Goal: Task Accomplishment & Management: Complete application form

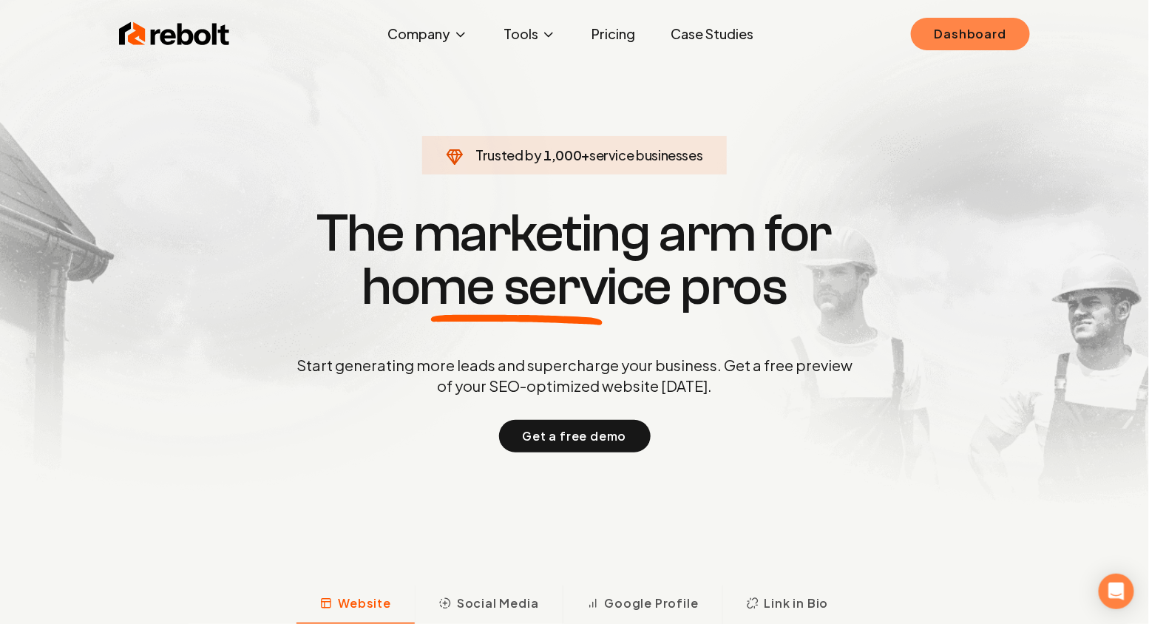
click at [949, 36] on link "Dashboard" at bounding box center [970, 34] width 119 height 33
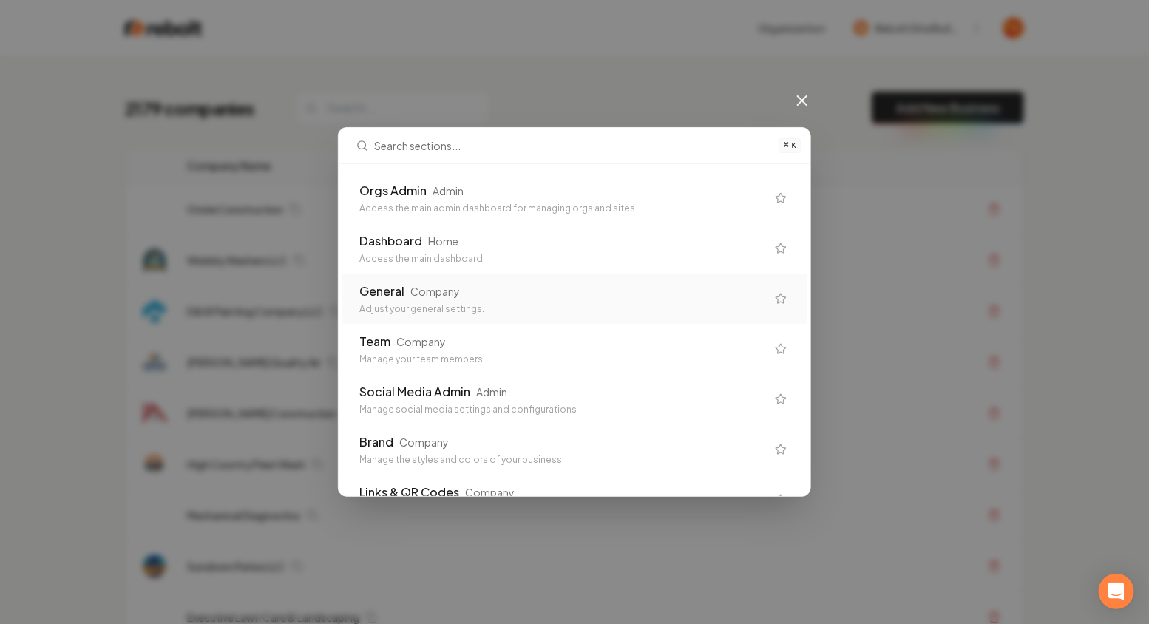
click at [437, 296] on div "Company" at bounding box center [436, 291] width 50 height 15
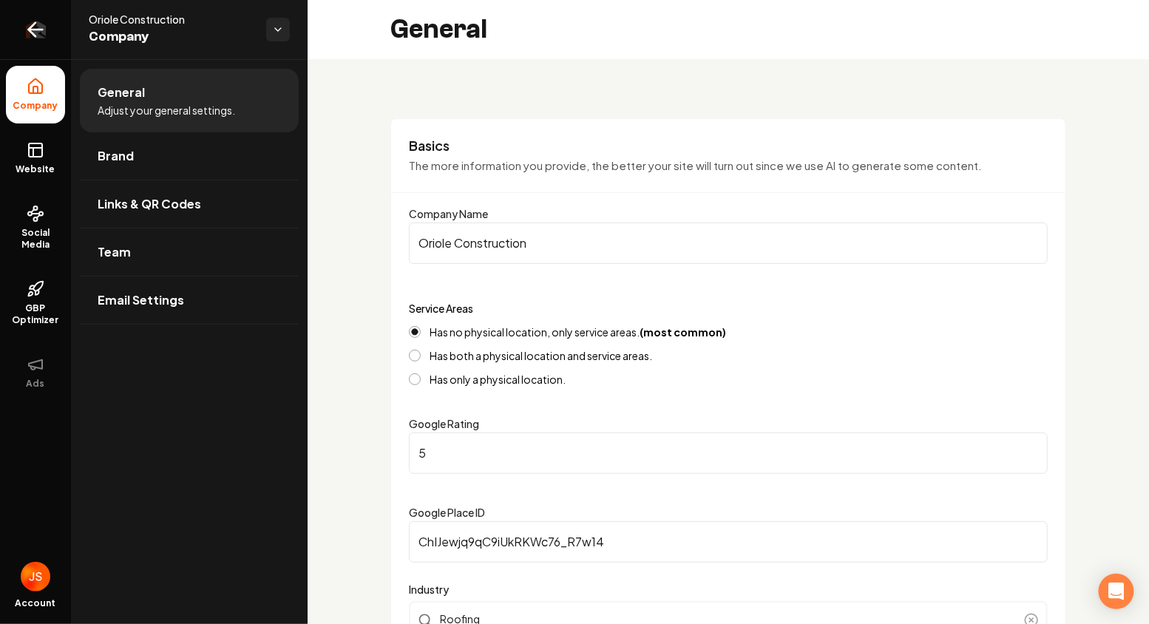
click at [60, 31] on link "Return to dashboard" at bounding box center [35, 29] width 71 height 59
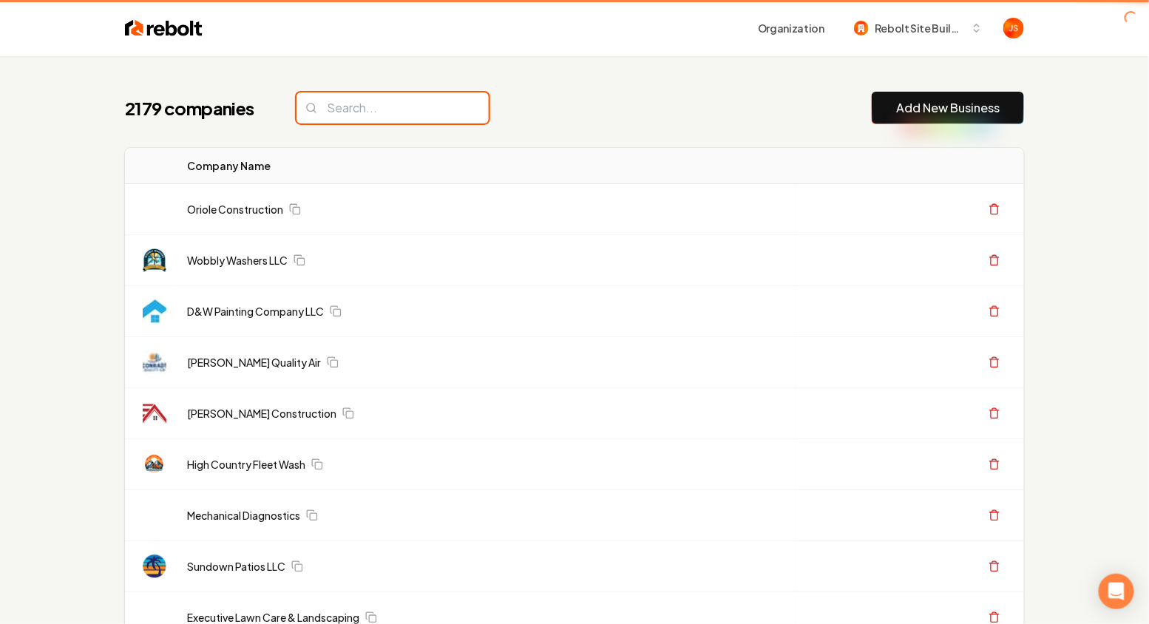
click at [400, 117] on input "search" at bounding box center [393, 107] width 192 height 31
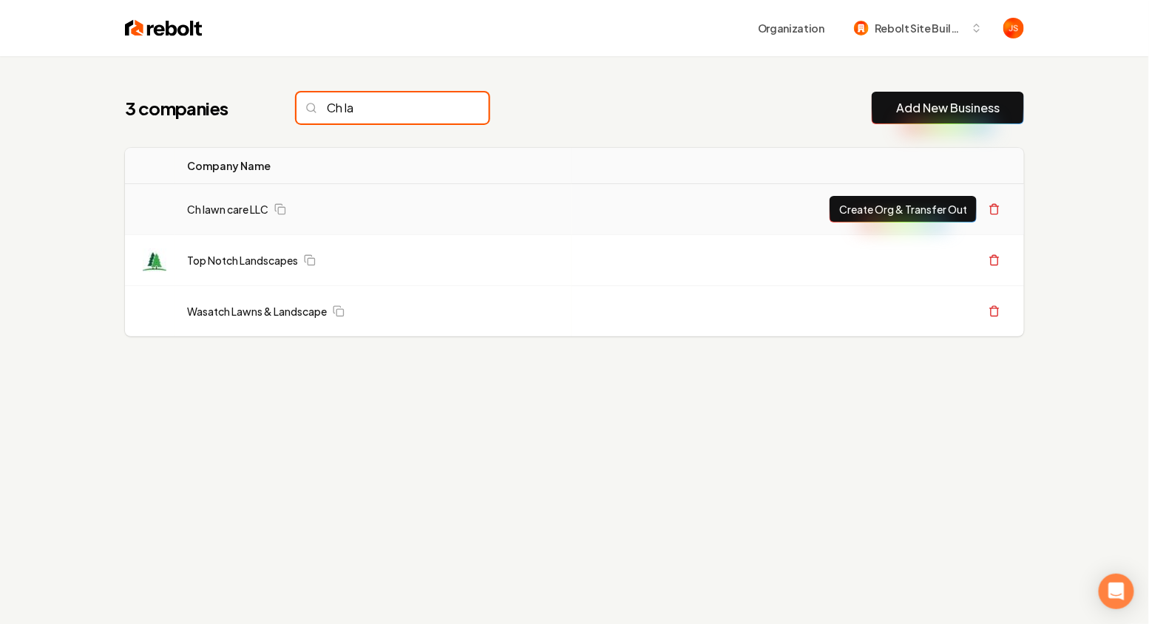
type input "Ch la"
click at [223, 201] on td "Ch lawn care LLC" at bounding box center [373, 209] width 396 height 51
click at [223, 203] on link "Ch lawn care LLC" at bounding box center [227, 209] width 81 height 15
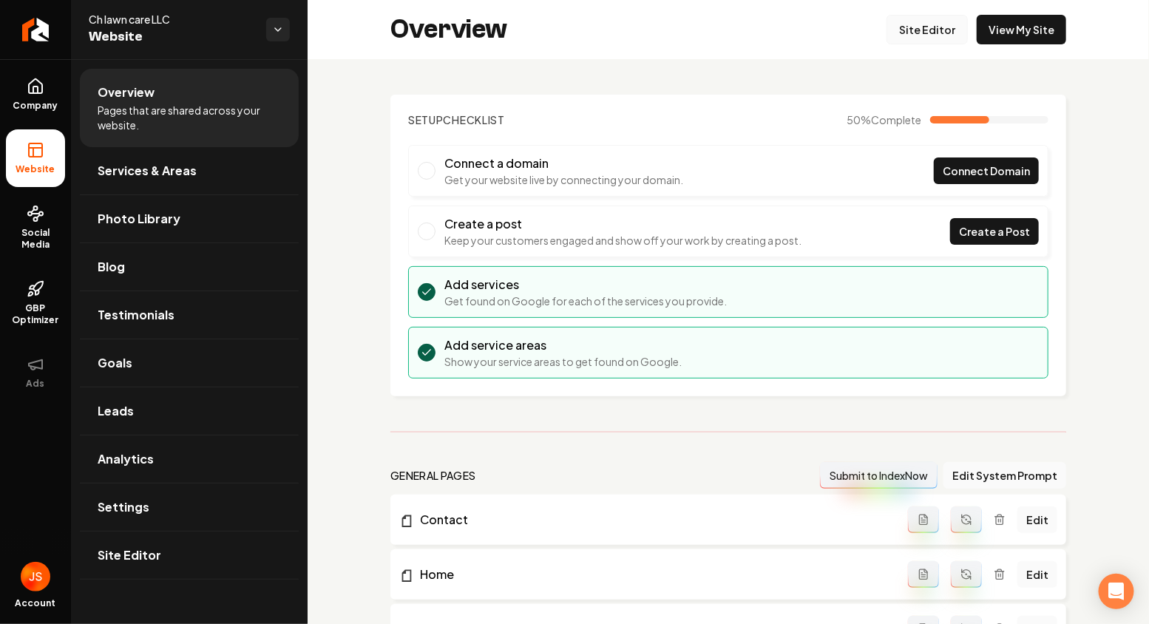
click at [918, 20] on link "Site Editor" at bounding box center [927, 30] width 81 height 30
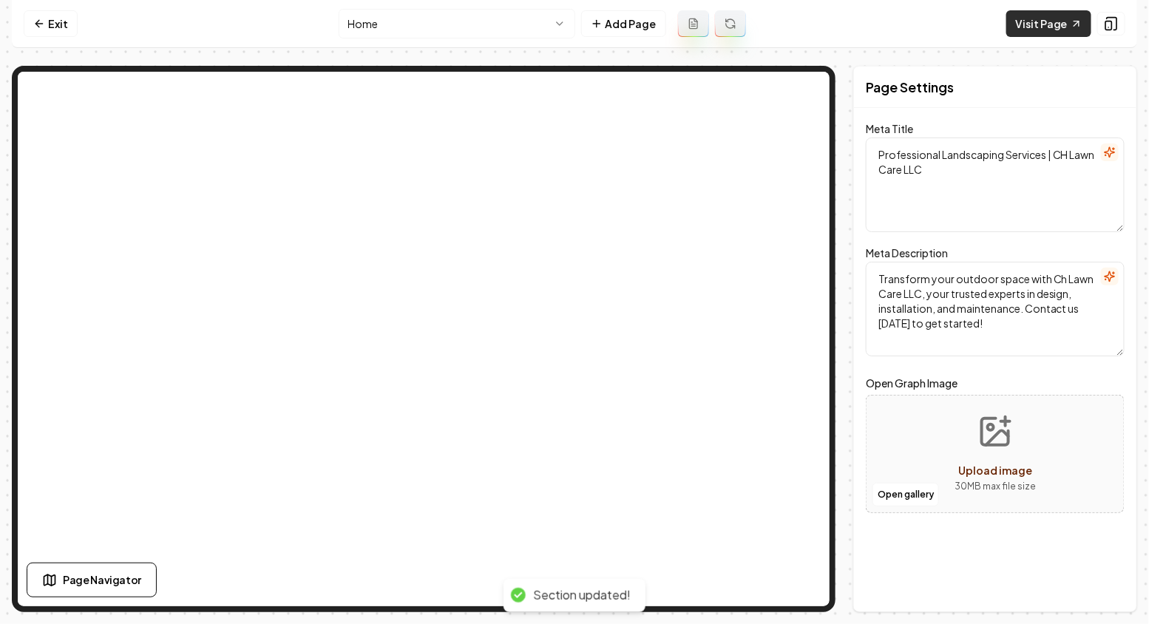
click at [1047, 24] on link "Visit Page" at bounding box center [1049, 23] width 85 height 27
click at [76, 21] on nav "Exit Home Add Page Visit Page" at bounding box center [575, 24] width 1126 height 48
click at [33, 15] on link "Exit" at bounding box center [51, 23] width 54 height 27
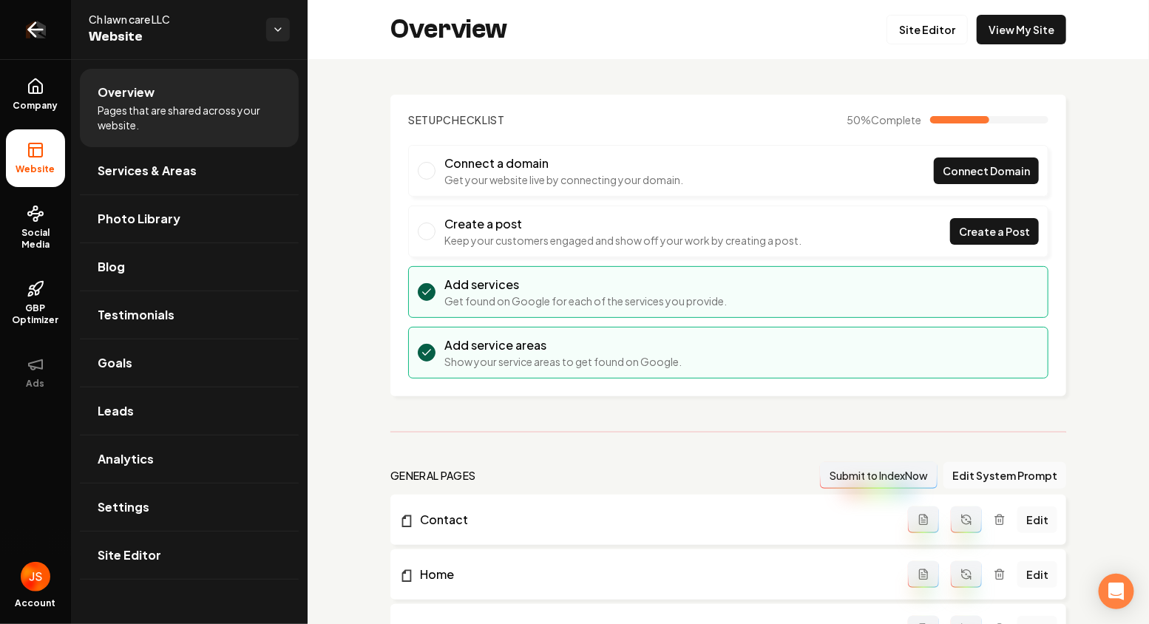
click at [58, 18] on link "Return to dashboard" at bounding box center [35, 29] width 71 height 59
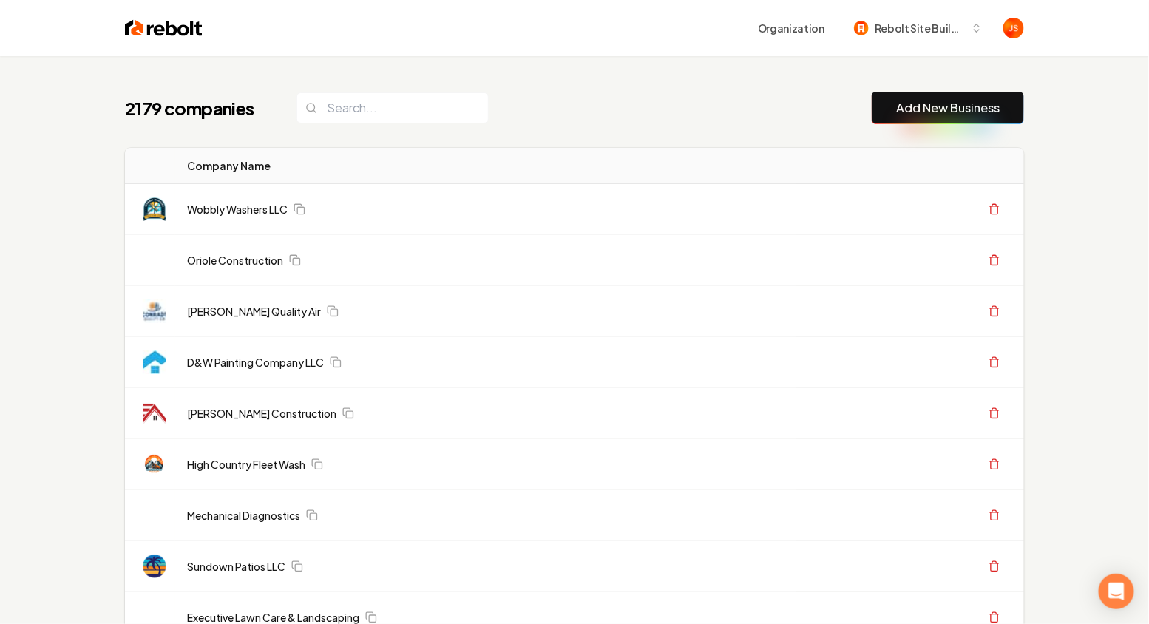
click at [365, 121] on input "search" at bounding box center [393, 107] width 192 height 31
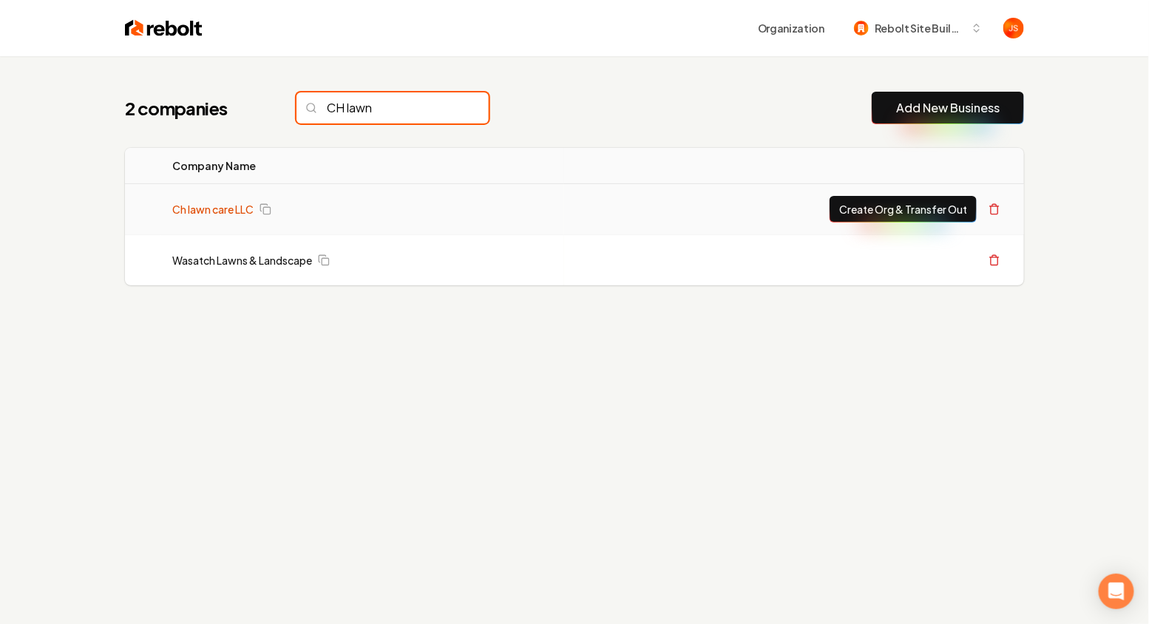
type input "CH lawn"
click at [203, 206] on link "Ch lawn care LLC" at bounding box center [212, 209] width 81 height 15
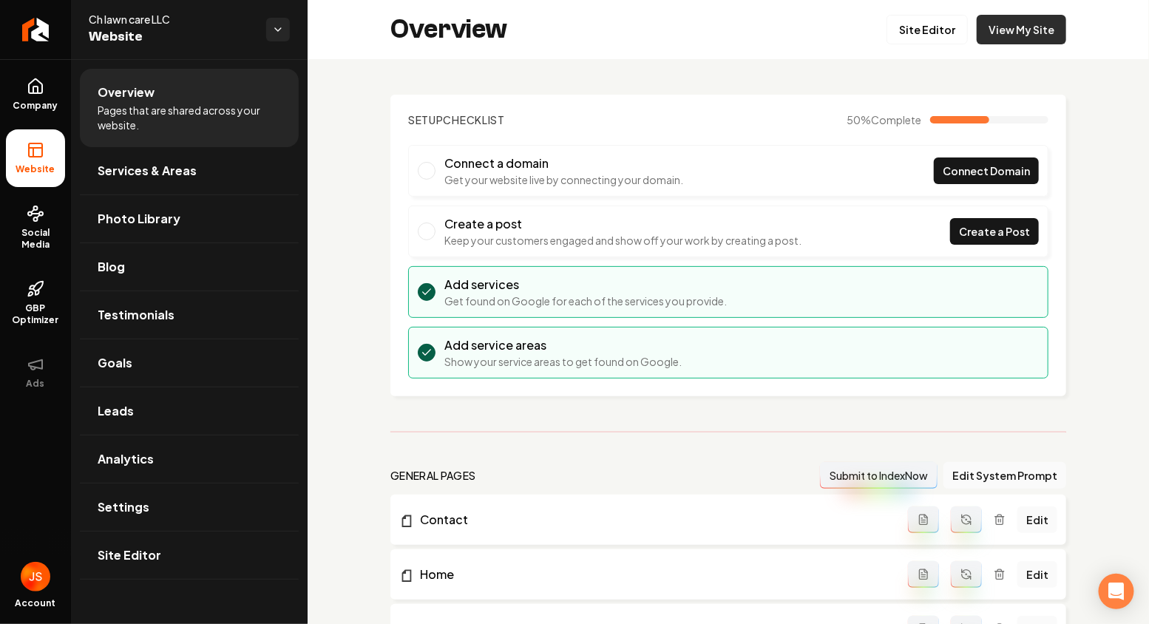
click at [1012, 38] on link "View My Site" at bounding box center [1021, 30] width 89 height 30
click at [54, 47] on link "Return to dashboard" at bounding box center [35, 29] width 71 height 59
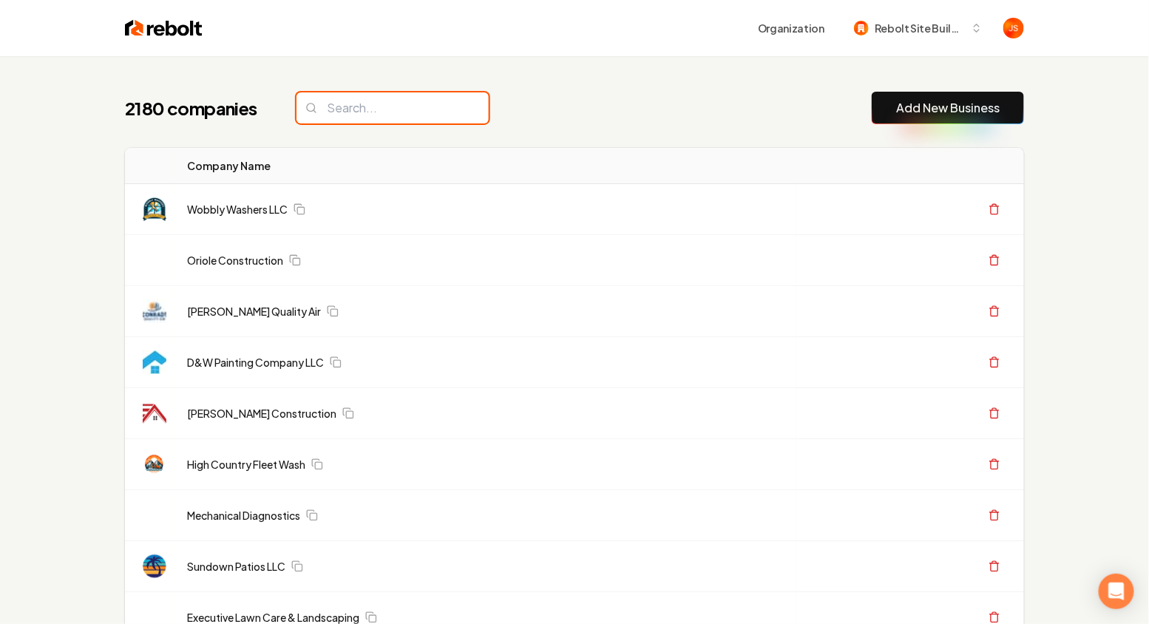
click at [356, 109] on input "search" at bounding box center [393, 107] width 192 height 31
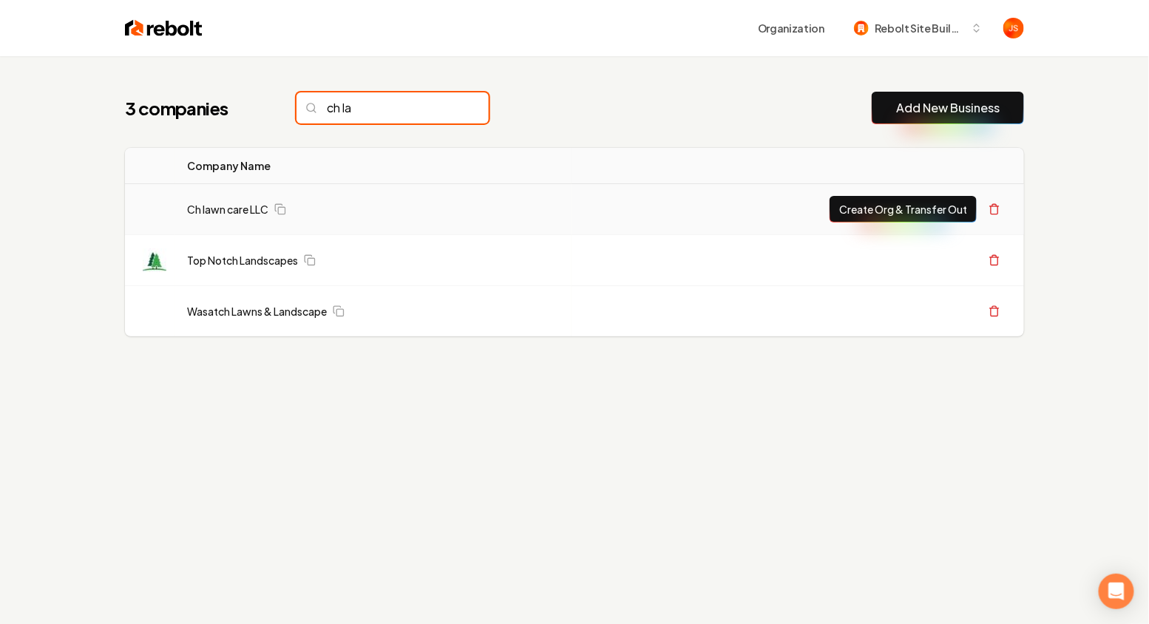
type input "ch la"
click at [896, 206] on button "Create Org & Transfer Out" at bounding box center [903, 209] width 147 height 27
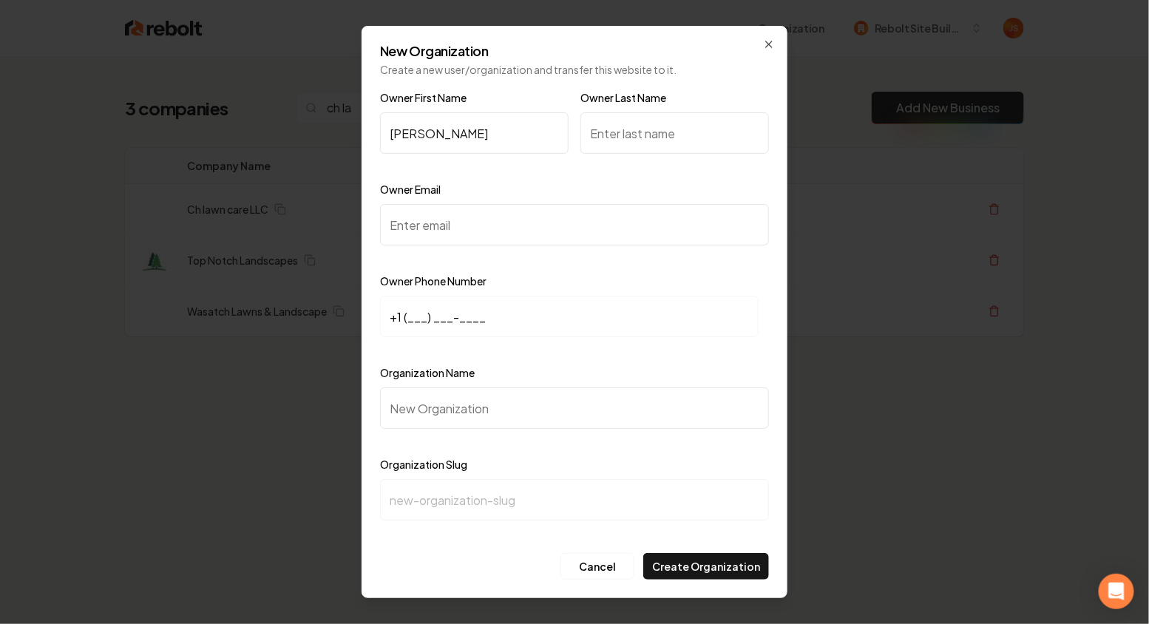
type input "Cole"
click at [612, 115] on input "Owner Last Name" at bounding box center [675, 132] width 189 height 41
type input "Hanson"
click at [493, 237] on input "Owner Email" at bounding box center [574, 224] width 389 height 41
paste input "CChanson1997@gmail.com"
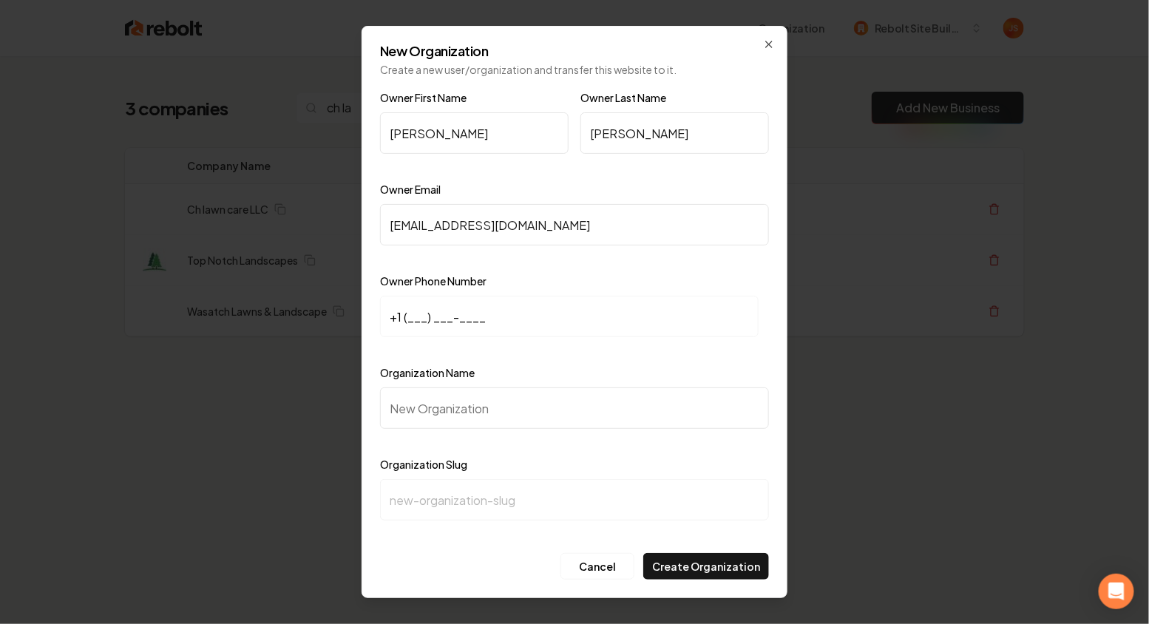
type input "CChanson1997@gmail.com"
click at [416, 310] on input "+1 (___) ___-____" at bounding box center [569, 316] width 379 height 41
paste input "218) 850-2187"
type input "+1 (218) 850-2187"
click at [441, 433] on div "Organization Name" at bounding box center [574, 407] width 389 height 86
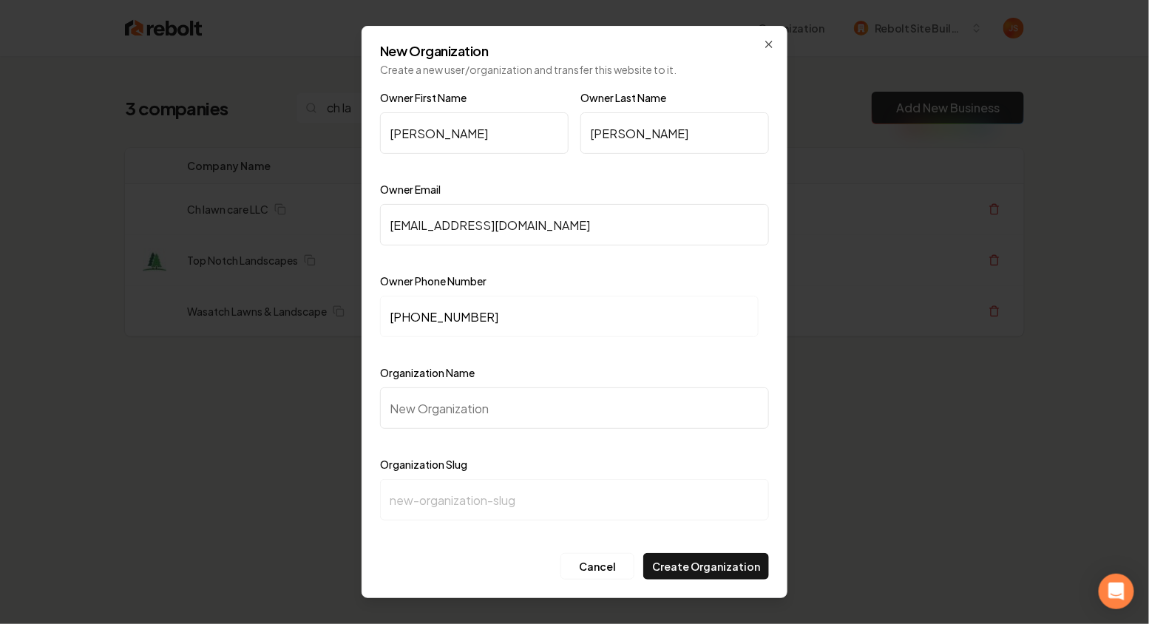
click at [442, 416] on input "Organization Name" at bounding box center [574, 408] width 389 height 41
type input "V"
type input "v"
type input "VH"
type input "vh"
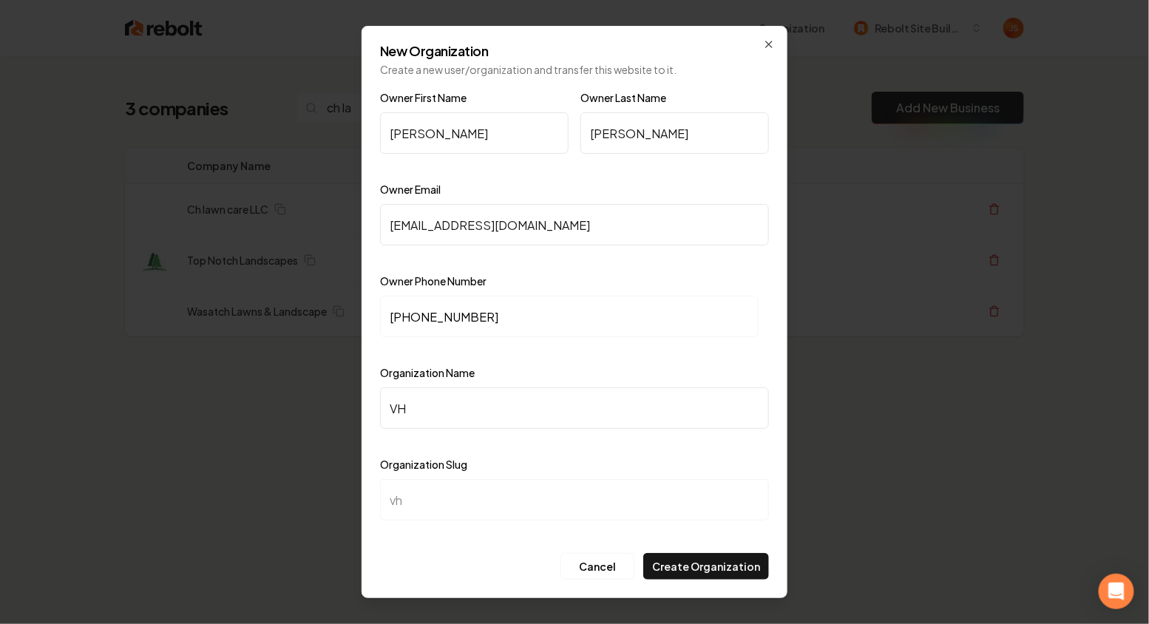
type input "V"
type input "v"
type input "C"
type input "c"
type input "CH"
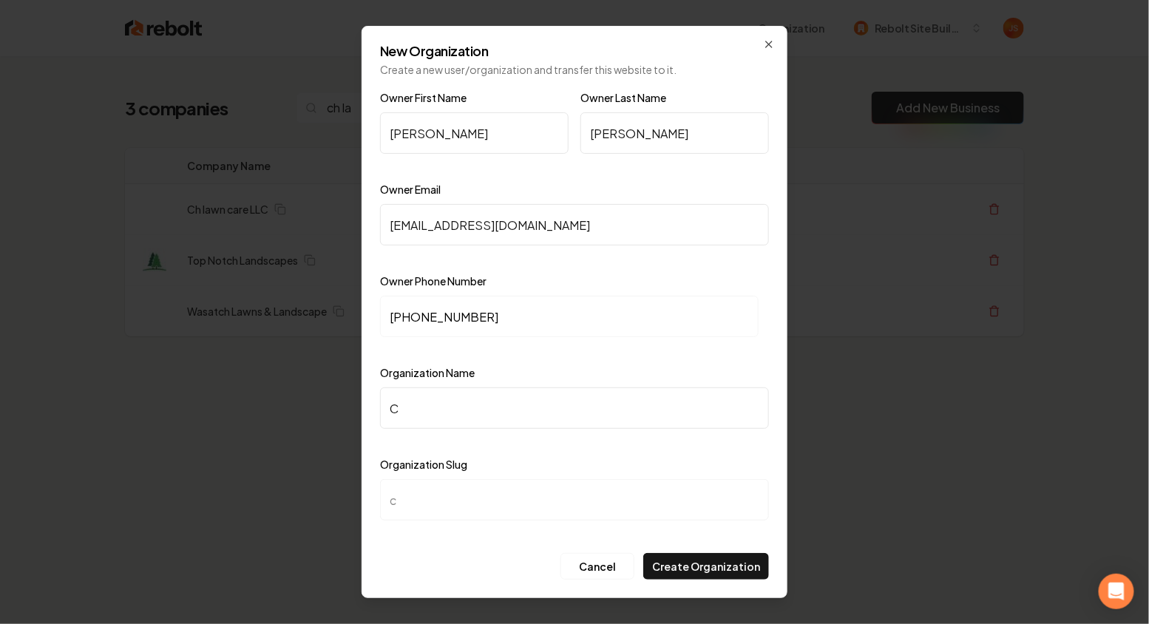
type input "ch"
type input "CH L"
type input "ch-l"
type input "CH La"
type input "ch-la"
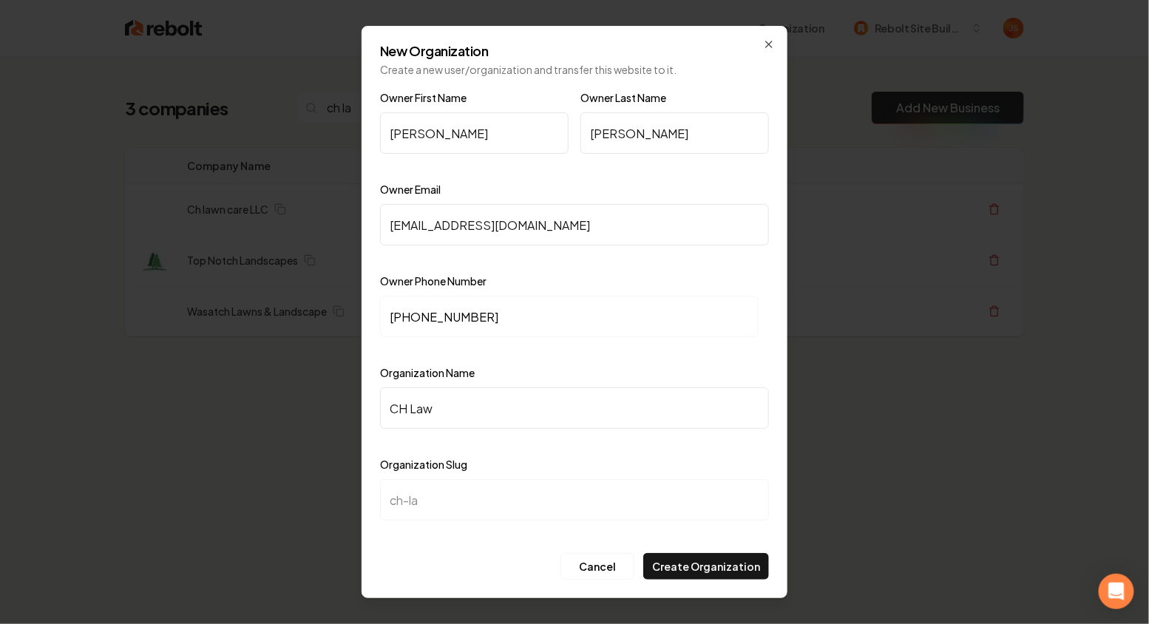
type input "CH Lawe"
type input "ch-lawe"
type input "CH Lawen"
type input "ch-lawen"
type input "CH Lawen ="
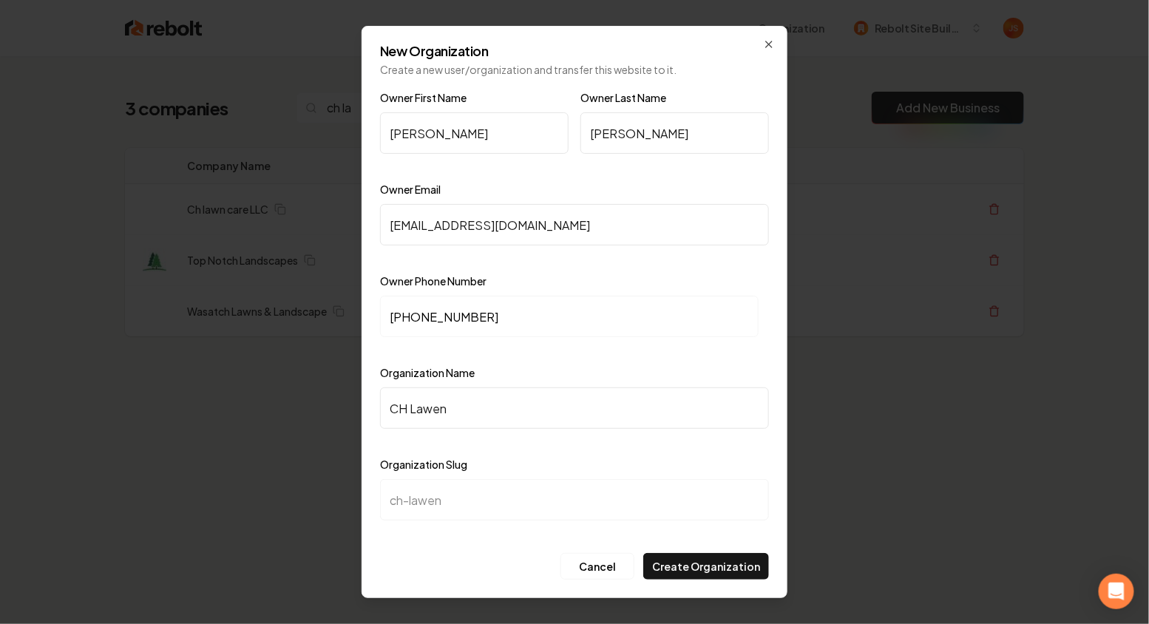
type input "ch-lawen-"
type input "CH Lawen"
type input "ch-lawen"
type input "CH Lawe"
type input "ch-lawe"
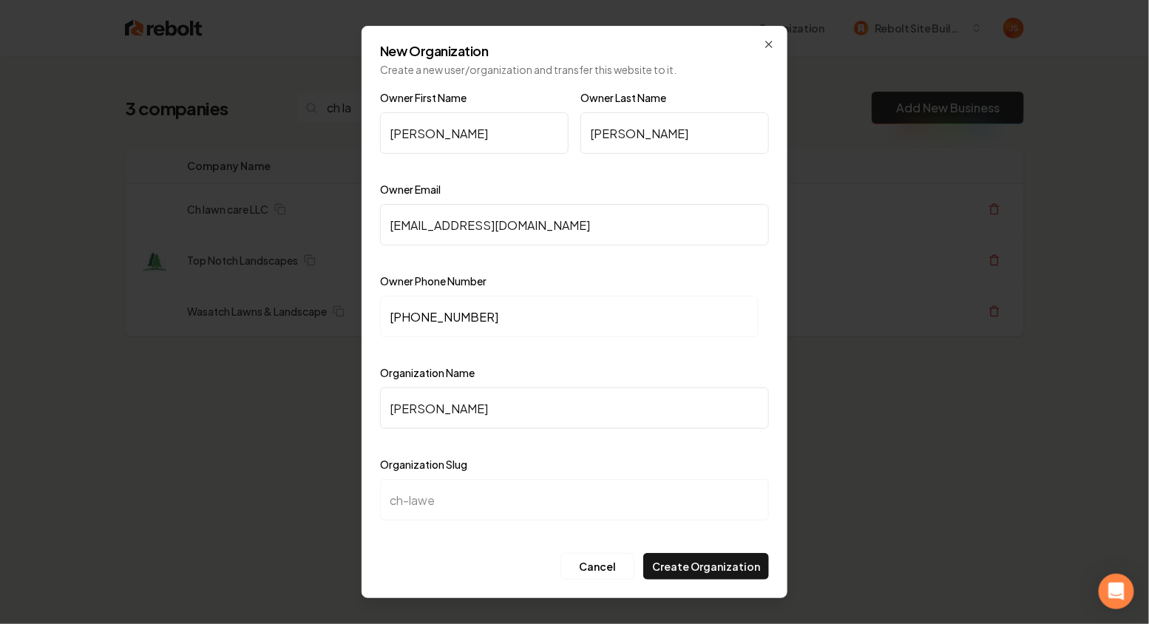
type input "CH Law"
type input "ch-law"
type input "CH Lawn"
type input "ch-lawn"
type input "CH Lawn C"
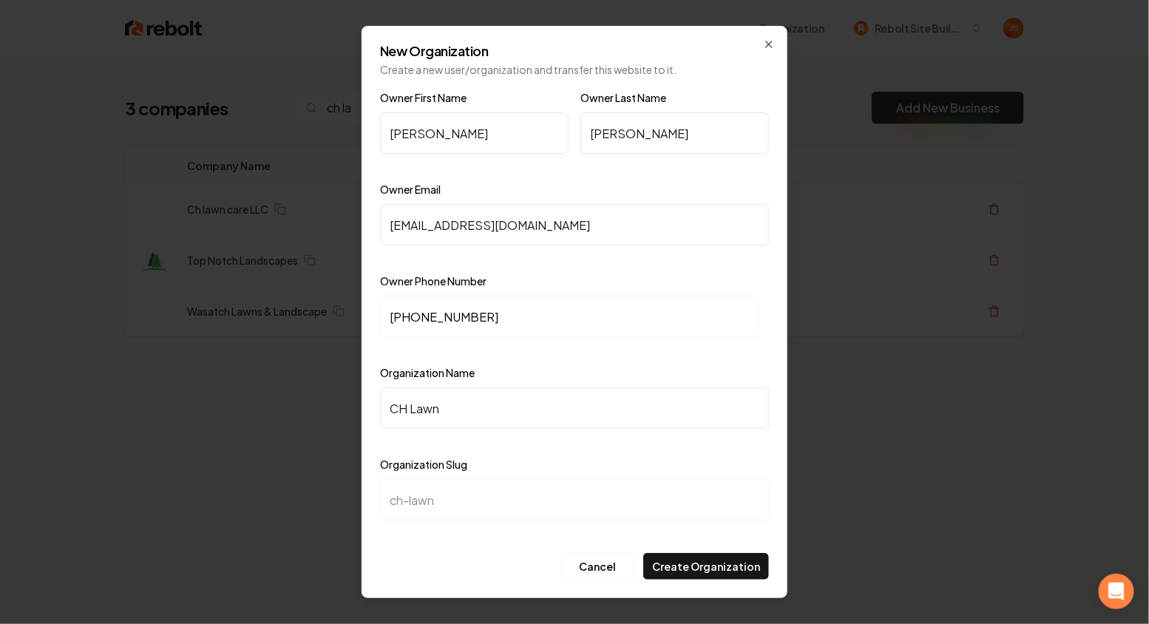
type input "ch-lawn-c"
type input "CH Lawn Ca"
type input "ch-lawn-ca"
type input "CH Lawn Car"
type input "ch-lawn-car"
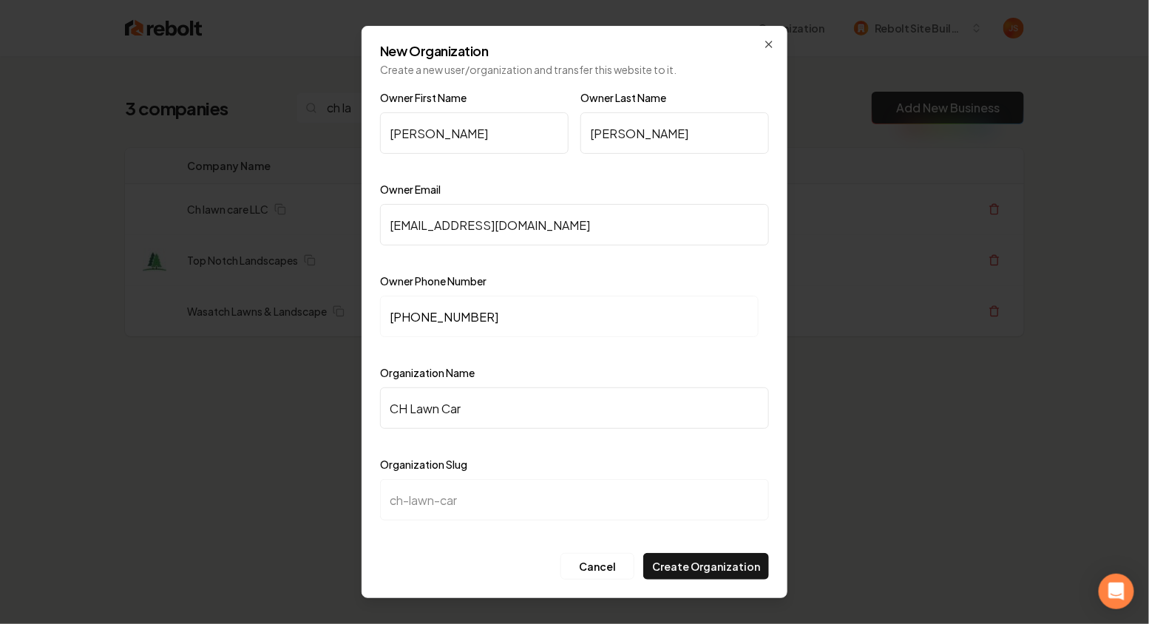
type input "CH Lawn Care"
type input "ch-lawn-care"
type input "CH Lawn Care L"
type input "ch-lawn-care-l"
type input "CH Lawn Care LL"
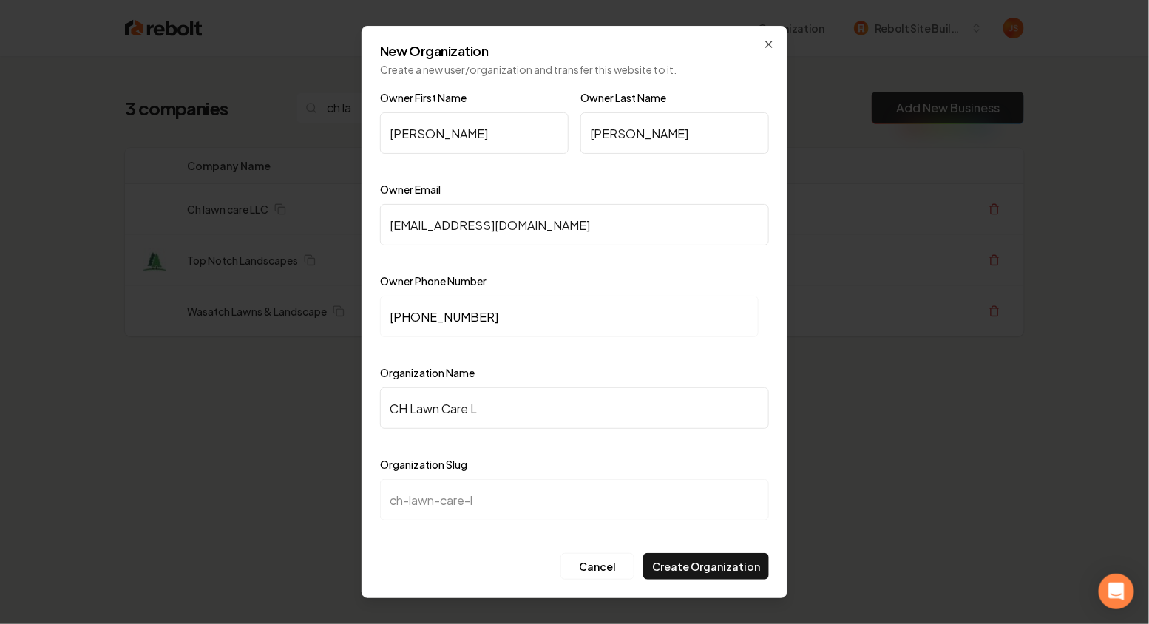
type input "ch-lawn-care-ll"
type input "CH Lawn Care LLC"
type input "ch-lawn-care-llc"
type input "CH Lawn Care LLC"
click at [704, 565] on button "Create Organization" at bounding box center [707, 566] width 126 height 27
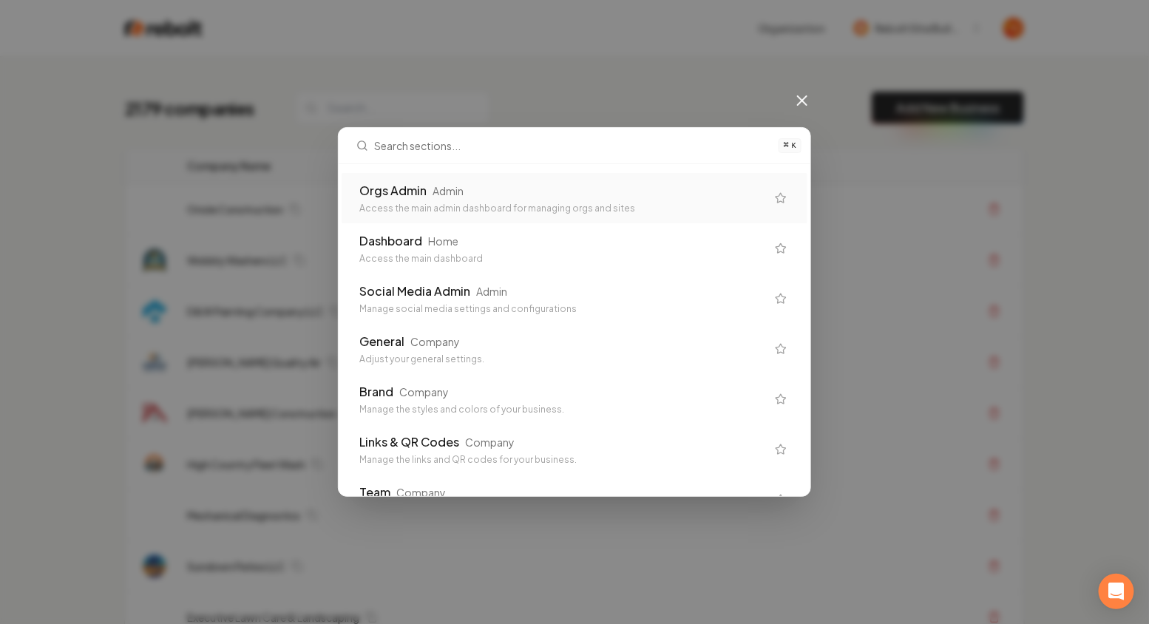
click at [447, 202] on div "Orgs Admin Admin Access the main admin dashboard for managing orgs and sites" at bounding box center [562, 198] width 407 height 33
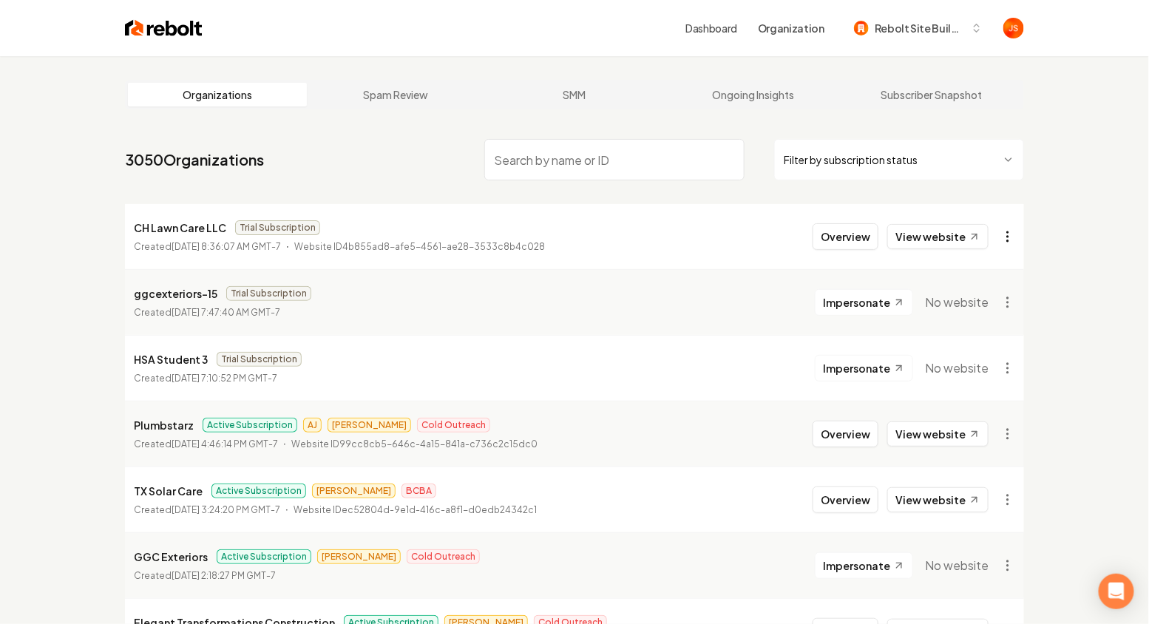
click at [1010, 237] on html "Dashboard Organization Rebolt Site Builder Organizations Spam Review SMM Ongoin…" at bounding box center [574, 312] width 1149 height 624
click at [961, 294] on div "Get Payment Link" at bounding box center [972, 294] width 94 height 24
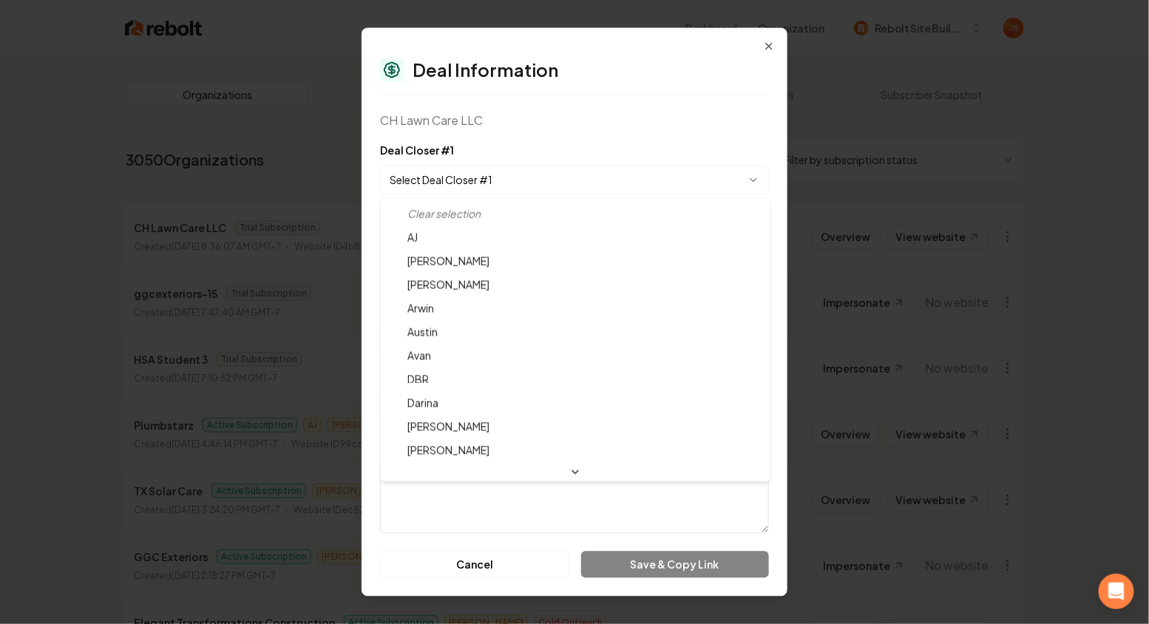
click at [524, 166] on body "Dashboard Organization Rebolt Site Builder Organizations Spam Review SMM Ongoin…" at bounding box center [574, 312] width 1149 height 624
select select "**********"
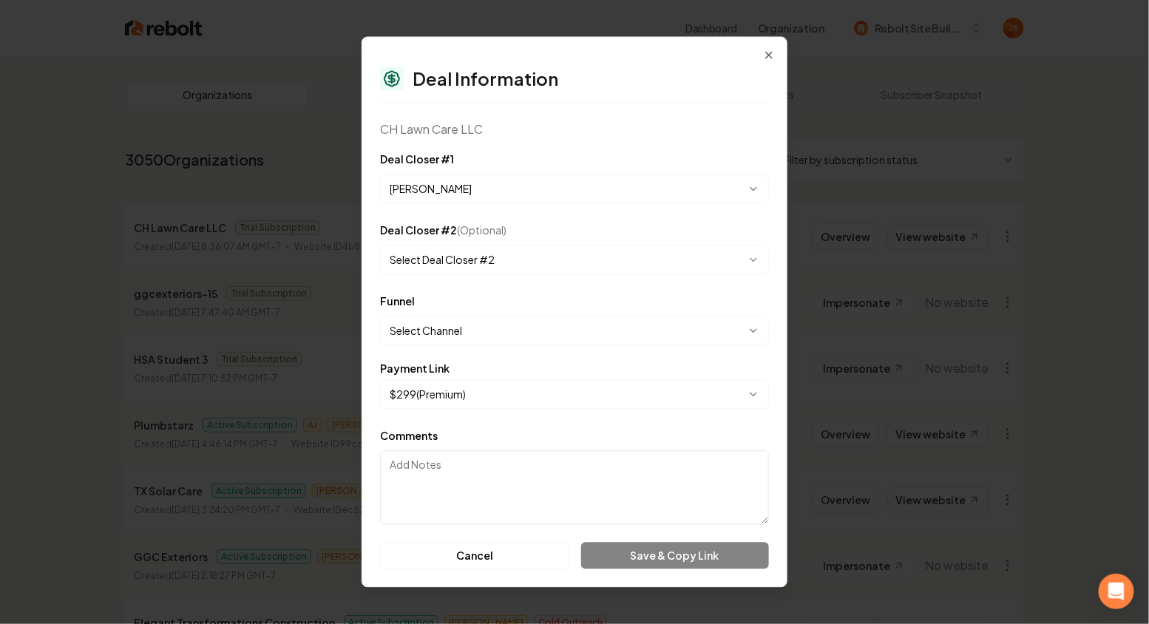
click at [494, 332] on body "Dashboard Organization Rebolt Site Builder Organizations Spam Review SMM Ongoin…" at bounding box center [574, 312] width 1149 height 624
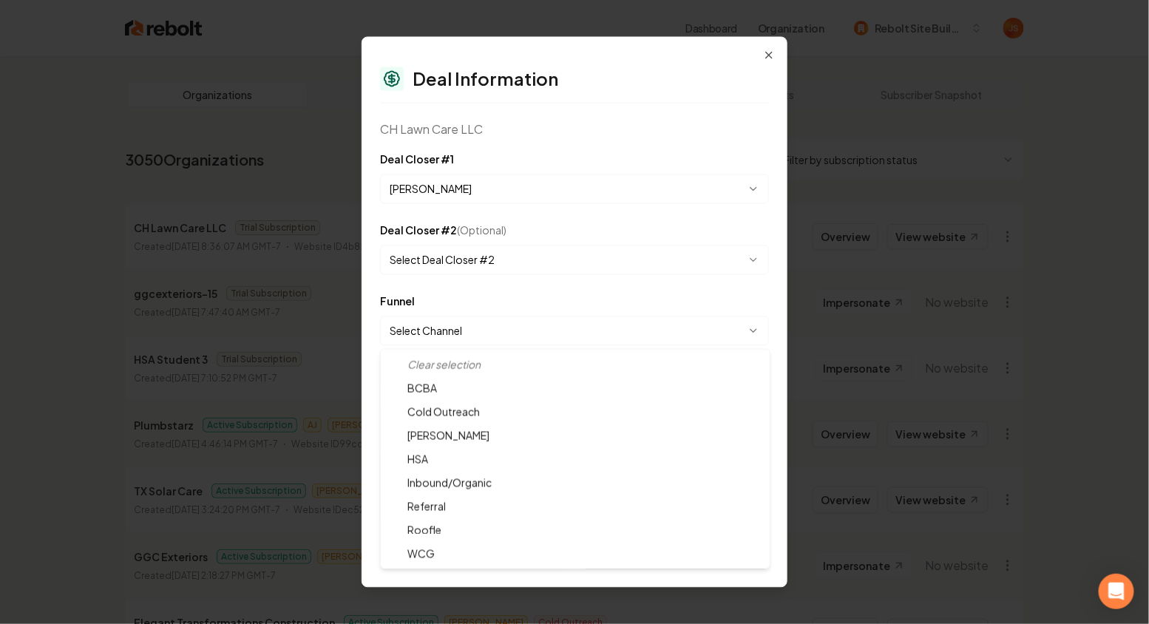
select select "**********"
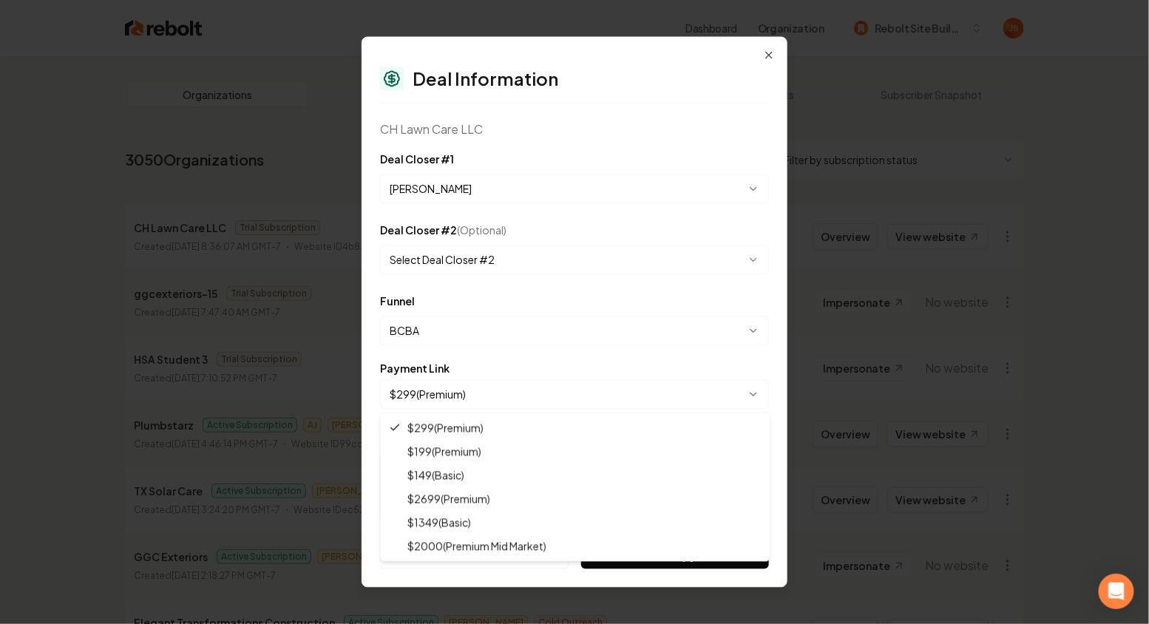
click at [442, 388] on body "Dashboard Organization Rebolt Site Builder Organizations Spam Review SMM Ongoin…" at bounding box center [574, 312] width 1149 height 624
select select "**********"
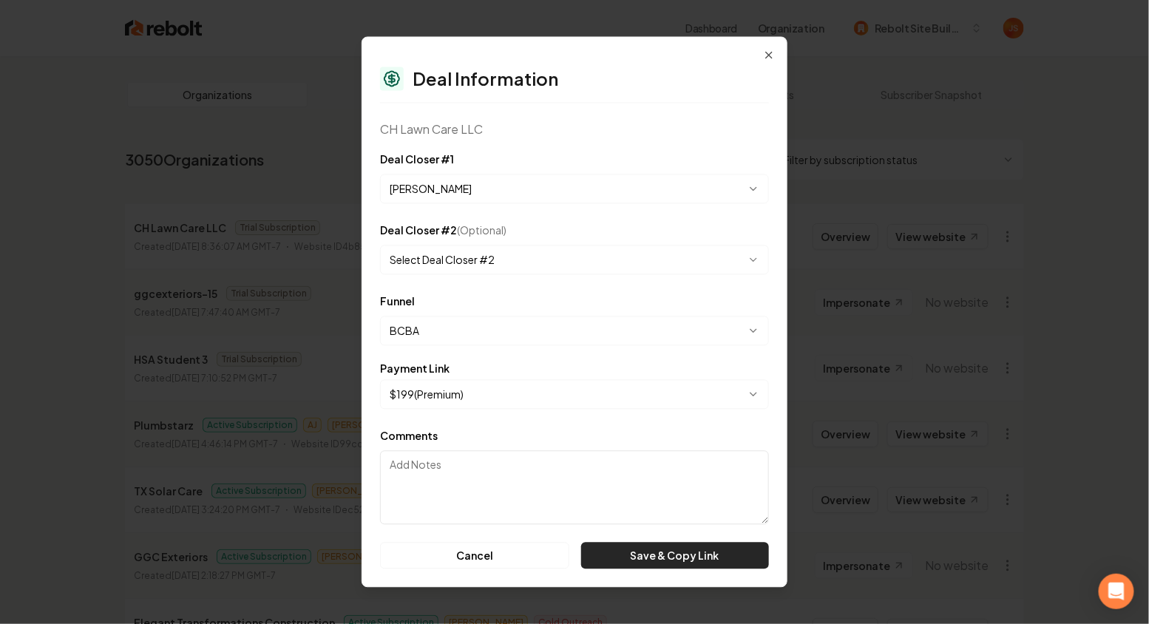
click at [635, 555] on button "Save & Copy Link" at bounding box center [675, 556] width 188 height 27
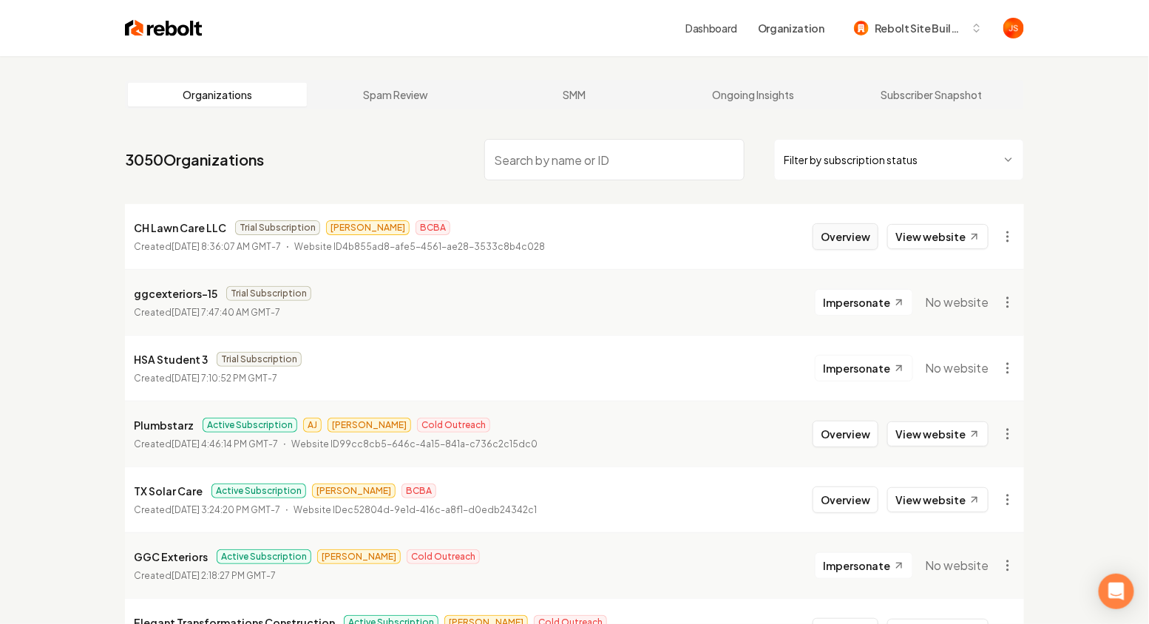
click at [851, 245] on button "Overview" at bounding box center [846, 236] width 66 height 27
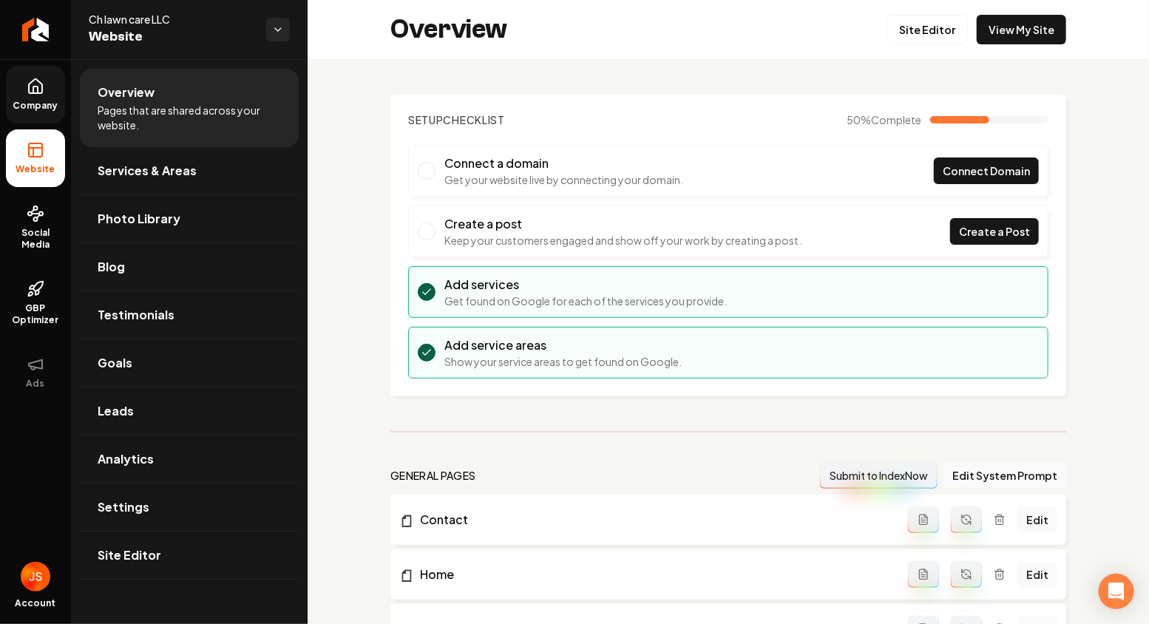
click at [49, 72] on link "Company" at bounding box center [35, 95] width 59 height 58
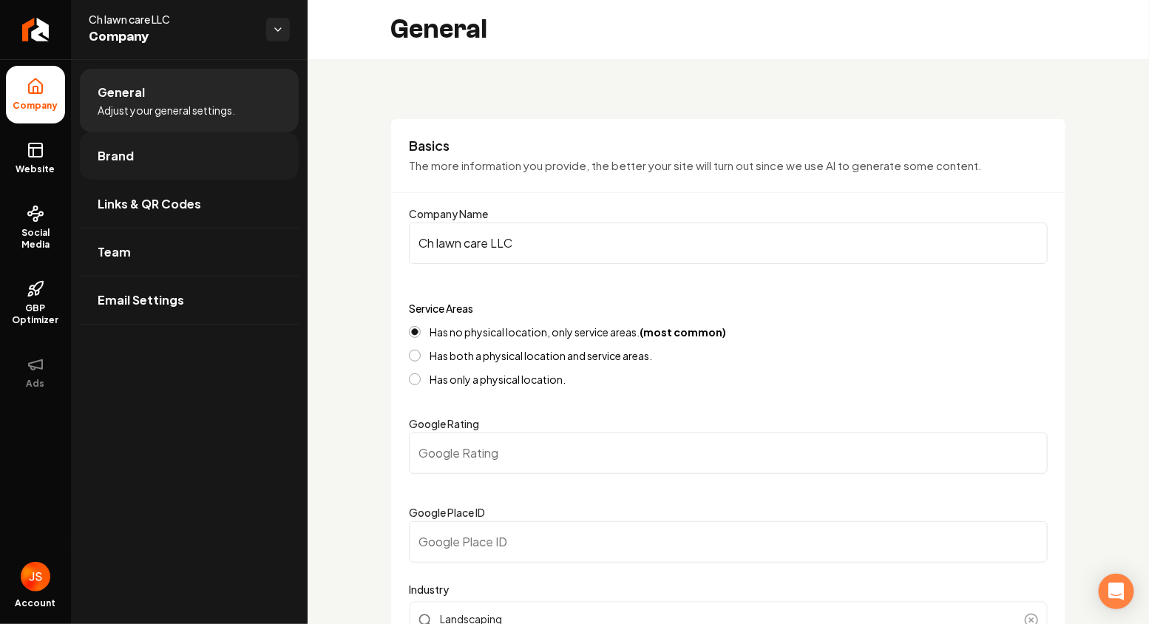
click at [124, 166] on link "Brand" at bounding box center [189, 155] width 219 height 47
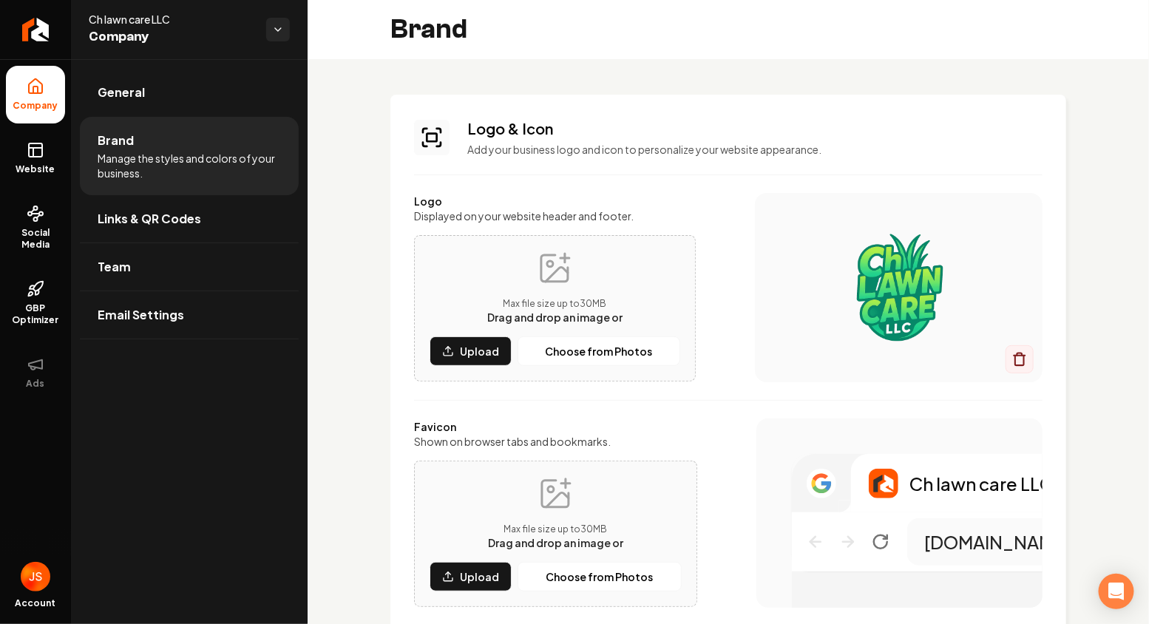
click at [1058, 43] on div "Brand" at bounding box center [729, 29] width 842 height 59
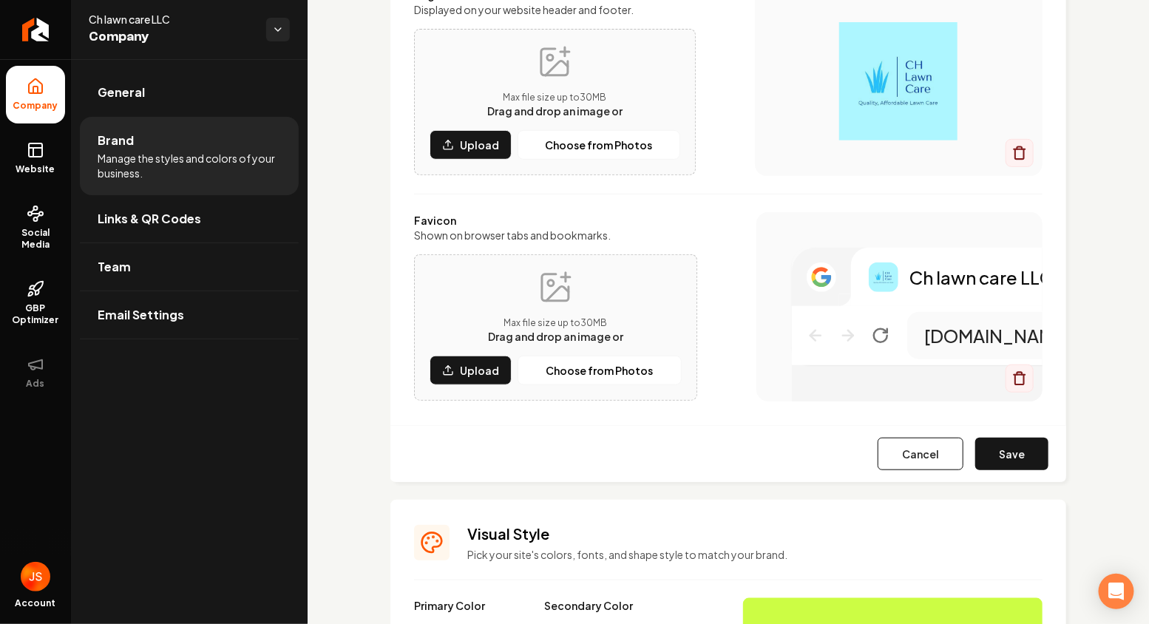
scroll to position [234, 0]
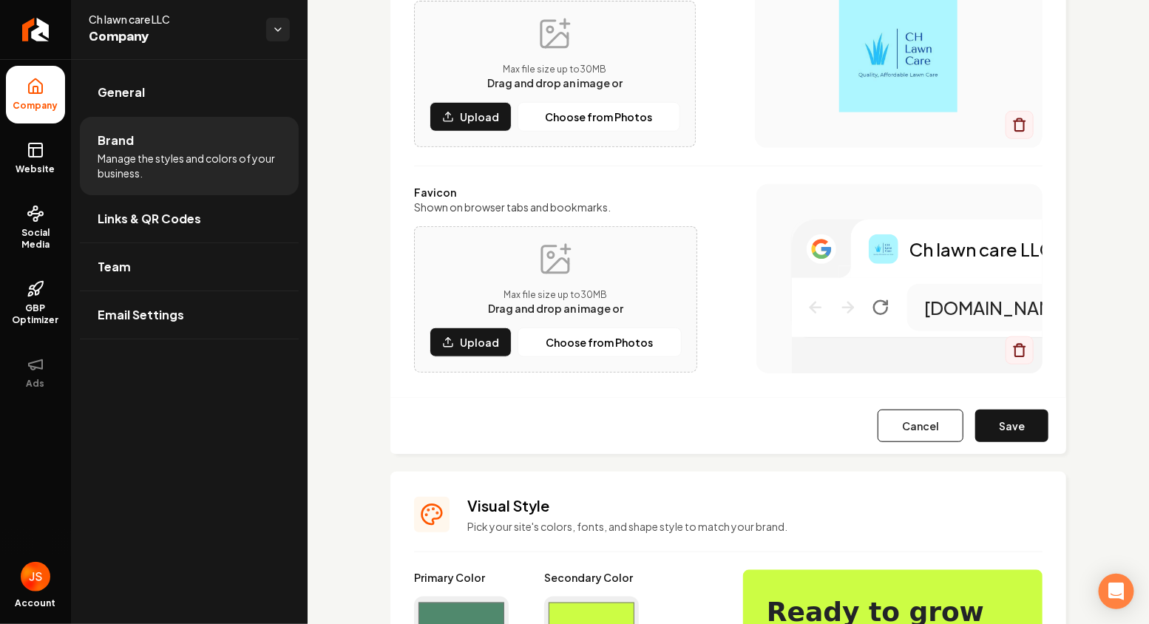
click at [473, 607] on input "#50896d" at bounding box center [461, 617] width 95 height 41
type input "#adf7ff"
click at [616, 430] on div "Cancel Save" at bounding box center [729, 425] width 676 height 57
click at [558, 602] on input "#ccfd44" at bounding box center [591, 617] width 95 height 41
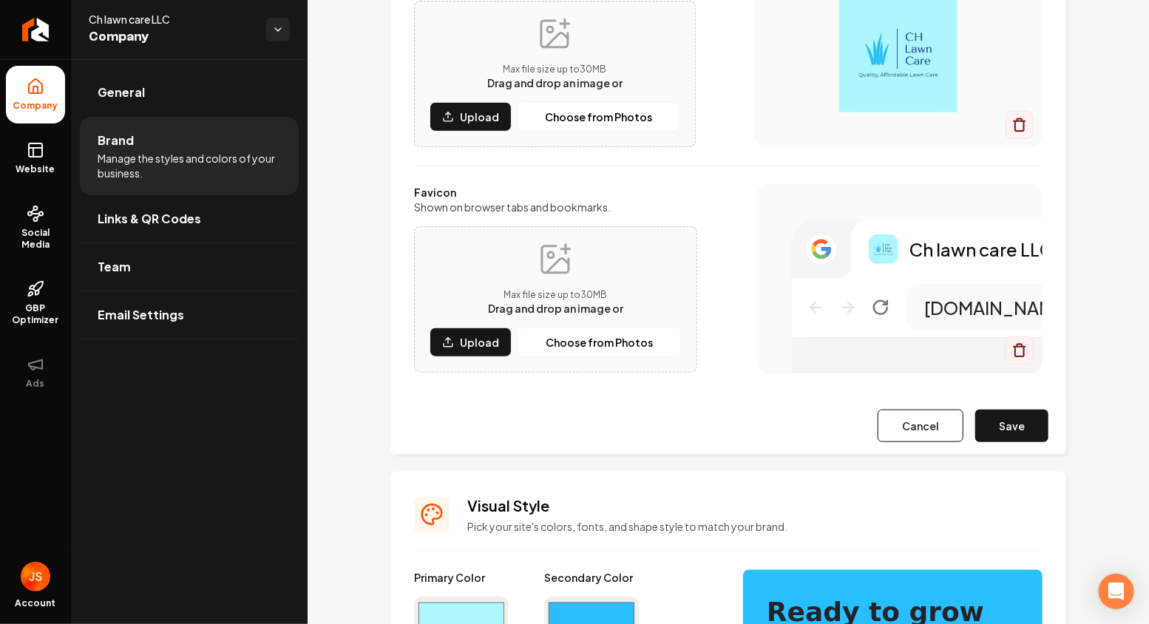
type input "#29beff"
click at [740, 263] on div "Favicon Shown on browser tabs and bookmarks. Max file size up to 30 MB Drag and…" at bounding box center [728, 278] width 629 height 189
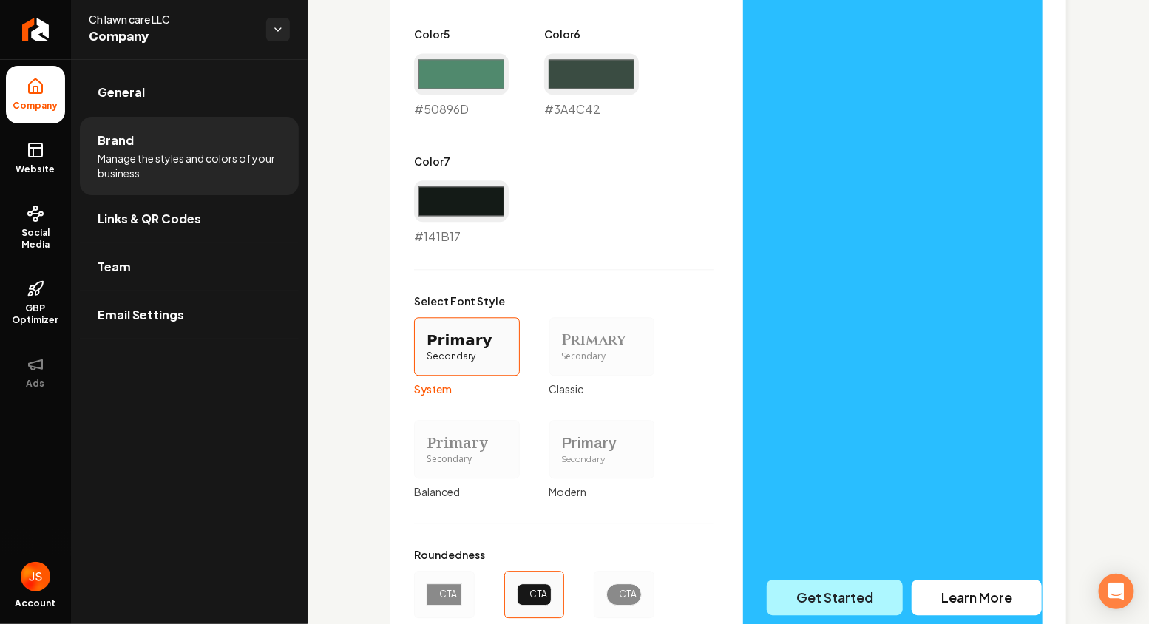
scroll to position [1325, 0]
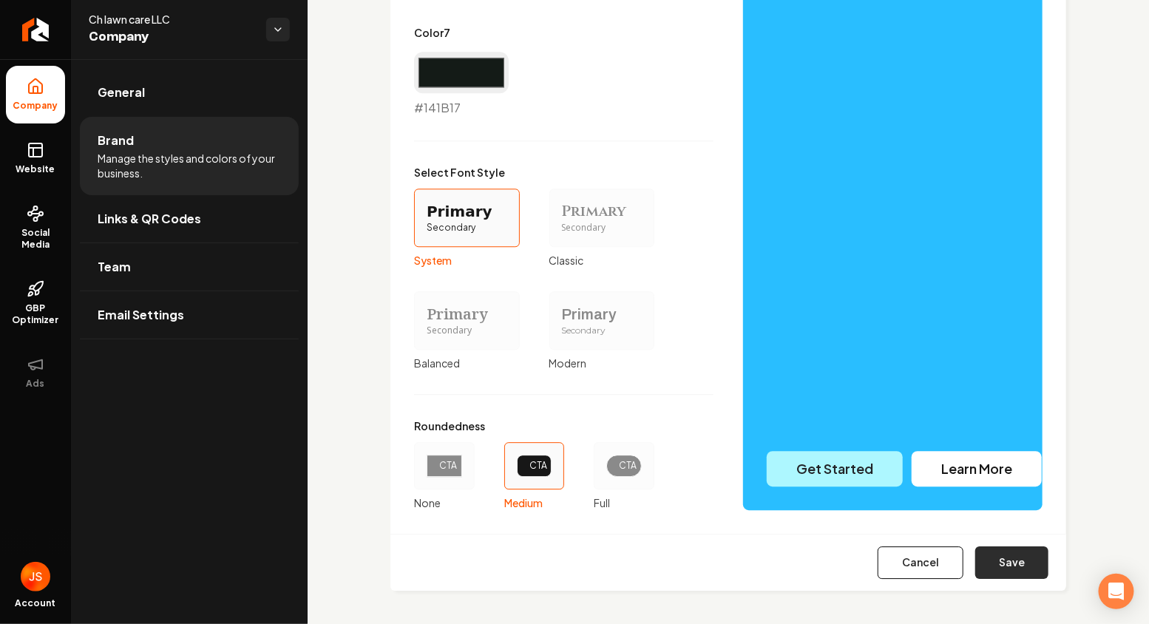
click at [1007, 551] on button "Save" at bounding box center [1012, 563] width 73 height 33
click at [1007, 551] on div "Cancel Save" at bounding box center [729, 562] width 676 height 57
type input "#f8f4f4"
type input "#e0e9e4"
type input "#d0dcd6"
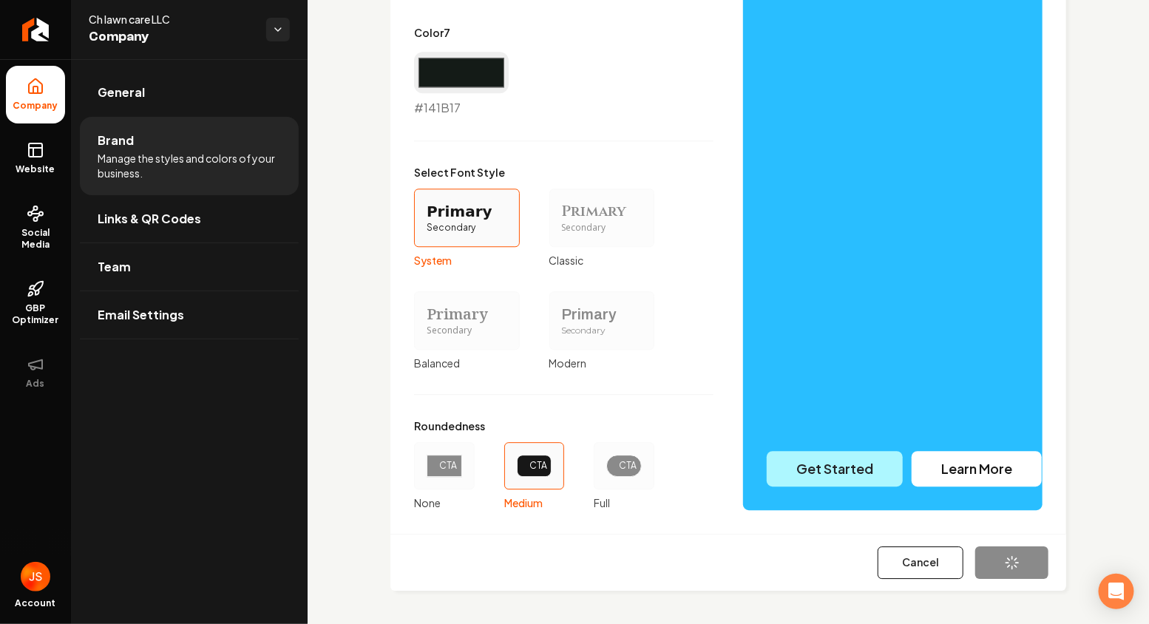
type input "#789c89"
type input "#50896d"
type input "#3a4c42"
type input "#141b17"
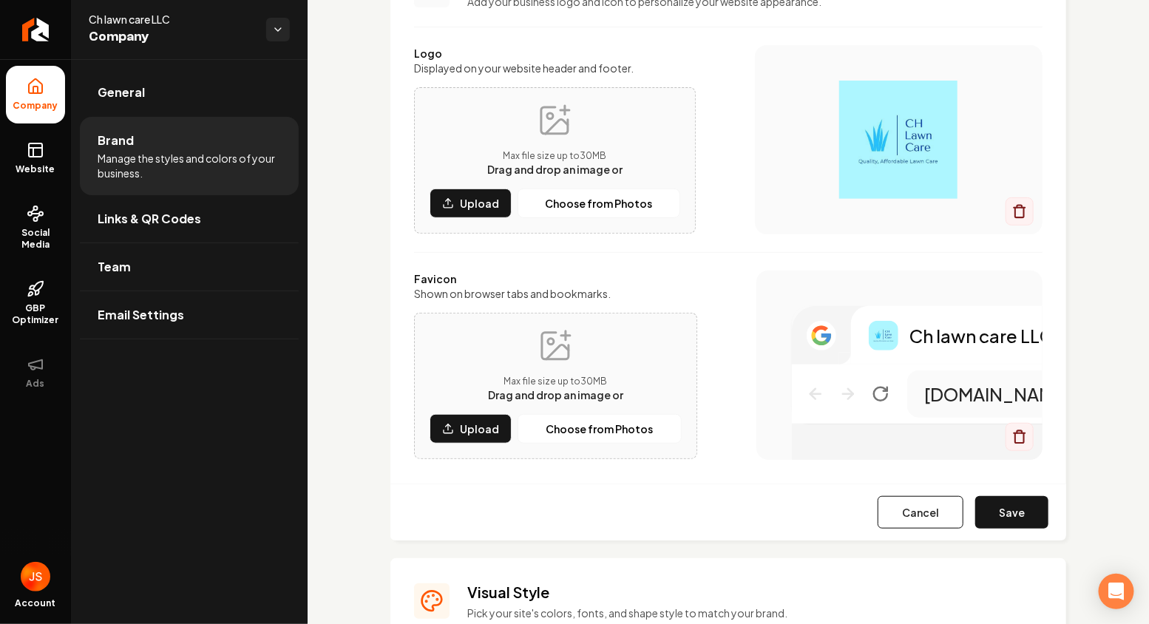
scroll to position [146, 0]
click at [993, 520] on button "Save" at bounding box center [1012, 514] width 73 height 33
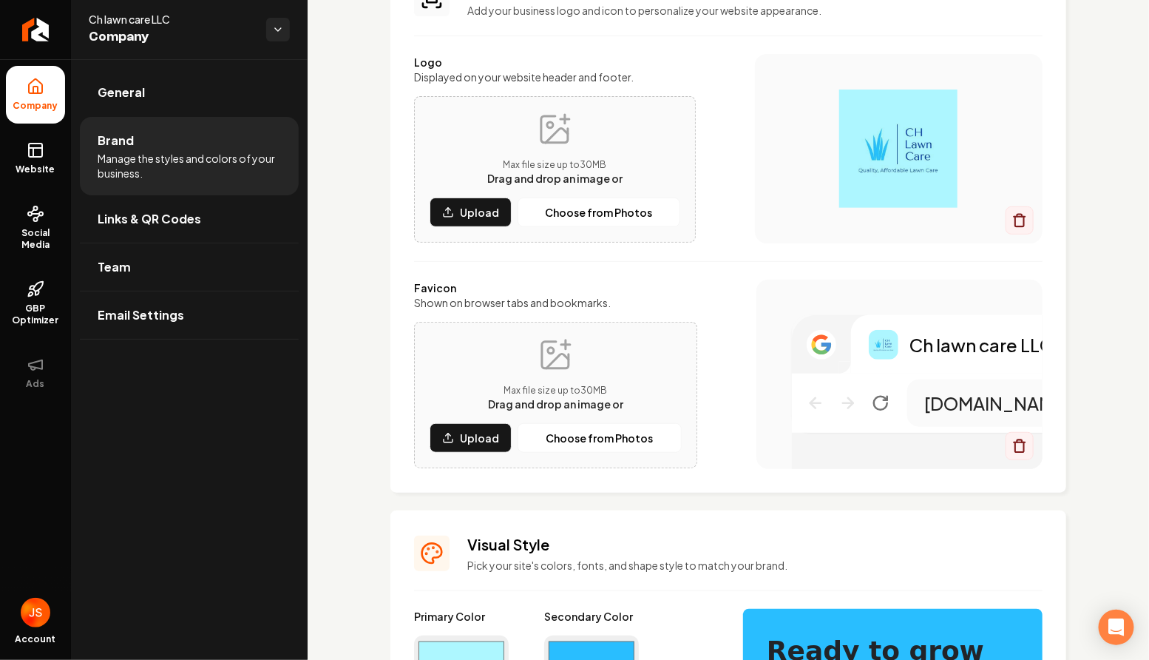
scroll to position [0, 0]
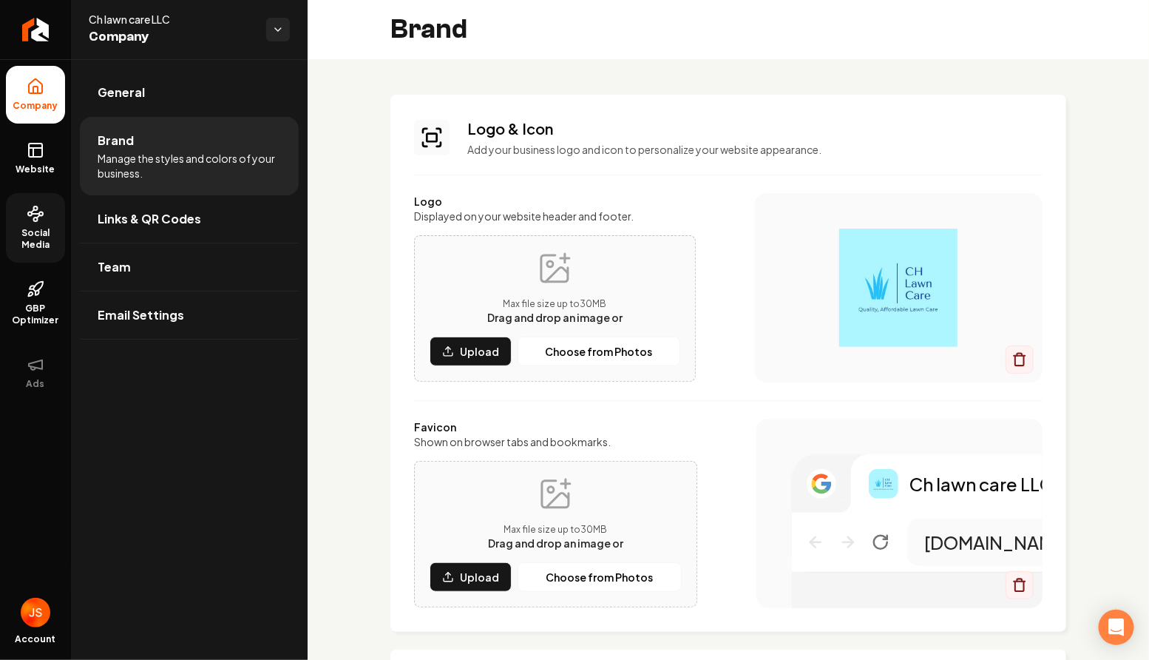
click at [59, 215] on link "Social Media" at bounding box center [35, 228] width 59 height 70
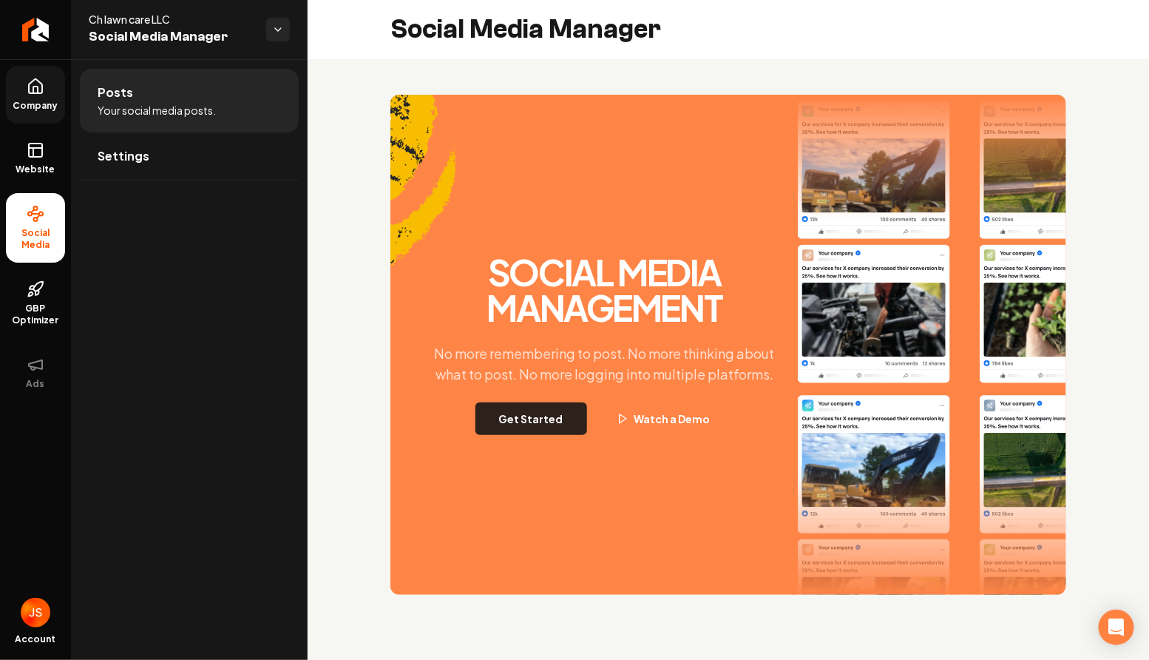
click at [571, 415] on button "Get Started" at bounding box center [532, 418] width 112 height 33
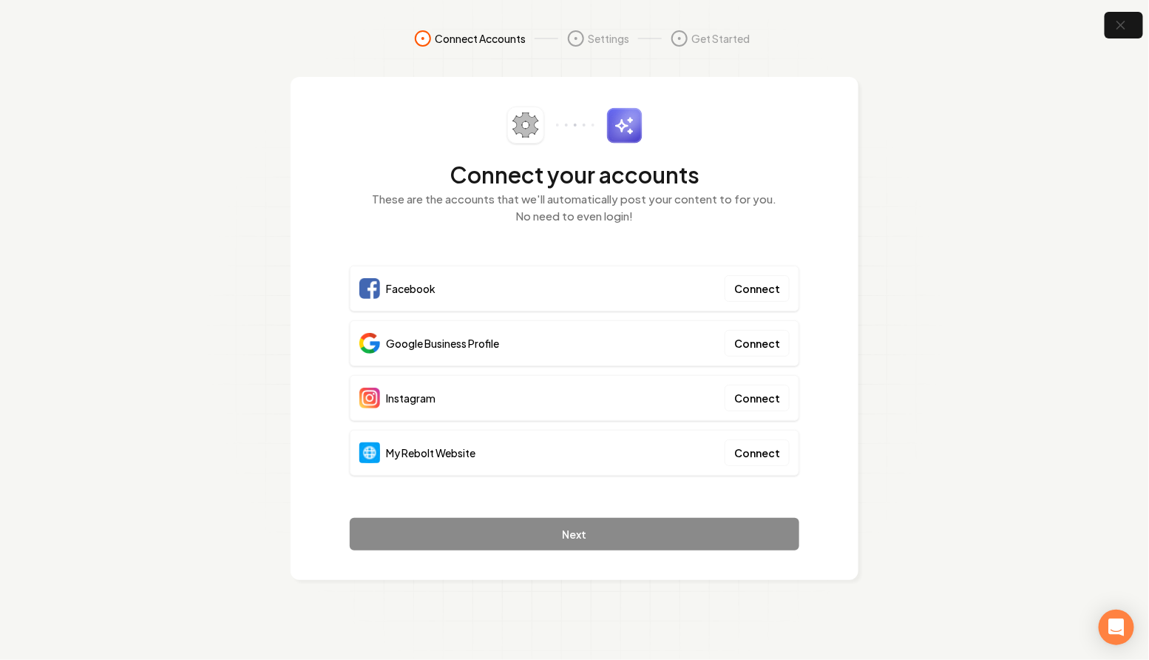
click at [788, 466] on div "My Rebolt Website Connect" at bounding box center [575, 453] width 450 height 46
click at [780, 453] on button "Connect" at bounding box center [757, 452] width 65 height 27
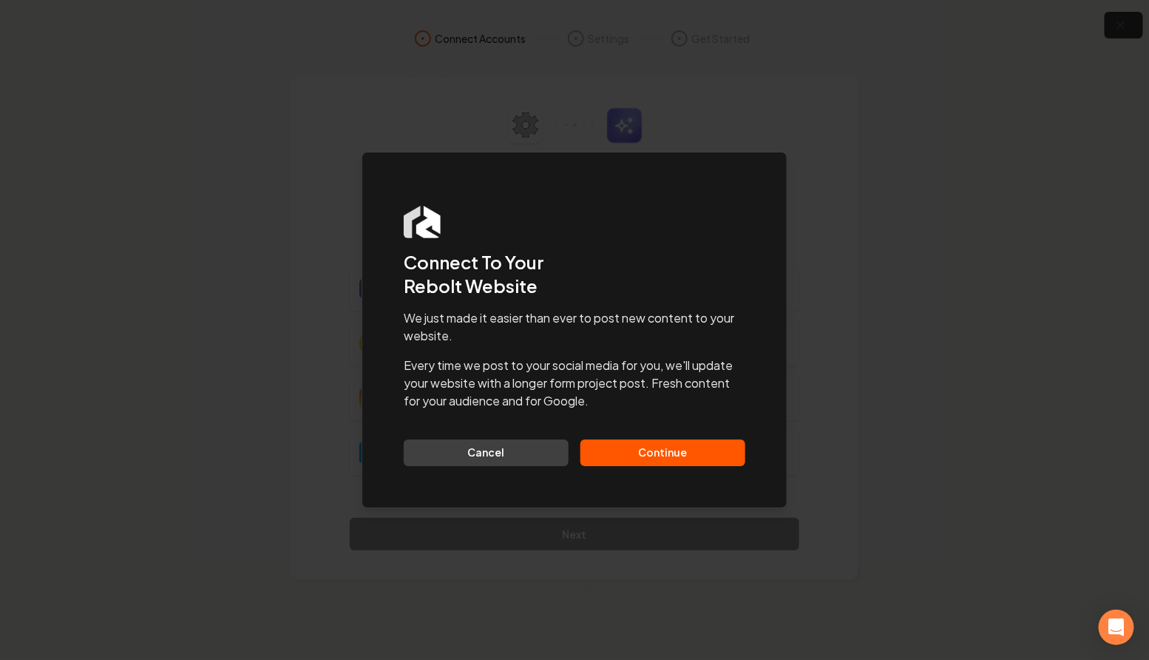
click at [677, 447] on button "Continue" at bounding box center [663, 452] width 165 height 27
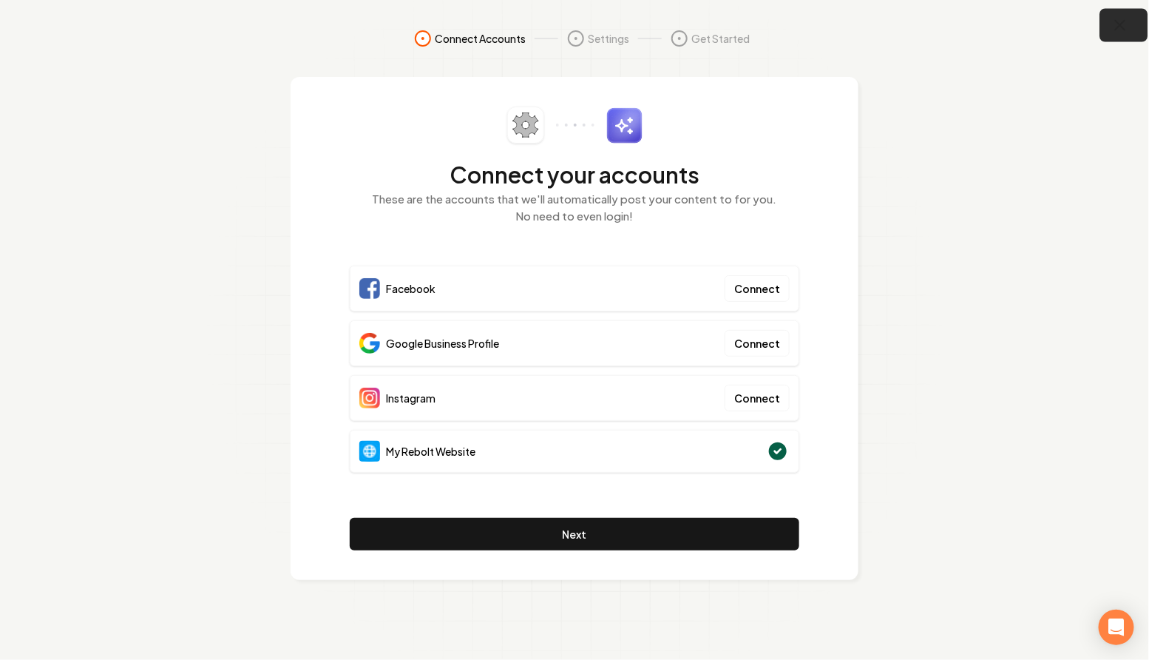
click at [1124, 18] on icon "button" at bounding box center [1121, 25] width 18 height 18
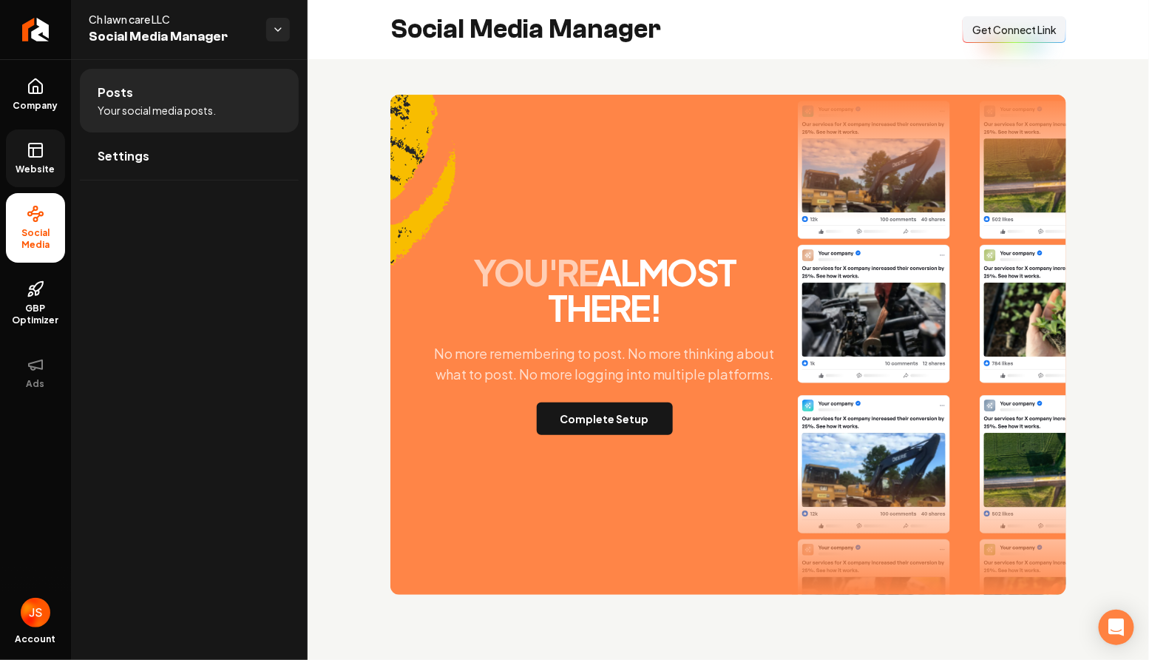
click at [58, 156] on link "Website" at bounding box center [35, 158] width 59 height 58
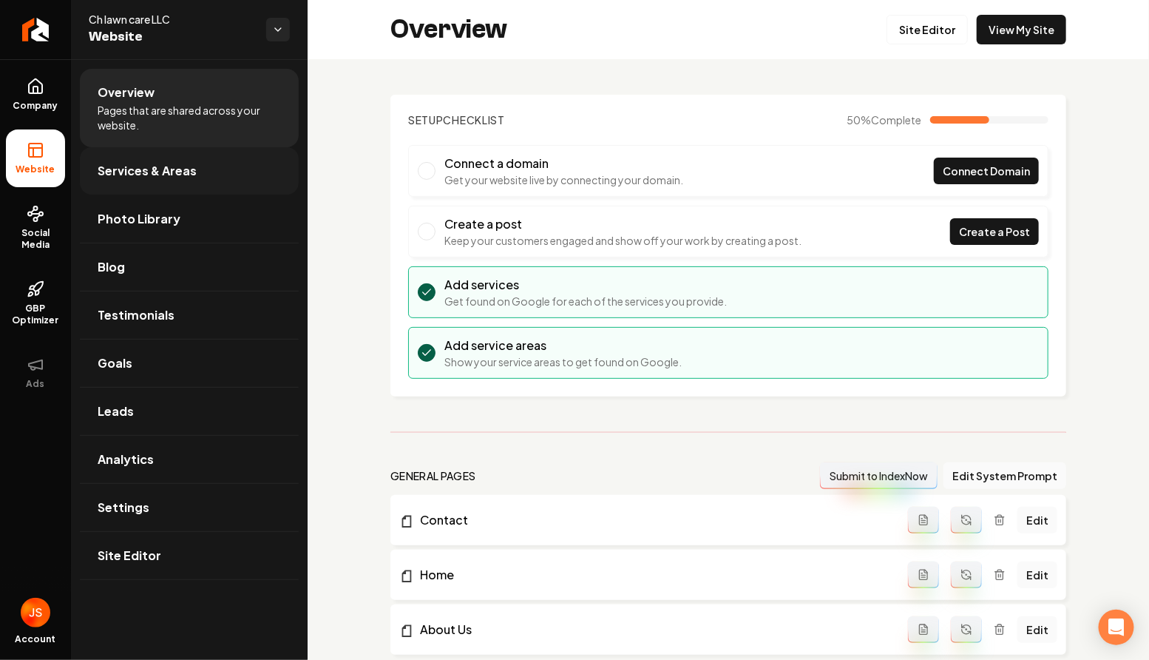
click at [116, 175] on span "Services & Areas" at bounding box center [147, 171] width 99 height 18
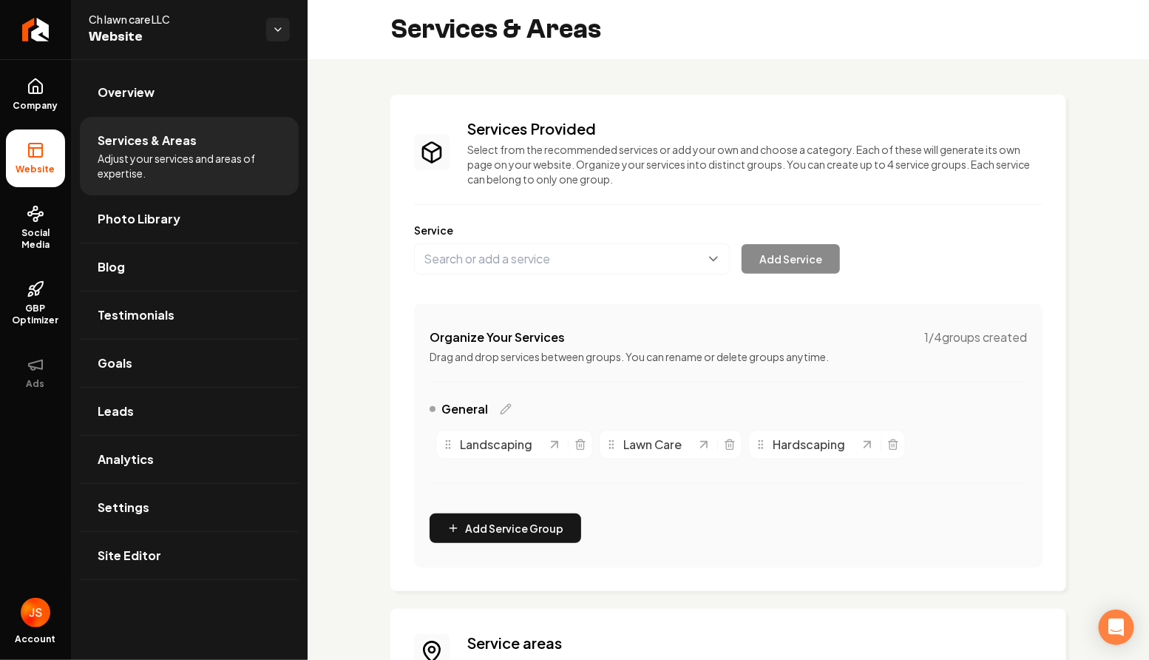
scroll to position [194, 0]
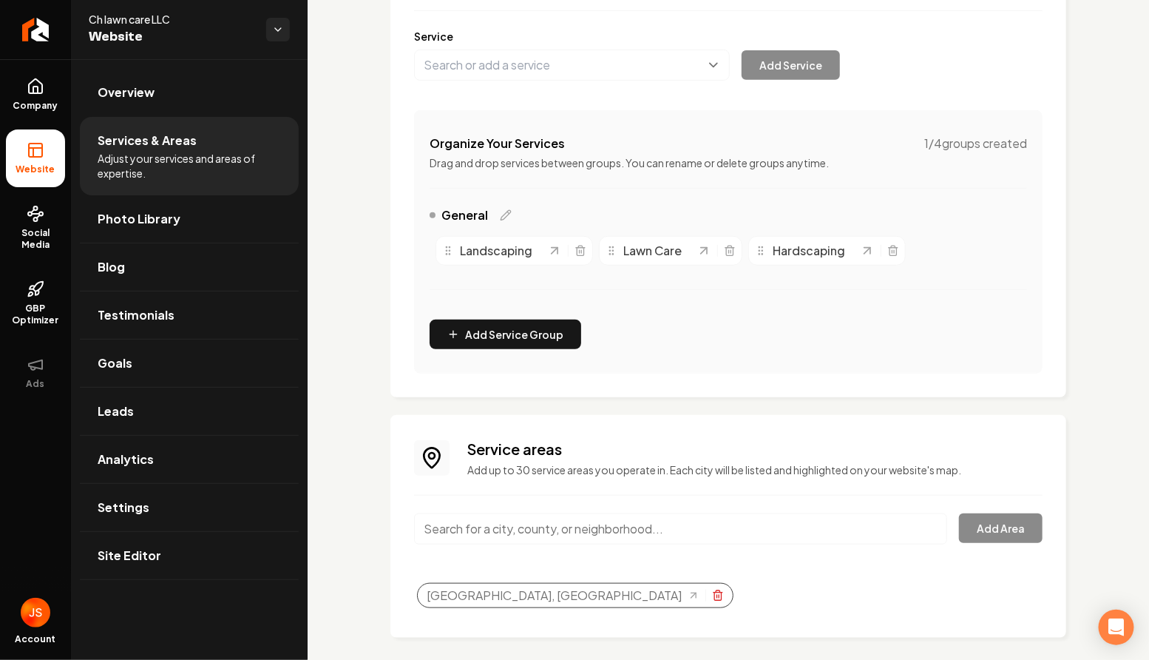
click at [712, 595] on icon "Selected tags" at bounding box center [718, 596] width 12 height 12
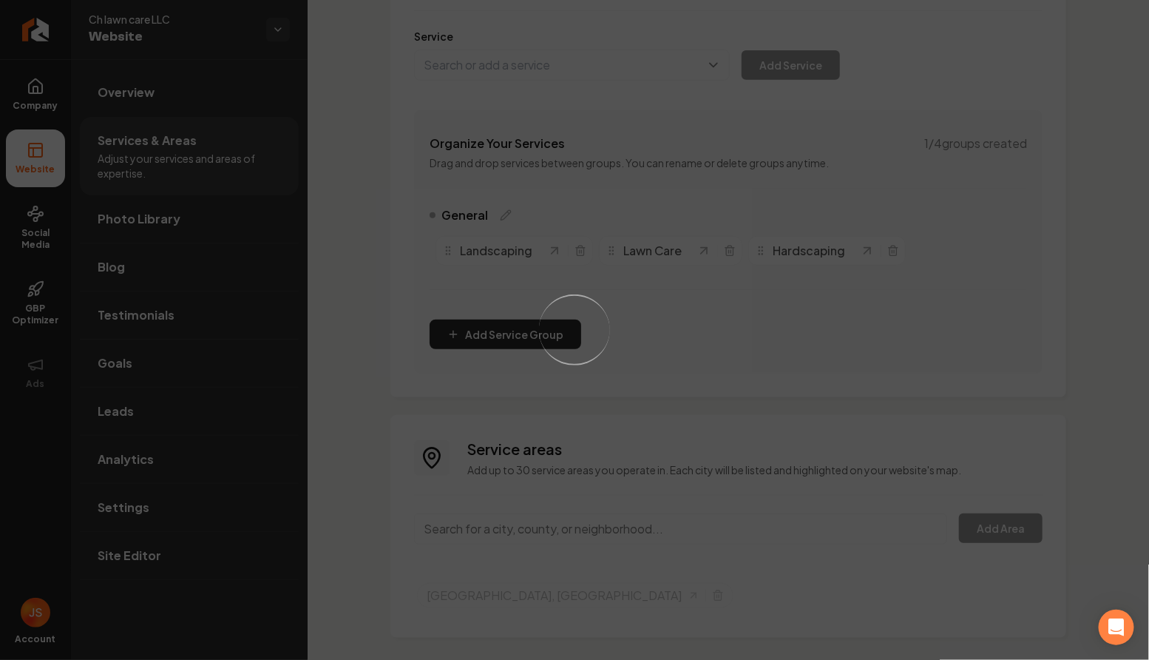
scroll to position [175, 0]
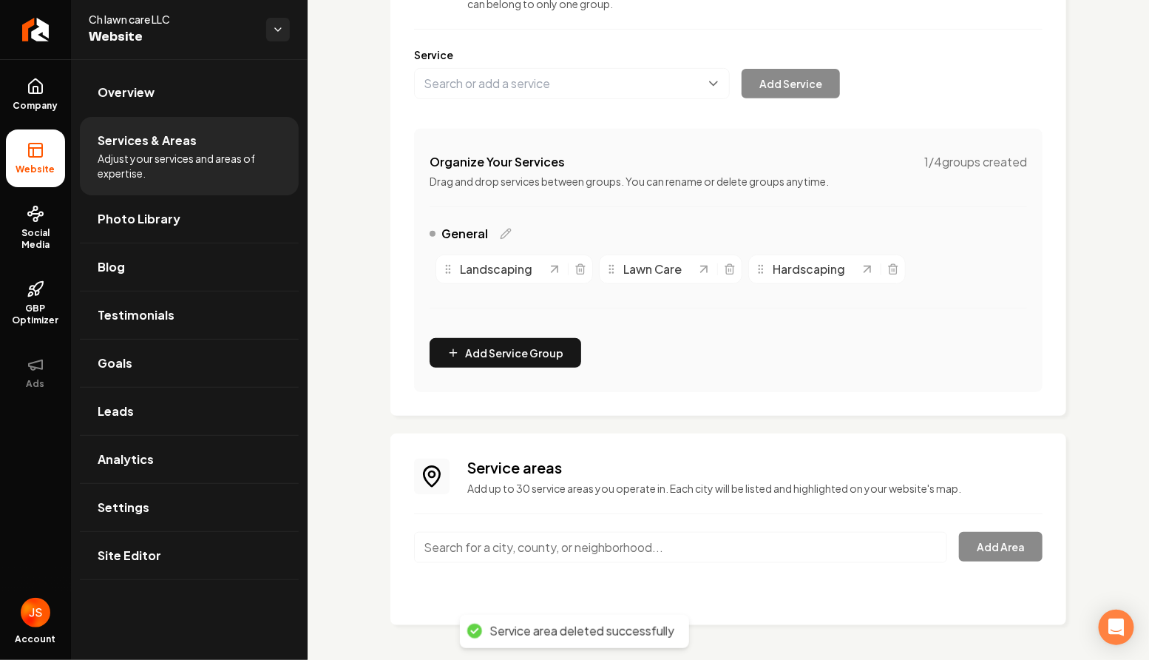
click at [475, 541] on input "Main content area" at bounding box center [680, 547] width 533 height 31
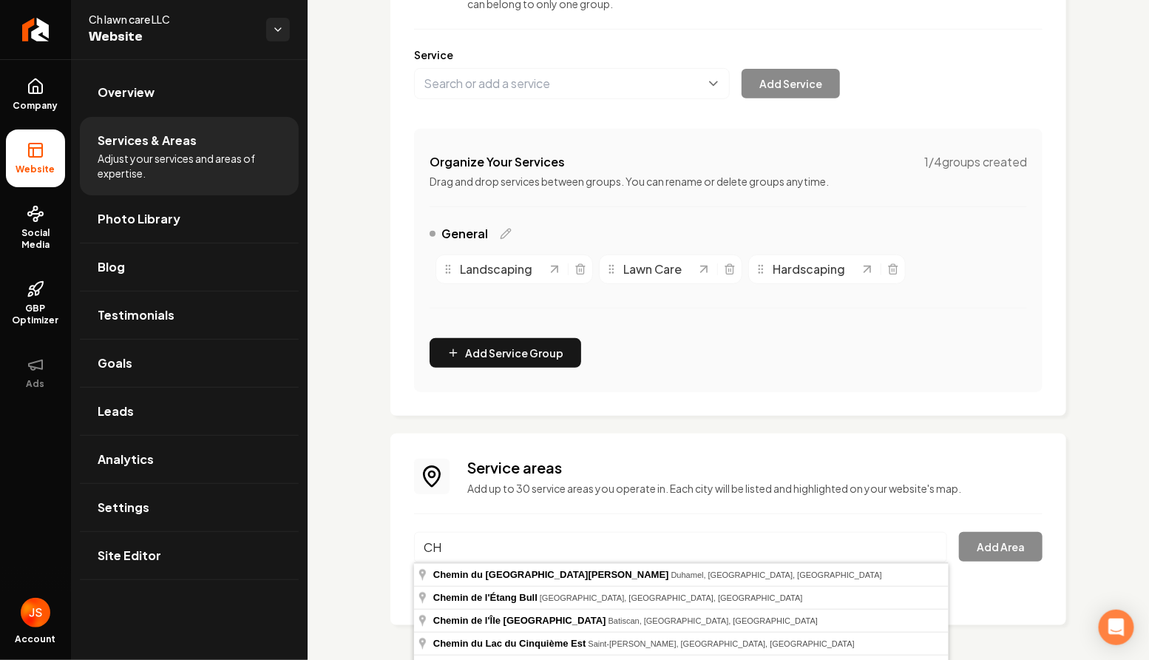
type input "C"
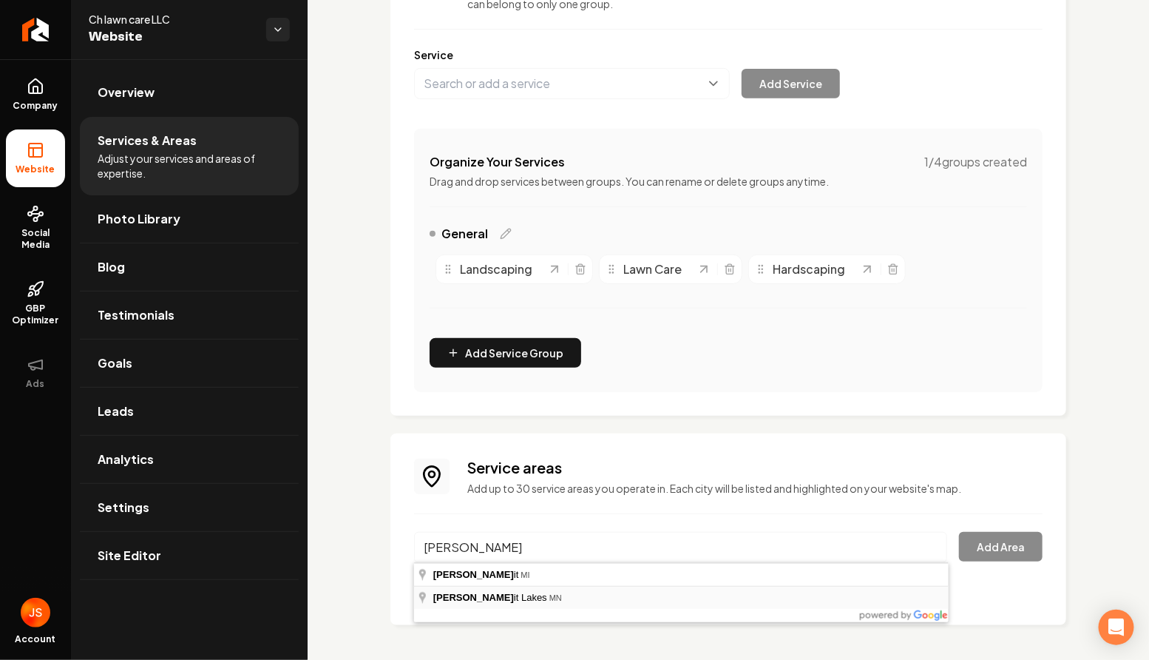
type input "Detroit Lakes, MN"
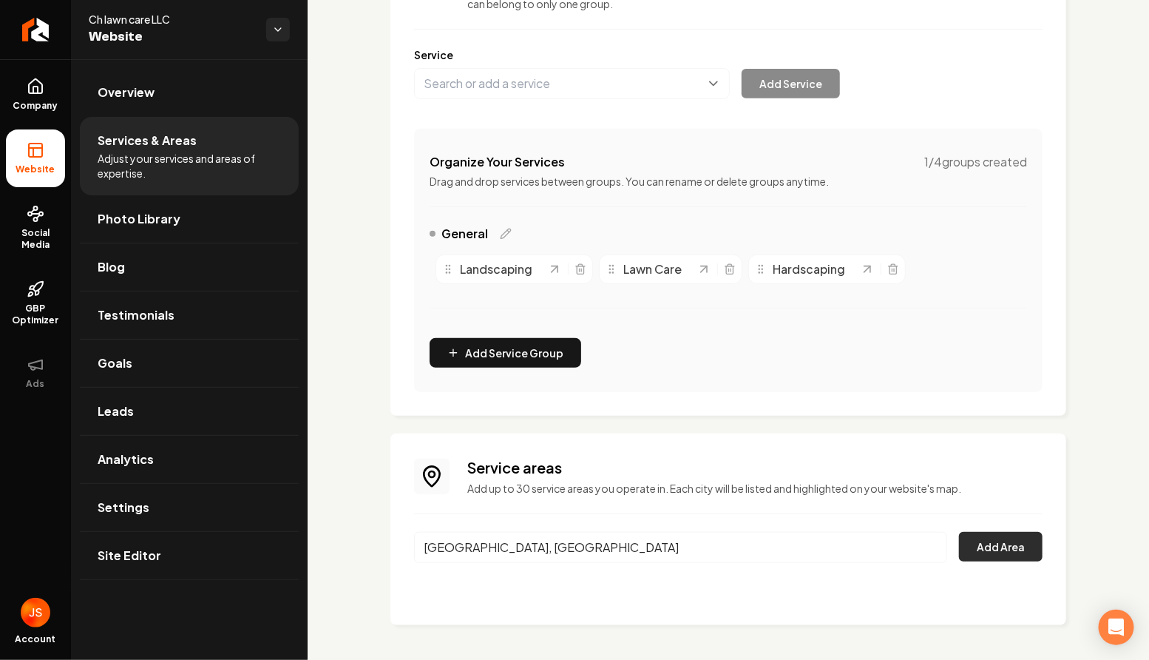
click at [984, 542] on button "Add Area" at bounding box center [1001, 547] width 84 height 30
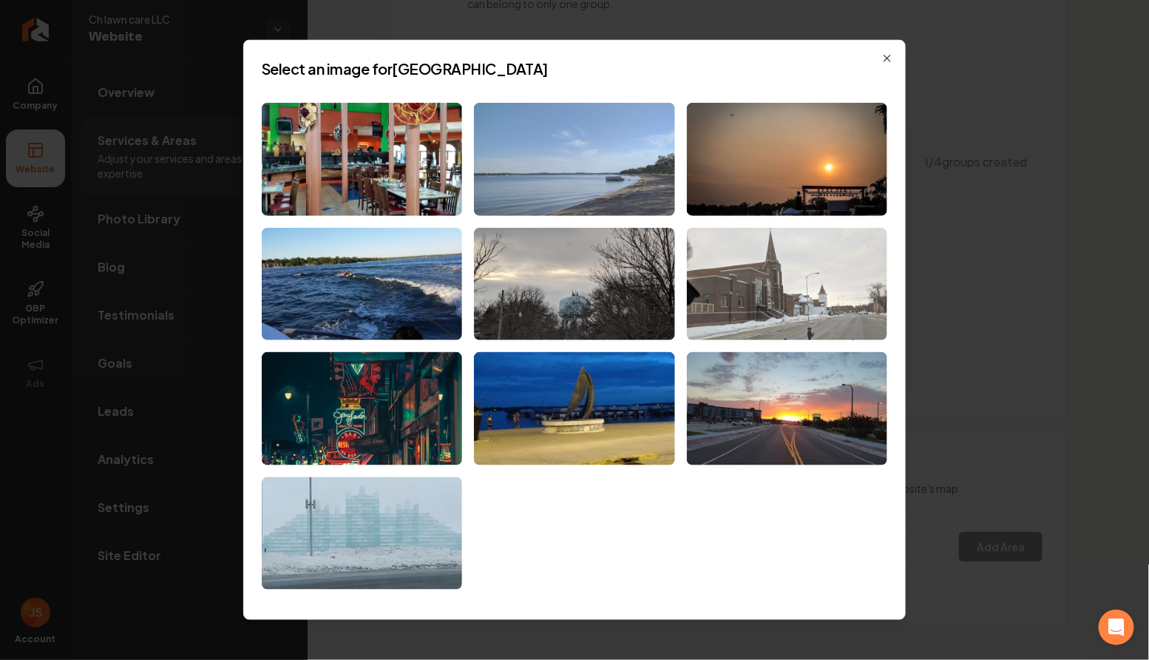
click at [626, 154] on img at bounding box center [574, 159] width 200 height 113
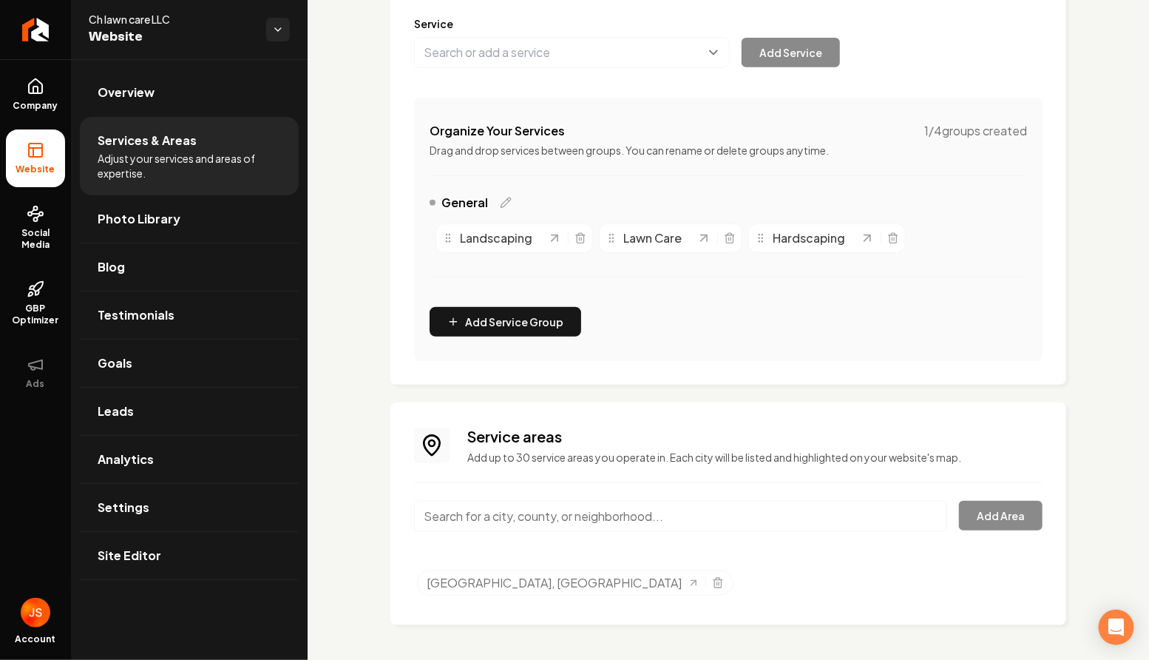
scroll to position [0, 0]
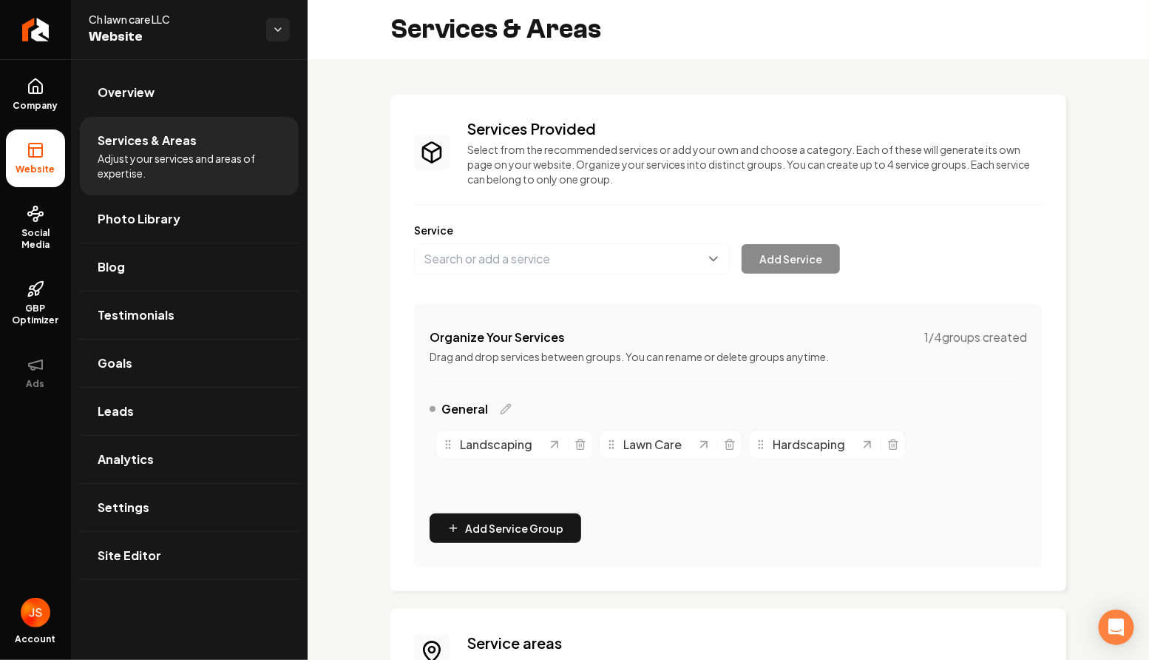
click at [750, 482] on div "General Landscaping Lawn Care Hardscaping" at bounding box center [729, 450] width 598 height 101
click at [693, 474] on div "General Landscaping Lawn Care Hardscaping" at bounding box center [729, 450] width 598 height 101
click at [524, 255] on button "Main content area" at bounding box center [572, 258] width 316 height 31
click at [382, 242] on div "Services Provided Select from the recommended services or add your own and choo…" at bounding box center [729, 463] width 842 height 808
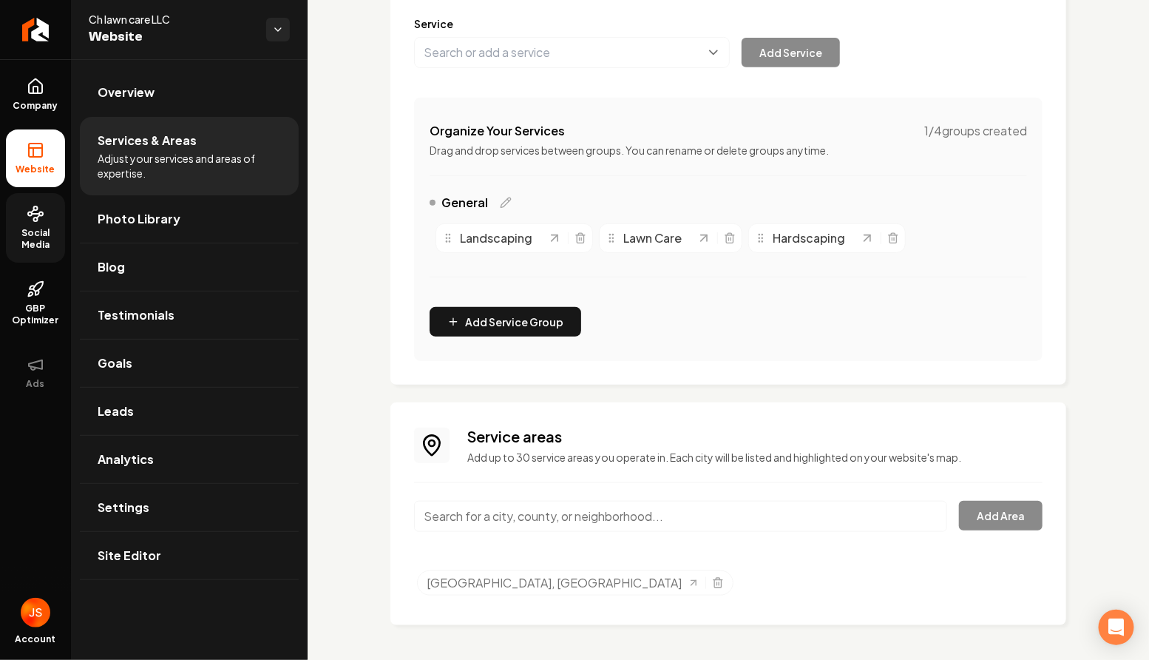
click at [35, 229] on span "Social Media" at bounding box center [35, 239] width 59 height 24
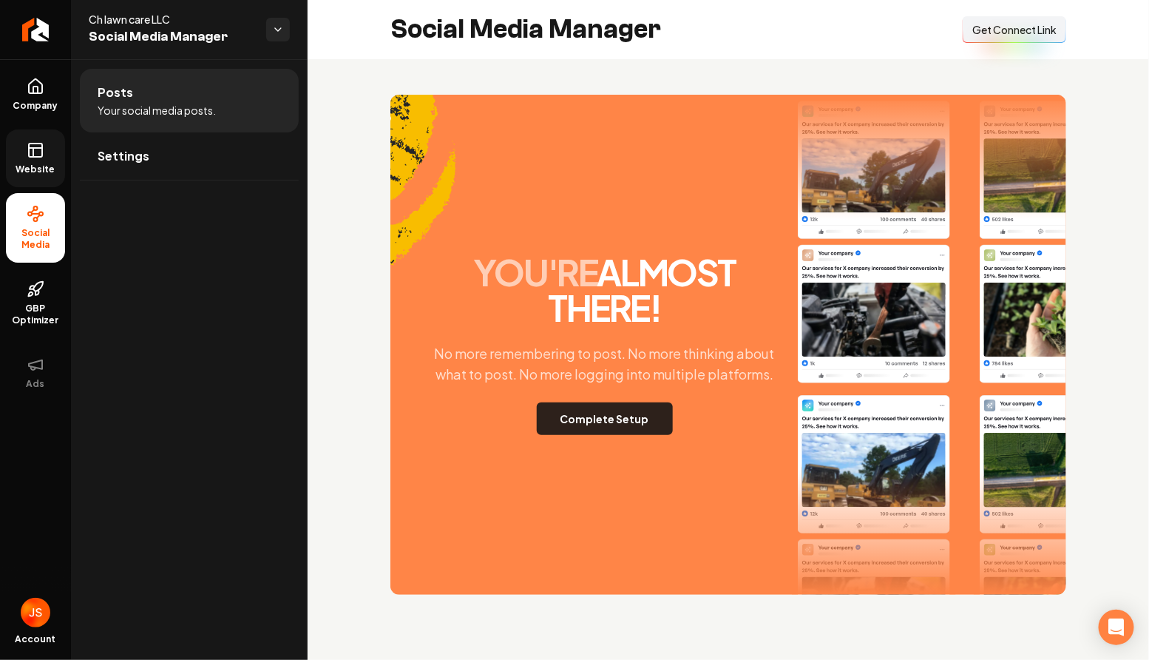
click at [669, 421] on button "Complete Setup" at bounding box center [605, 418] width 136 height 33
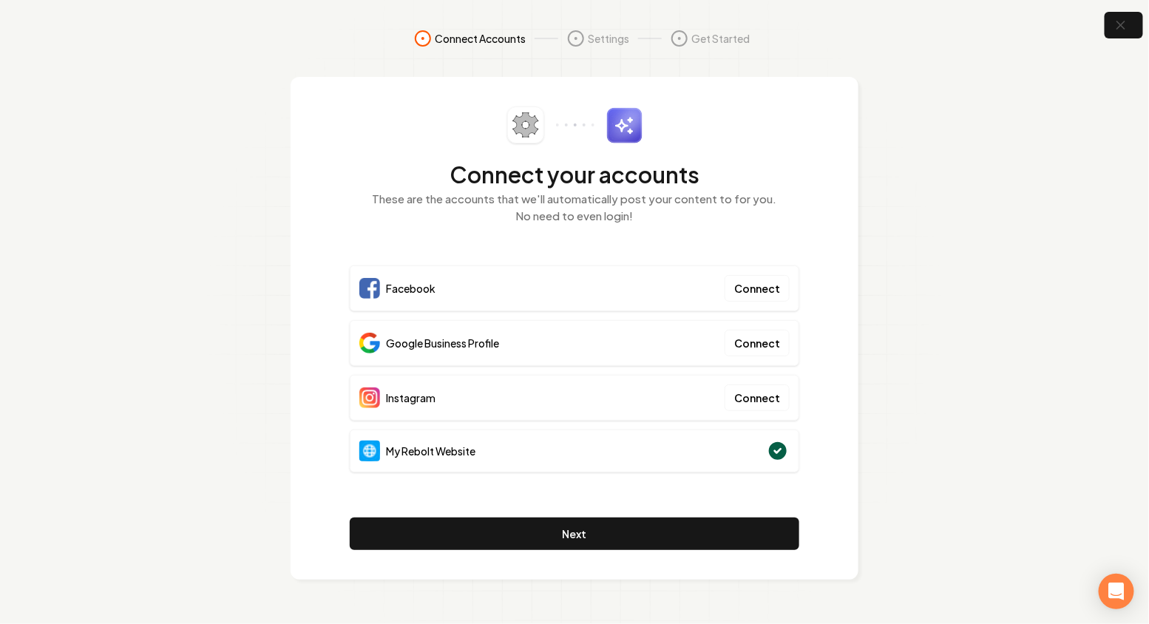
click at [791, 452] on div "My Rebolt Website" at bounding box center [575, 451] width 450 height 43
click at [805, 458] on div "Connect your accounts These are the accounts that we'll automatically post your…" at bounding box center [575, 328] width 568 height 503
click at [1112, 30] on icon "button" at bounding box center [1121, 25] width 18 height 18
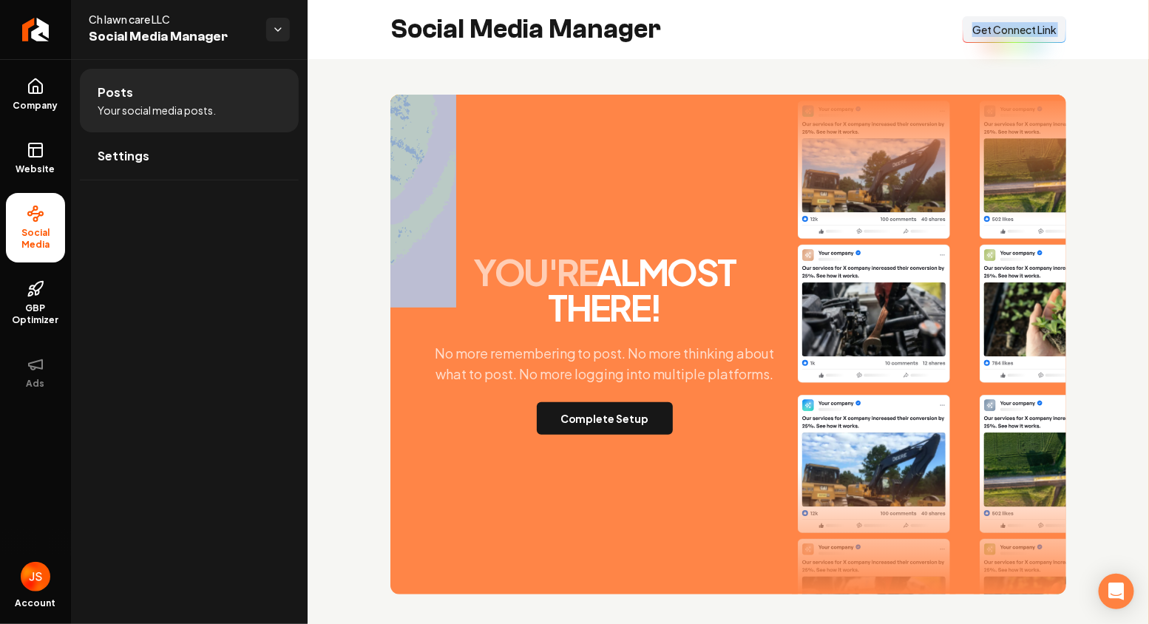
drag, startPoint x: 1112, startPoint y: 30, endPoint x: 769, endPoint y: 37, distance: 344.0
click at [779, 36] on div "Social Media Manager Connect Link Get Connect Link" at bounding box center [729, 29] width 842 height 59
click at [973, 24] on span "Get Connect Link" at bounding box center [1015, 29] width 84 height 15
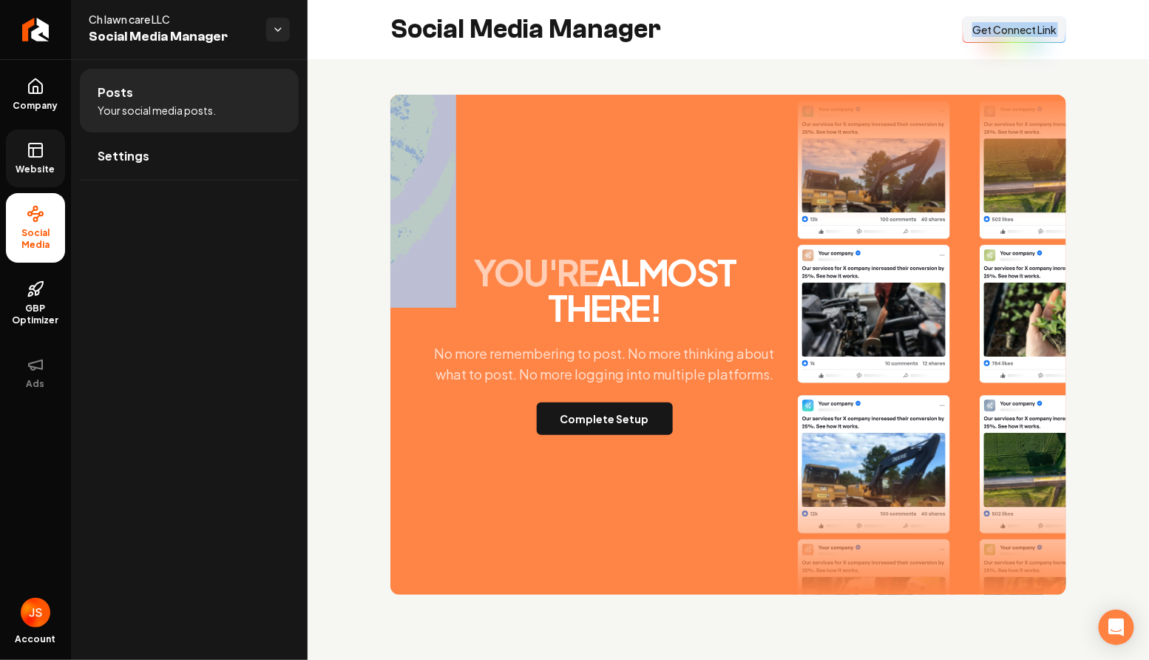
click at [50, 148] on link "Website" at bounding box center [35, 158] width 59 height 58
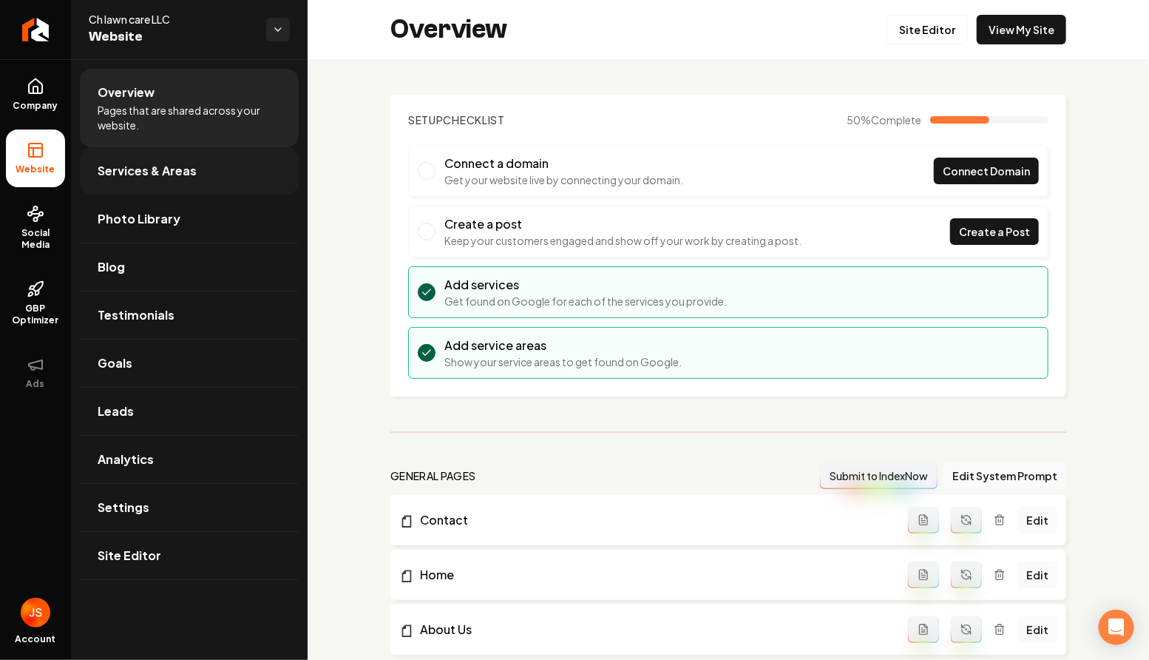
click at [193, 177] on span "Services & Areas" at bounding box center [147, 171] width 99 height 18
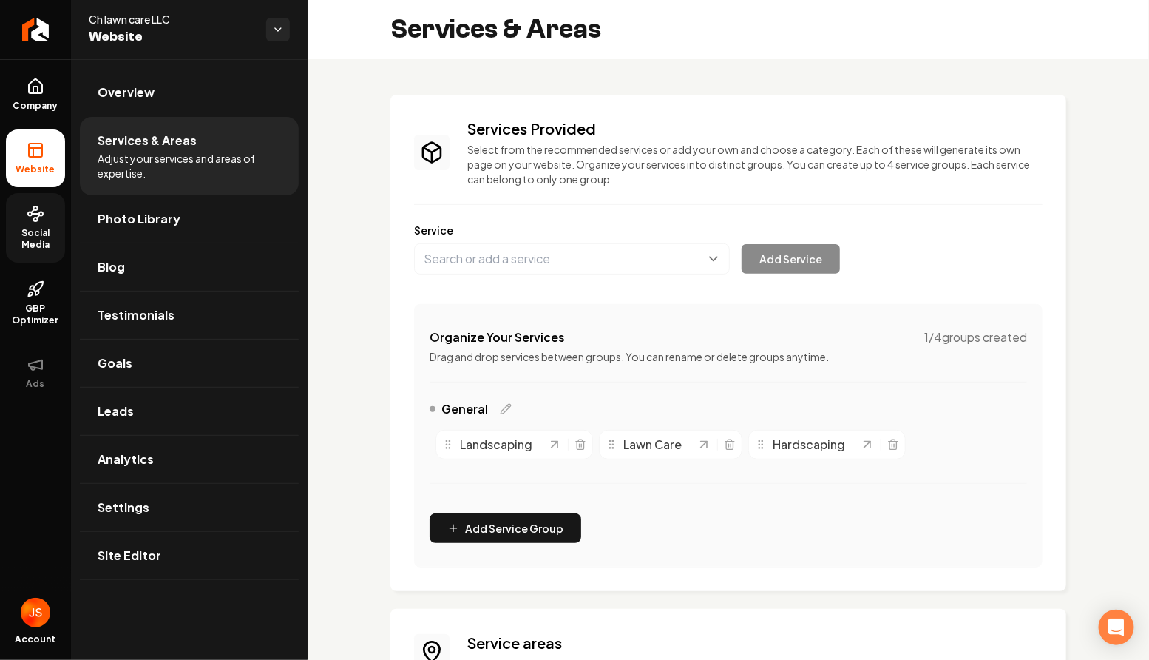
click at [44, 234] on span "Social Media" at bounding box center [35, 239] width 59 height 24
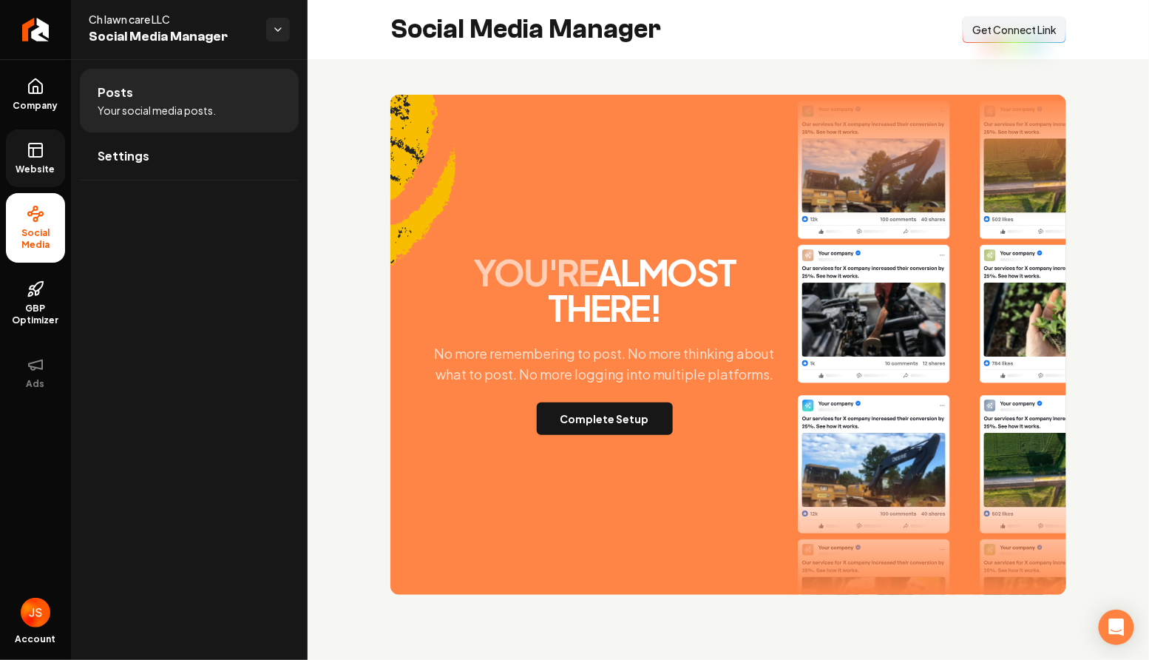
click at [968, 18] on button "Connect Link Get Connect Link" at bounding box center [1015, 29] width 104 height 27
click at [29, 138] on link "Website" at bounding box center [35, 158] width 59 height 58
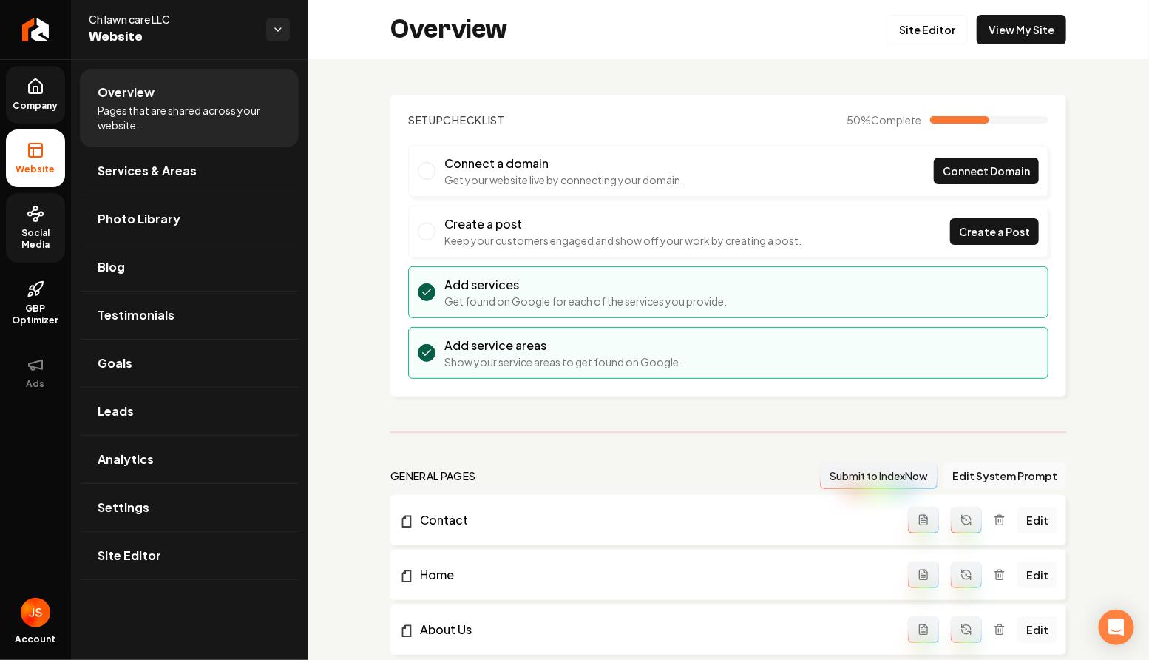
click at [41, 89] on icon at bounding box center [36, 87] width 18 height 18
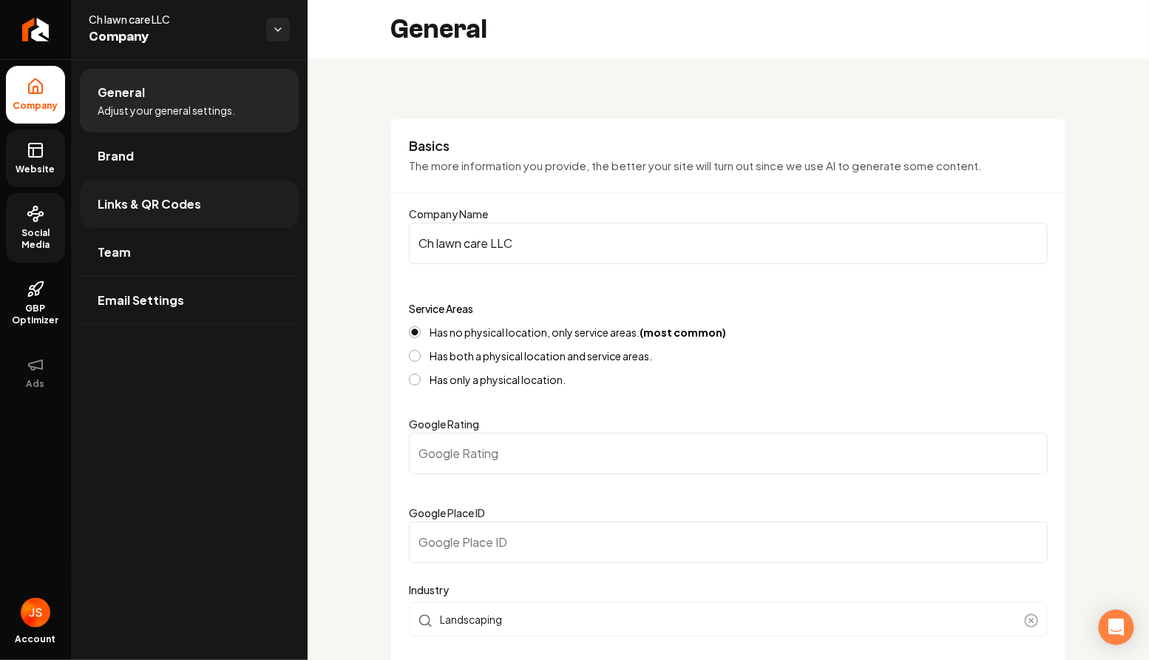
click at [211, 218] on link "Links & QR Codes" at bounding box center [189, 203] width 219 height 47
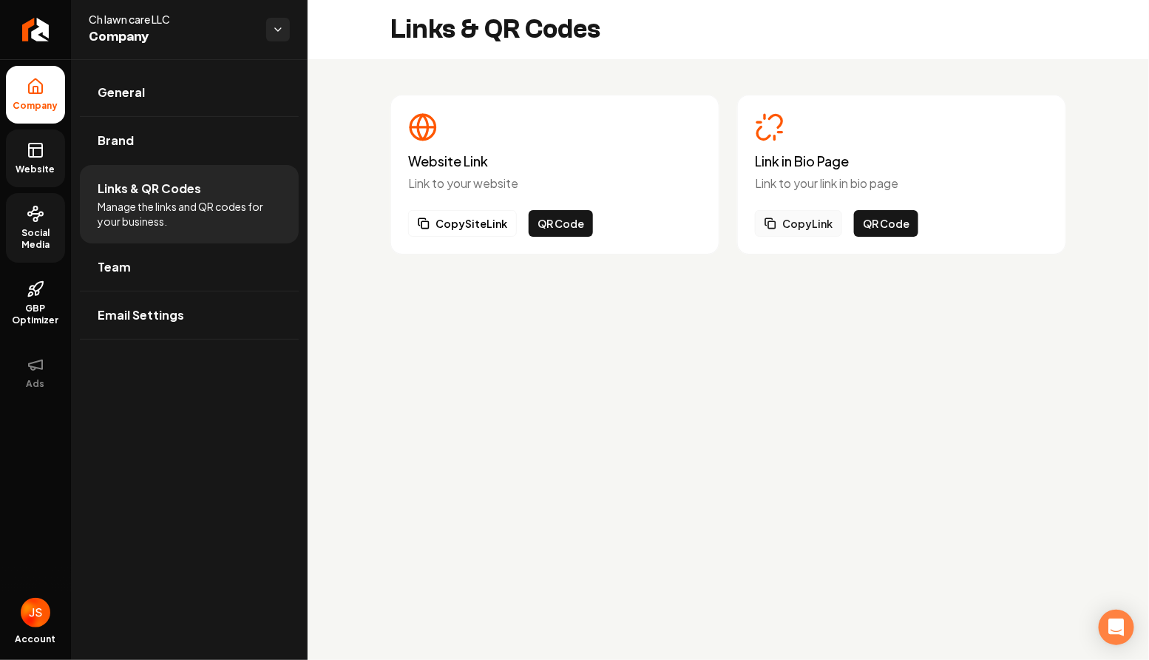
click at [787, 223] on button "Copy Link" at bounding box center [798, 223] width 87 height 27
click at [804, 219] on button "Copy Link" at bounding box center [798, 223] width 87 height 27
click at [27, 149] on icon at bounding box center [36, 150] width 18 height 18
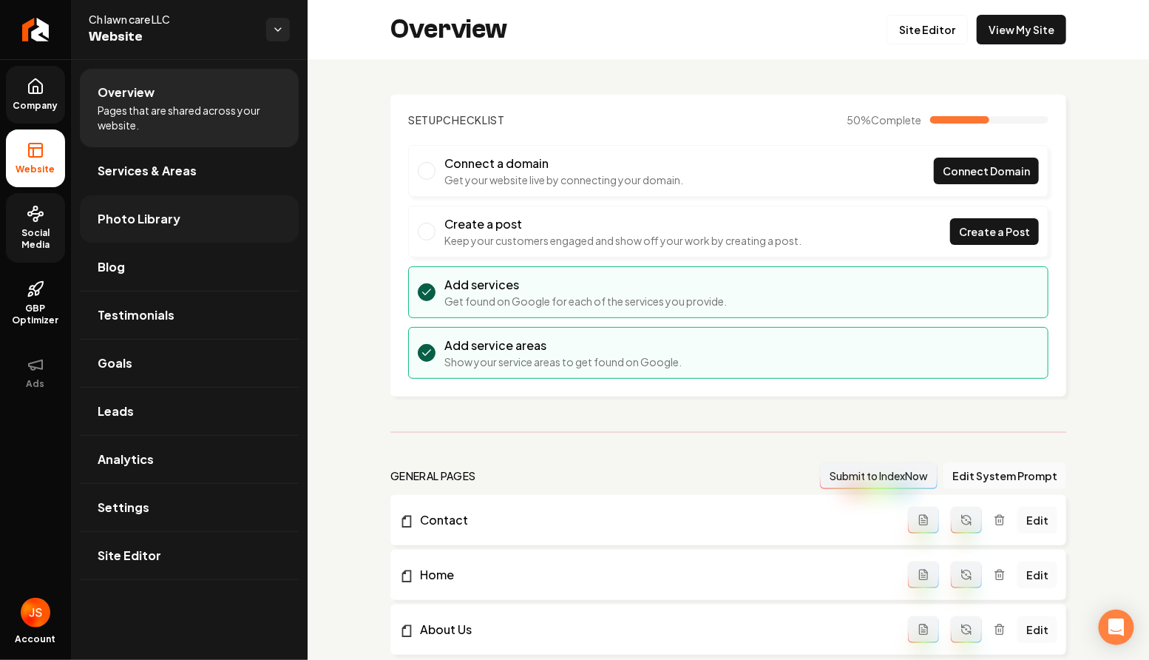
click at [146, 211] on span "Photo Library" at bounding box center [139, 219] width 83 height 18
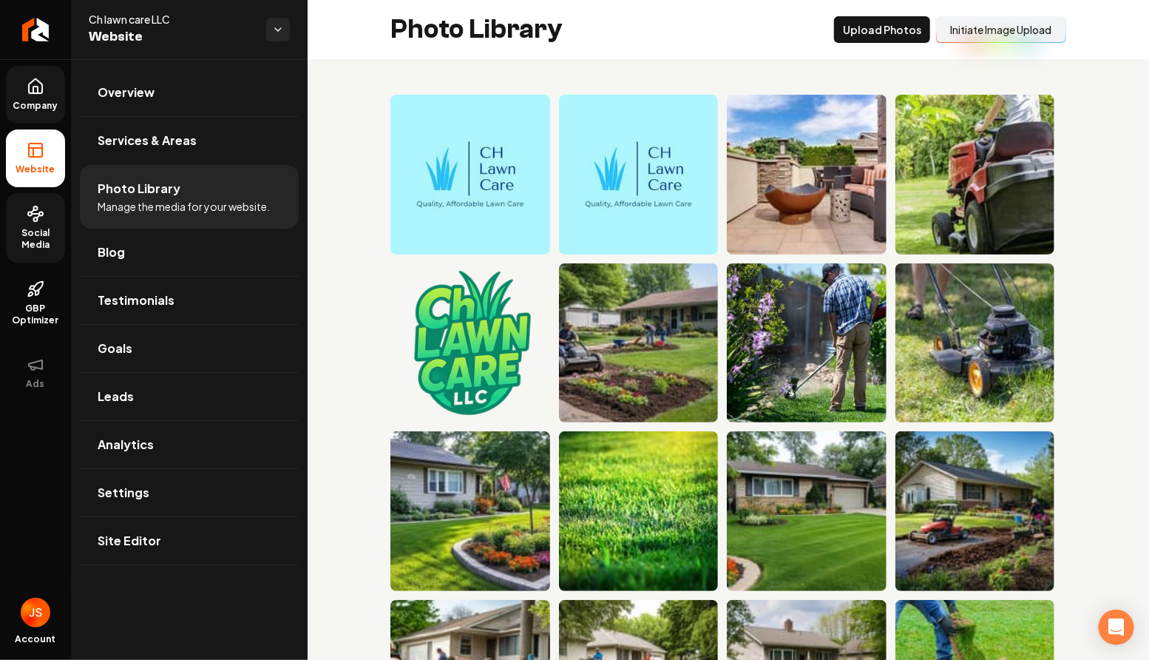
click at [984, 29] on button "Initiate Image Upload" at bounding box center [1001, 29] width 130 height 27
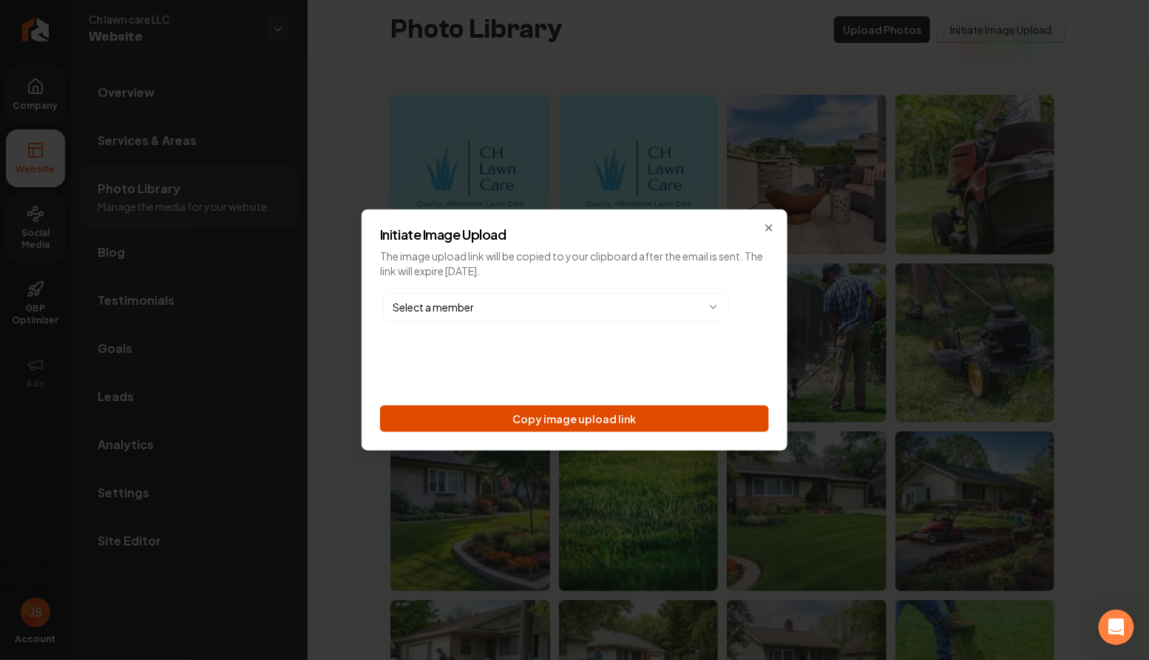
click at [601, 427] on button "Copy image upload link" at bounding box center [574, 418] width 389 height 27
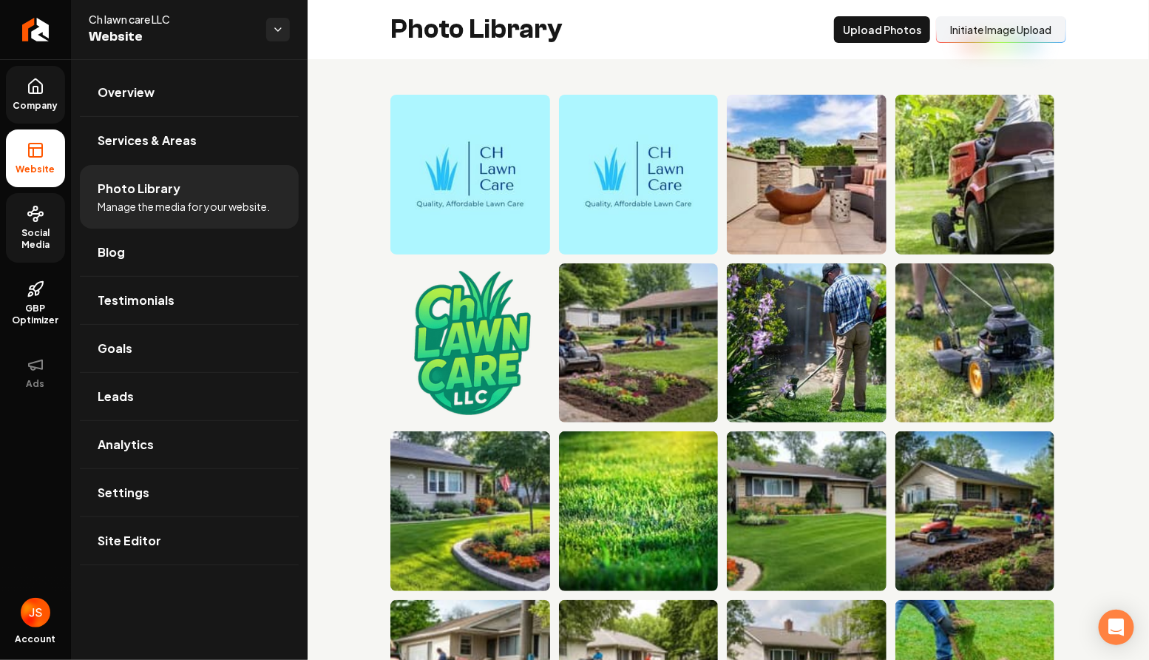
click at [28, 116] on link "Company" at bounding box center [35, 95] width 59 height 58
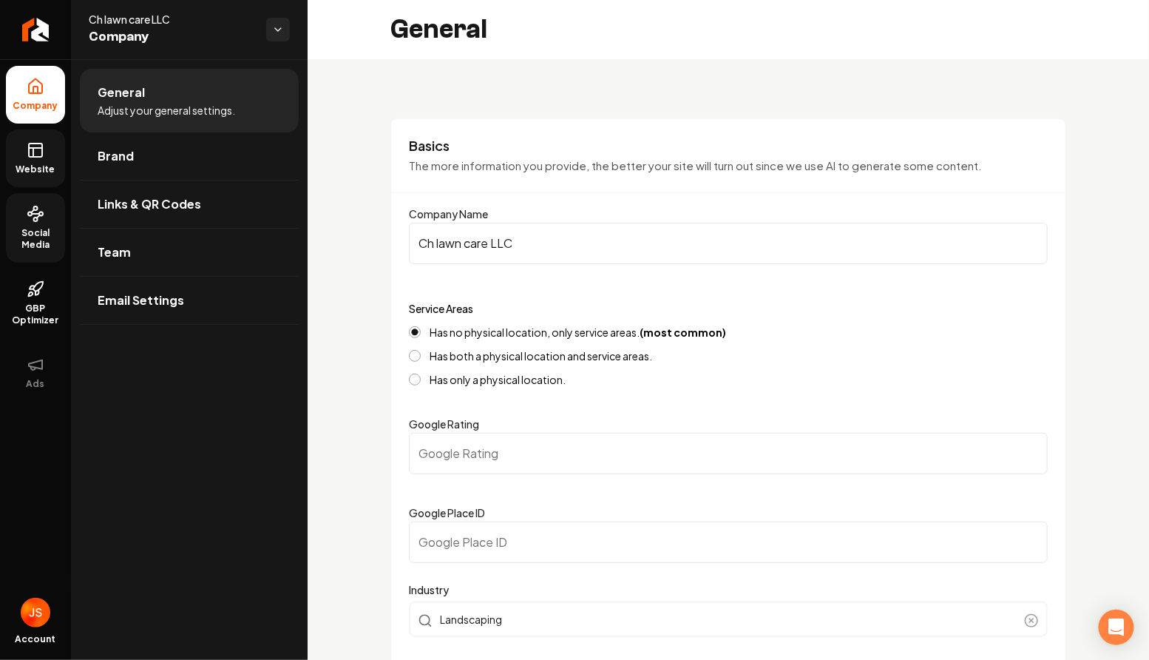
click at [58, 210] on link "Social Media" at bounding box center [35, 228] width 59 height 70
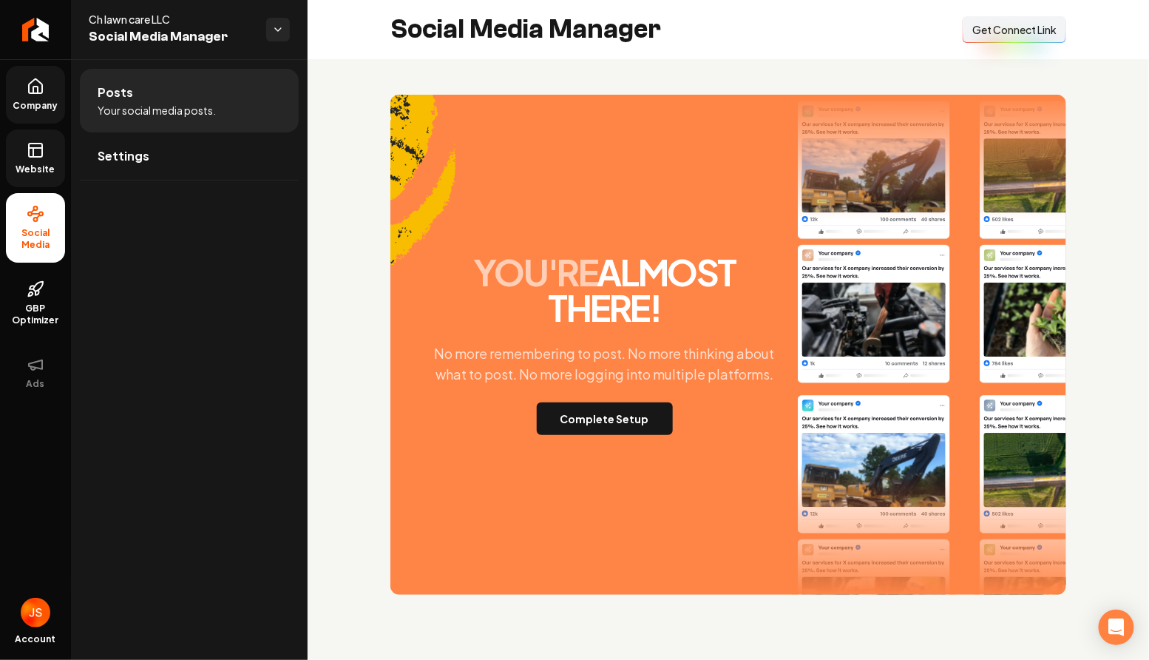
click at [52, 123] on link "Company" at bounding box center [35, 95] width 59 height 58
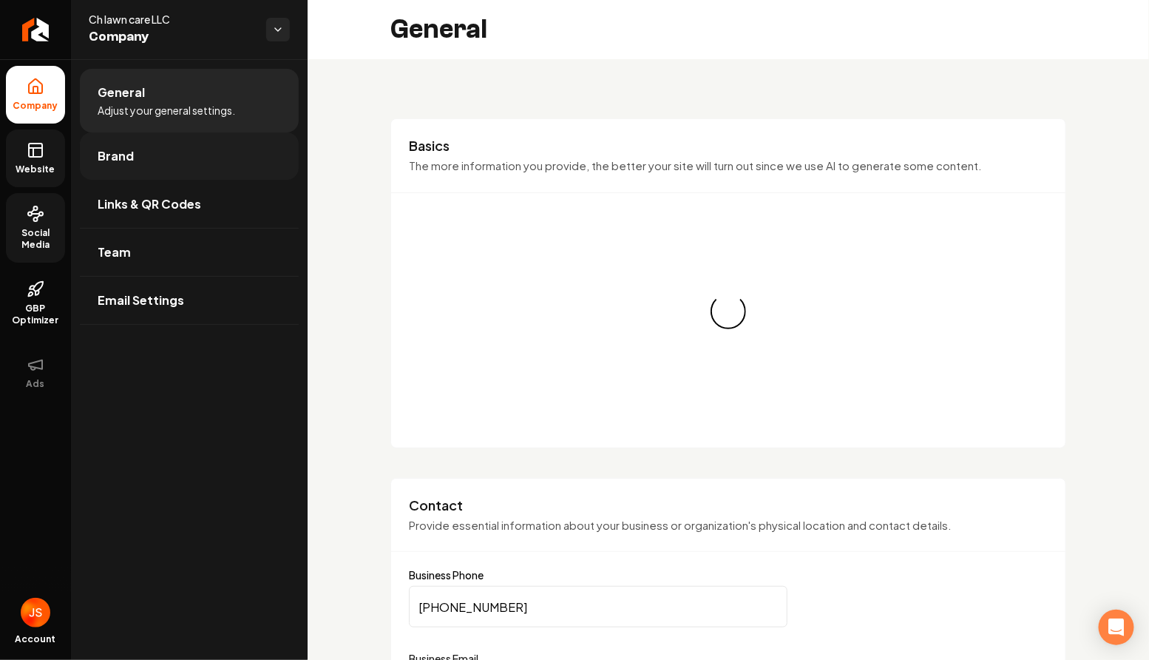
click at [99, 146] on link "Brand" at bounding box center [189, 155] width 219 height 47
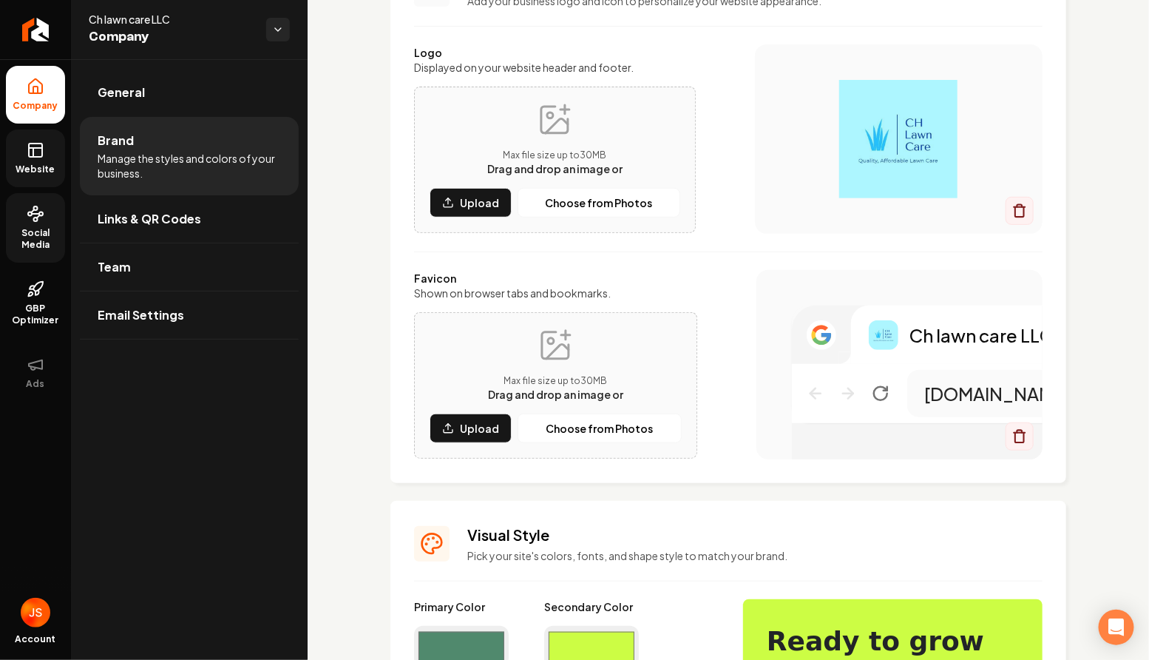
scroll to position [165, 0]
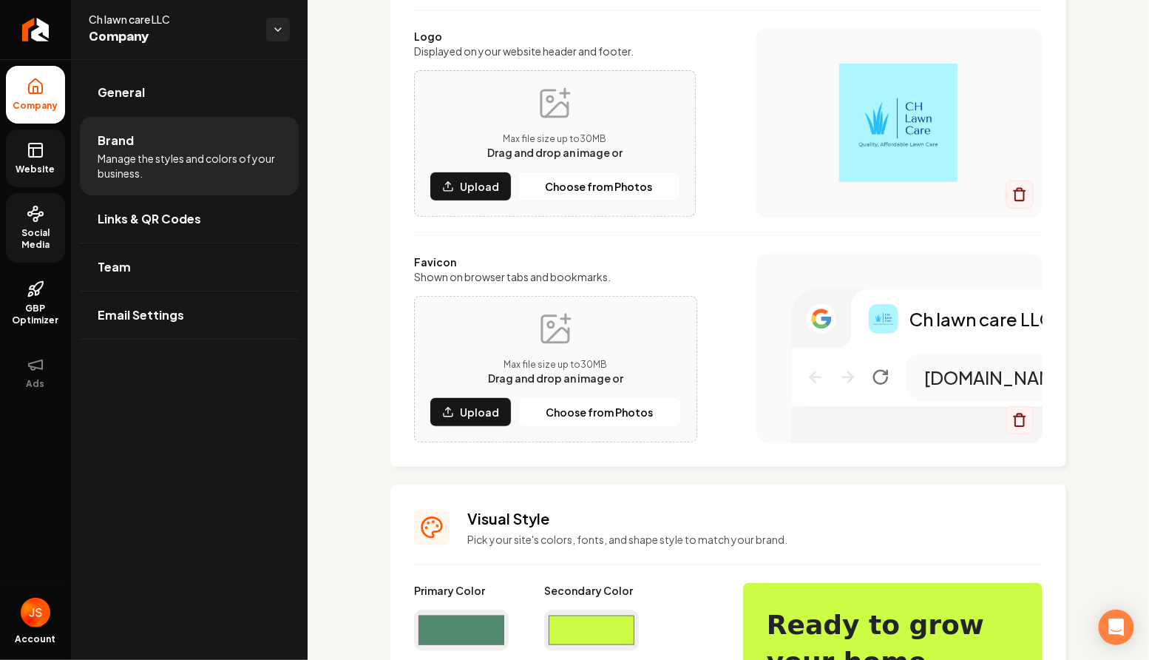
click at [447, 607] on div "Primary Color #50896d #50896d" at bounding box center [461, 629] width 95 height 92
click at [449, 624] on input "#50896d" at bounding box center [461, 629] width 95 height 41
type input "#adf7ff"
click at [590, 600] on div "Secondary Color #ccfd44 #ccfd44" at bounding box center [591, 629] width 95 height 92
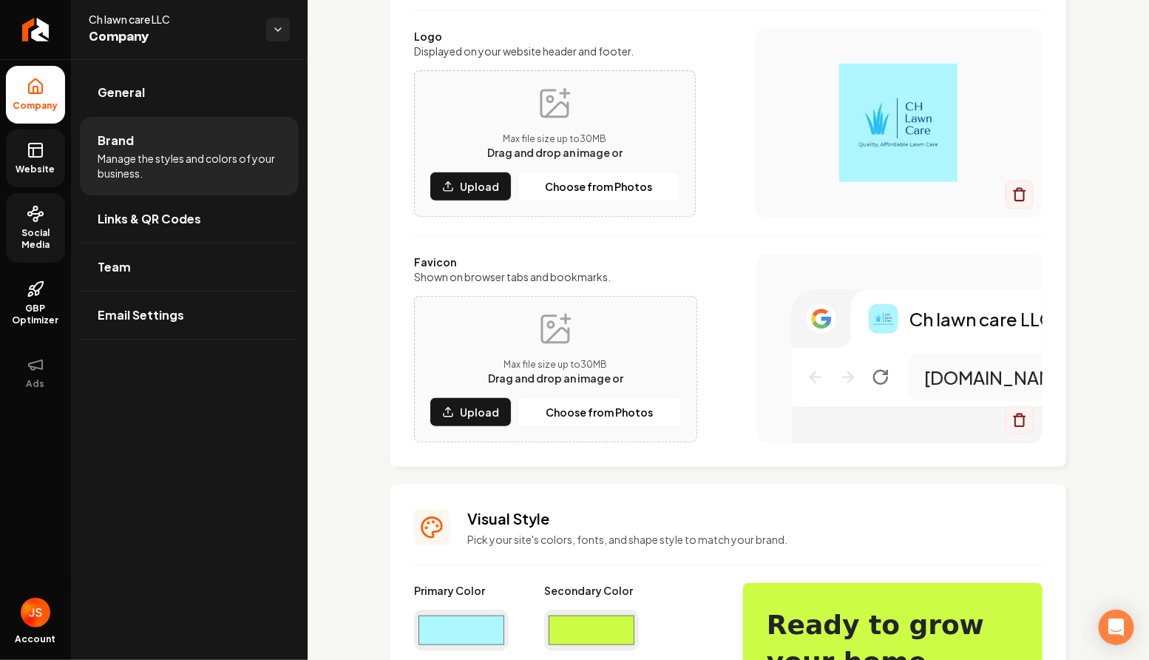
click at [590, 623] on input "#ccfd44" at bounding box center [591, 629] width 95 height 41
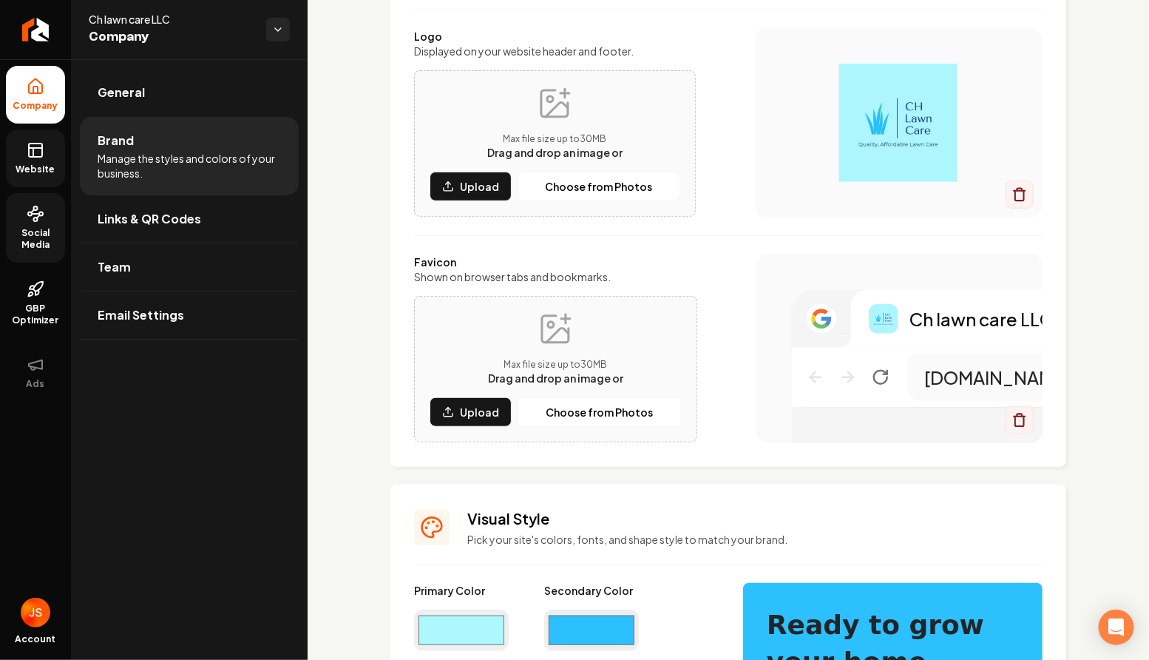
type input "#2cc0ff"
click at [823, 125] on img "Main content area" at bounding box center [899, 123] width 229 height 118
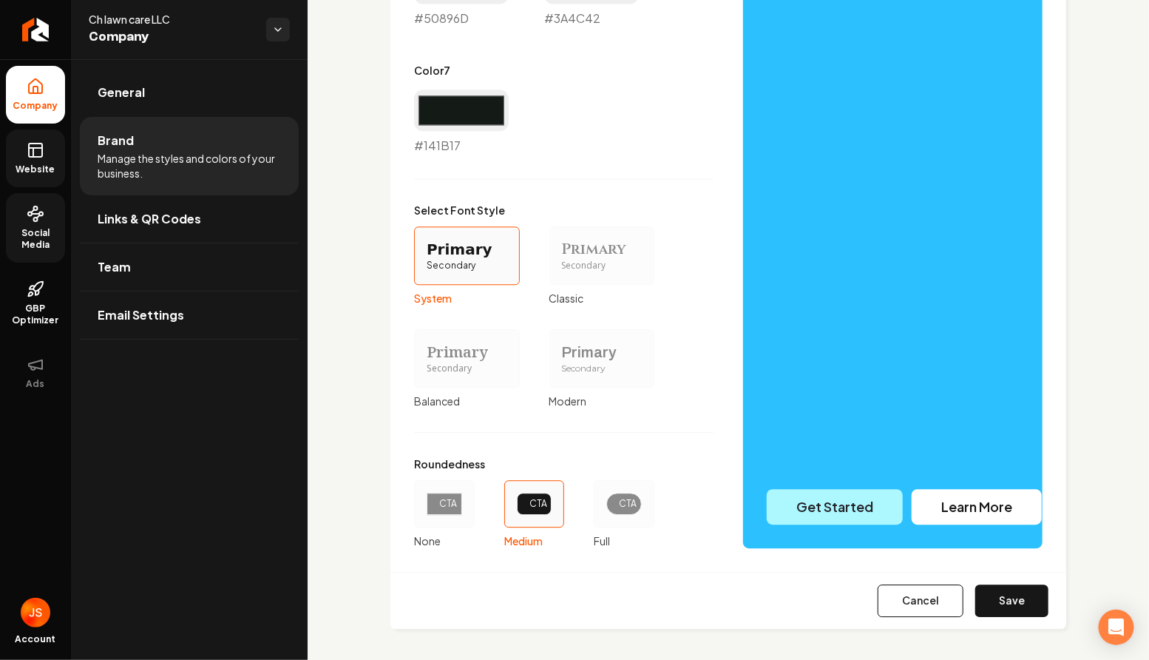
scroll to position [1233, 0]
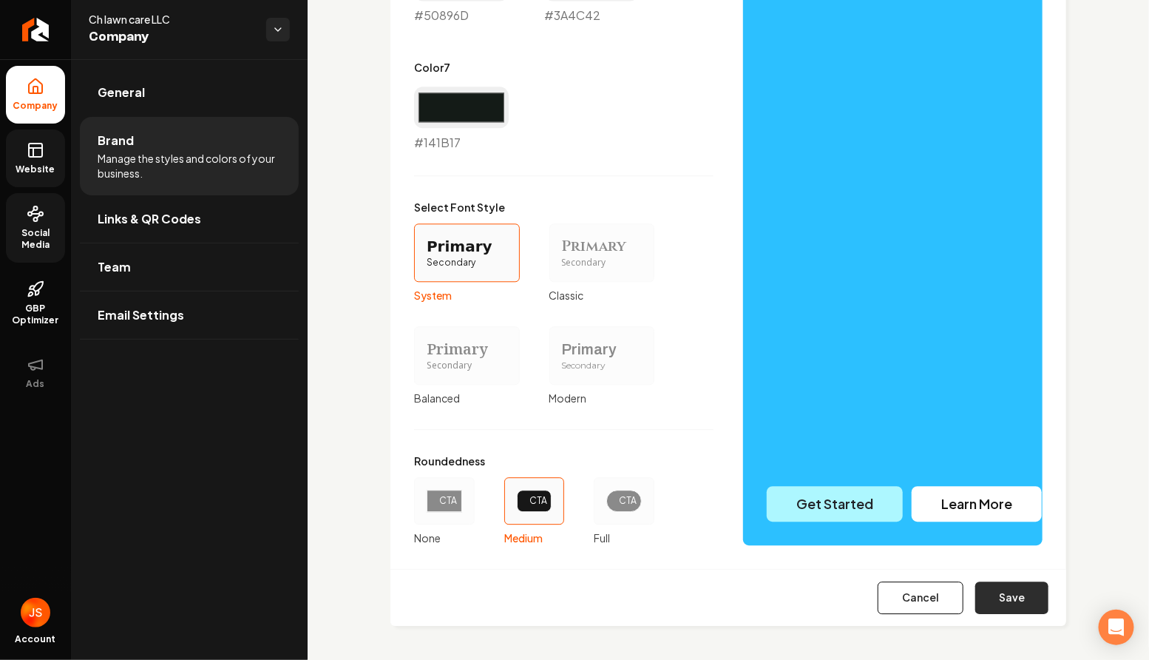
click at [987, 602] on button "Save" at bounding box center [1012, 597] width 73 height 33
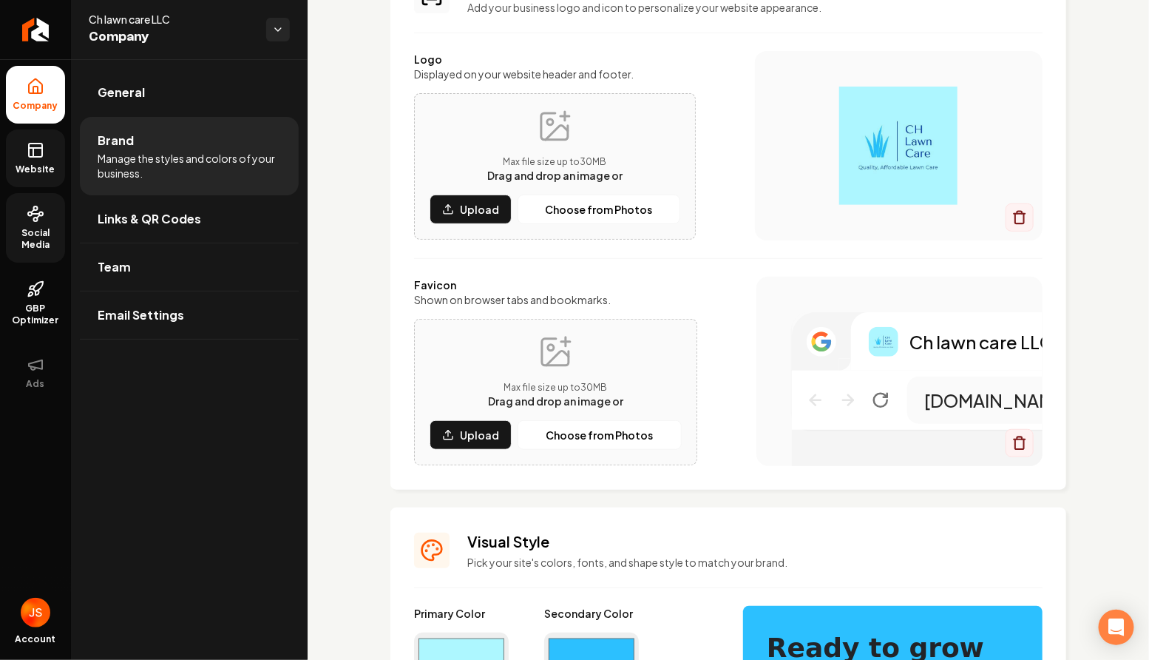
type input "#f8f4f4"
type input "#e0e9e4"
type input "#d0dcd6"
type input "#789c89"
type input "#50896d"
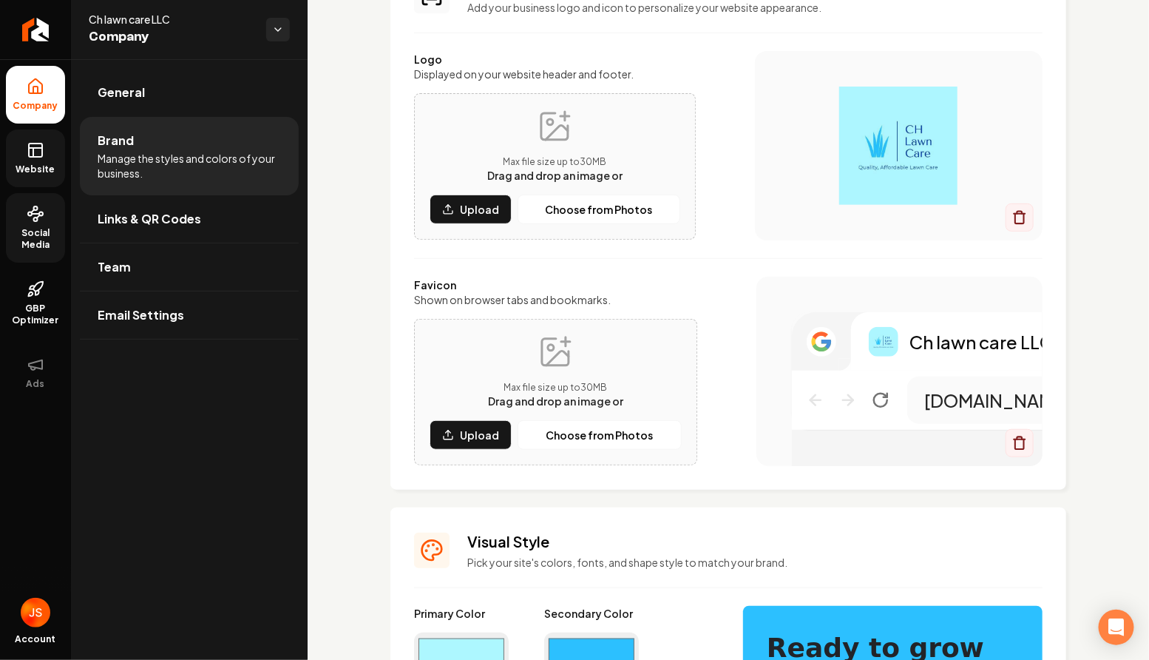
type input "#3a4c42"
type input "#141b17"
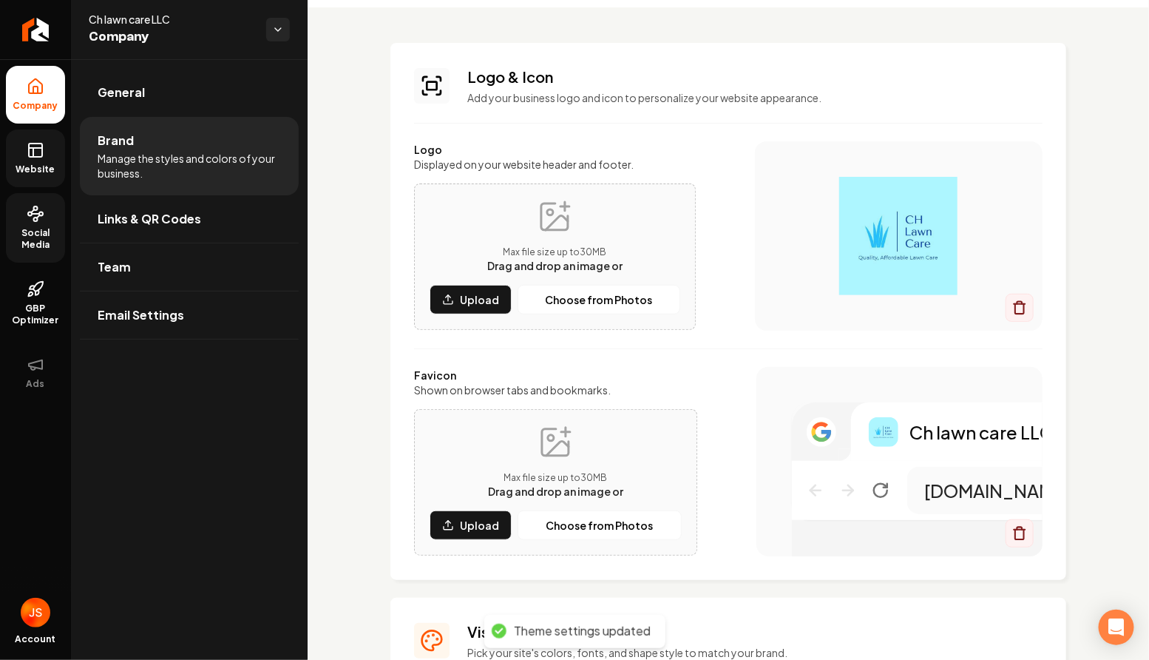
scroll to position [0, 0]
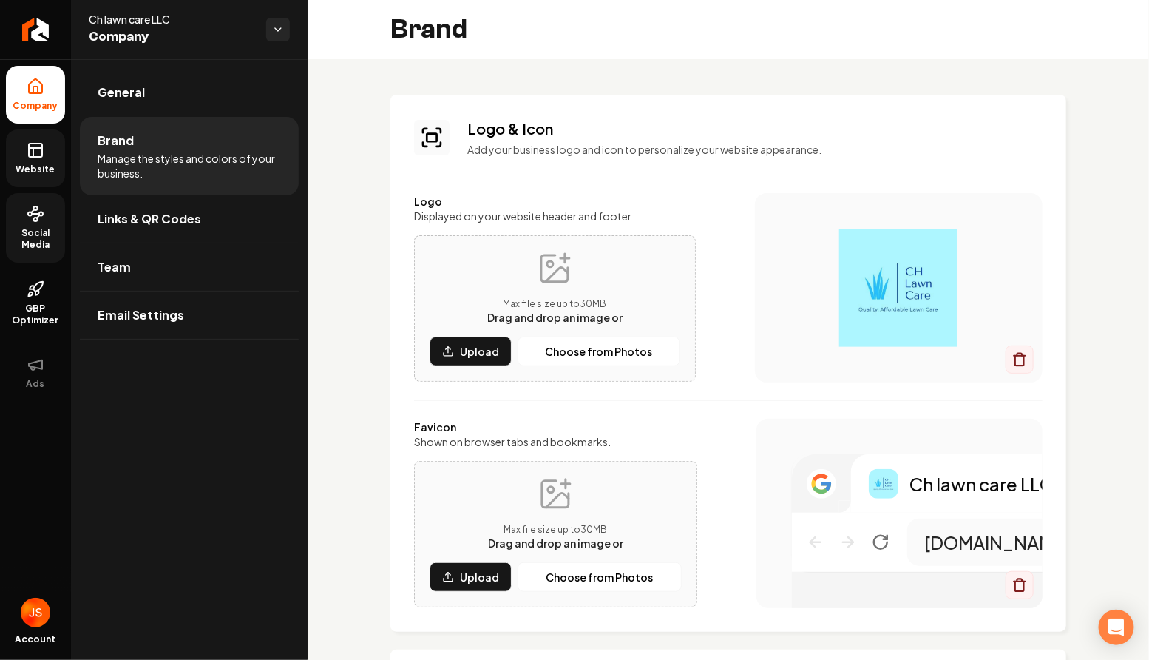
click at [60, 152] on link "Website" at bounding box center [35, 158] width 59 height 58
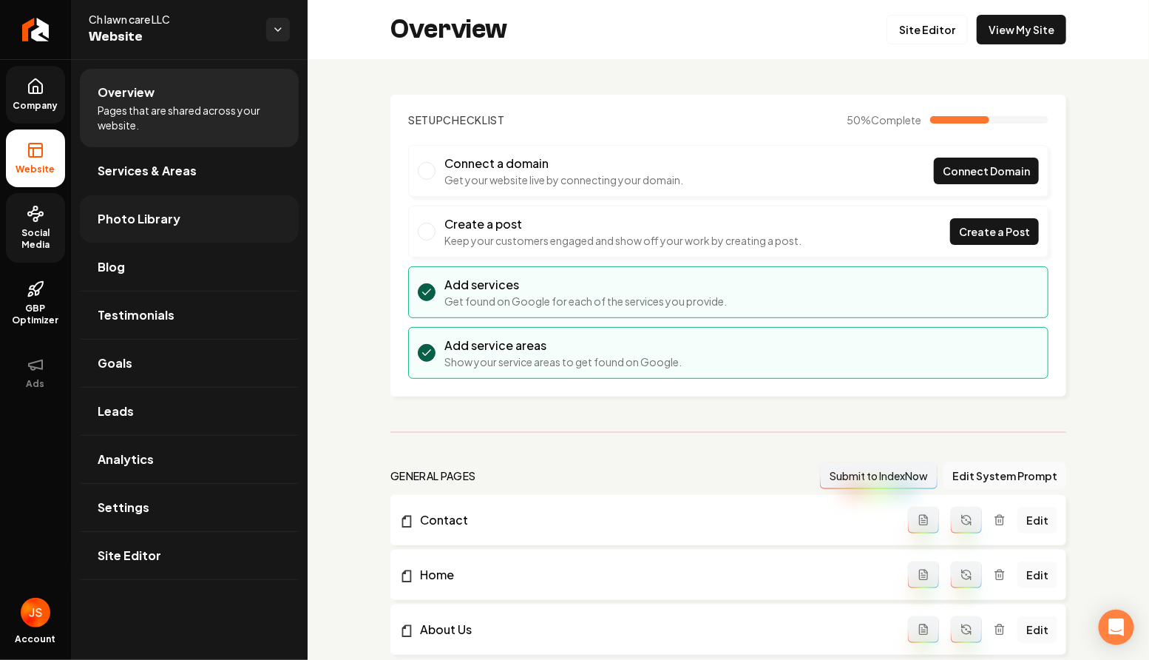
click at [139, 217] on span "Photo Library" at bounding box center [139, 219] width 83 height 18
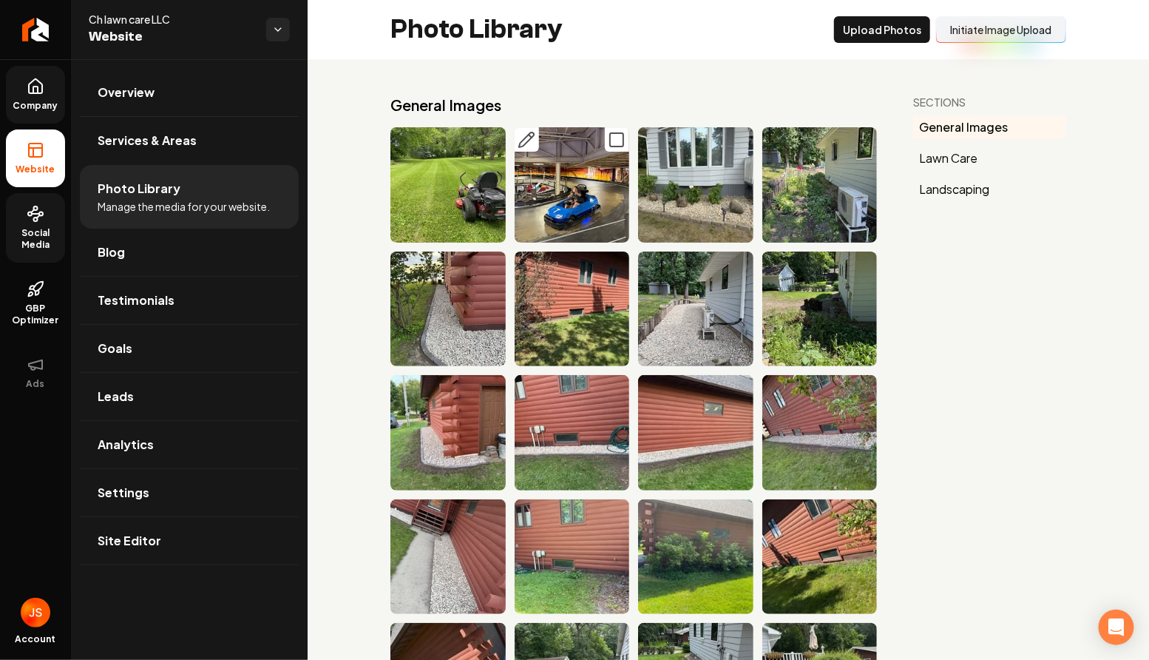
click at [615, 135] on icon "Main content area" at bounding box center [617, 140] width 18 height 18
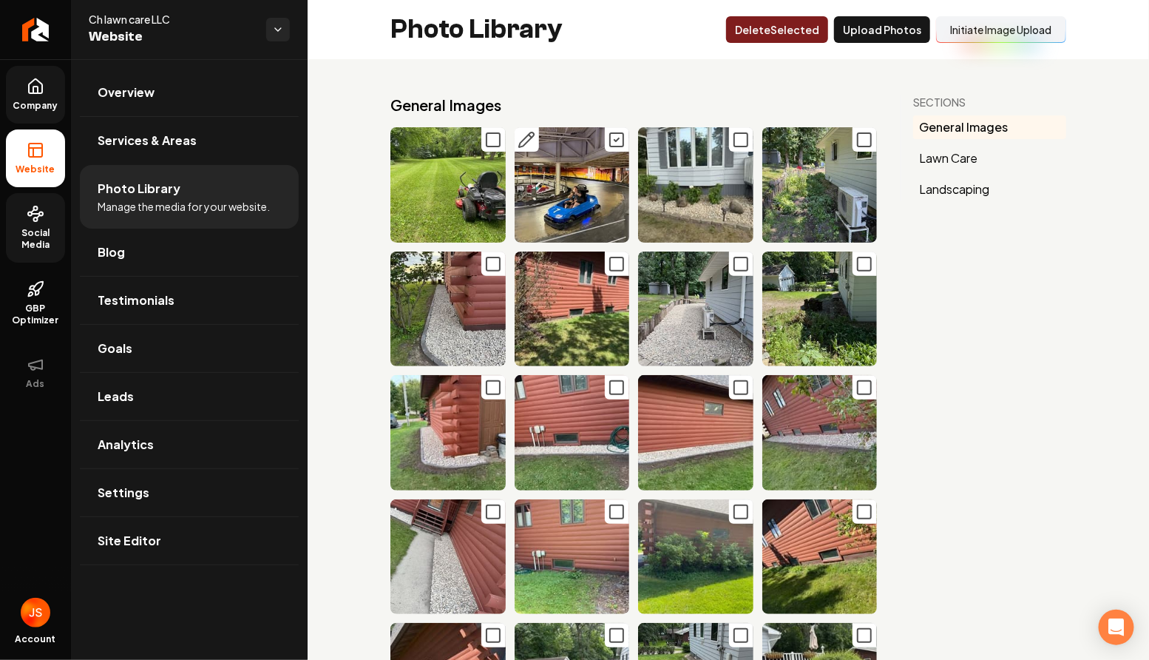
click at [771, 29] on button "Delet e Selected" at bounding box center [777, 29] width 102 height 27
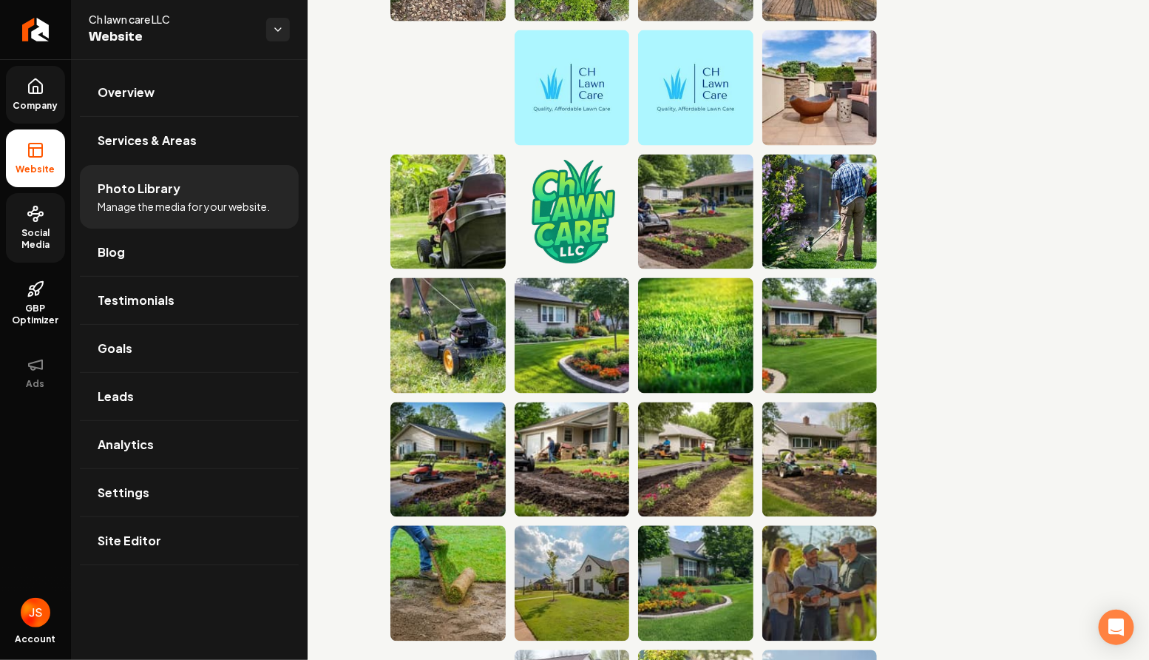
scroll to position [786, 0]
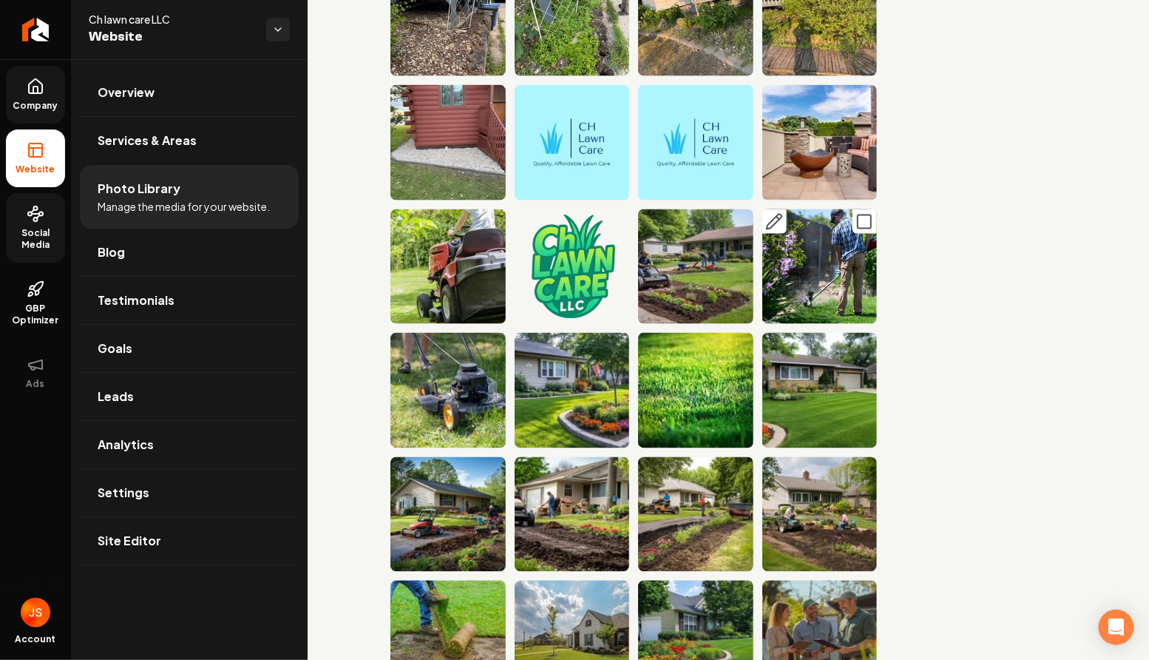
click at [860, 217] on icon "Main content area" at bounding box center [865, 222] width 18 height 18
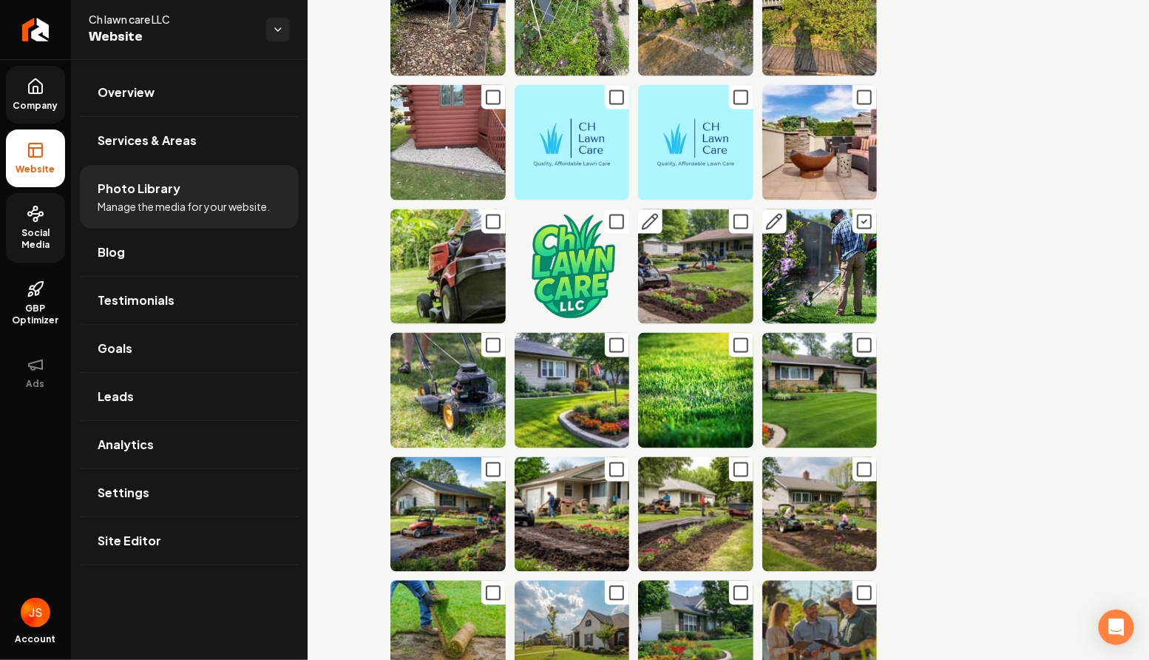
click at [745, 218] on icon "Main content area" at bounding box center [741, 222] width 18 height 18
click at [615, 218] on icon "Main content area" at bounding box center [617, 222] width 18 height 18
click at [490, 215] on icon "Main content area" at bounding box center [493, 222] width 18 height 18
click at [488, 343] on icon "Main content area" at bounding box center [493, 346] width 18 height 18
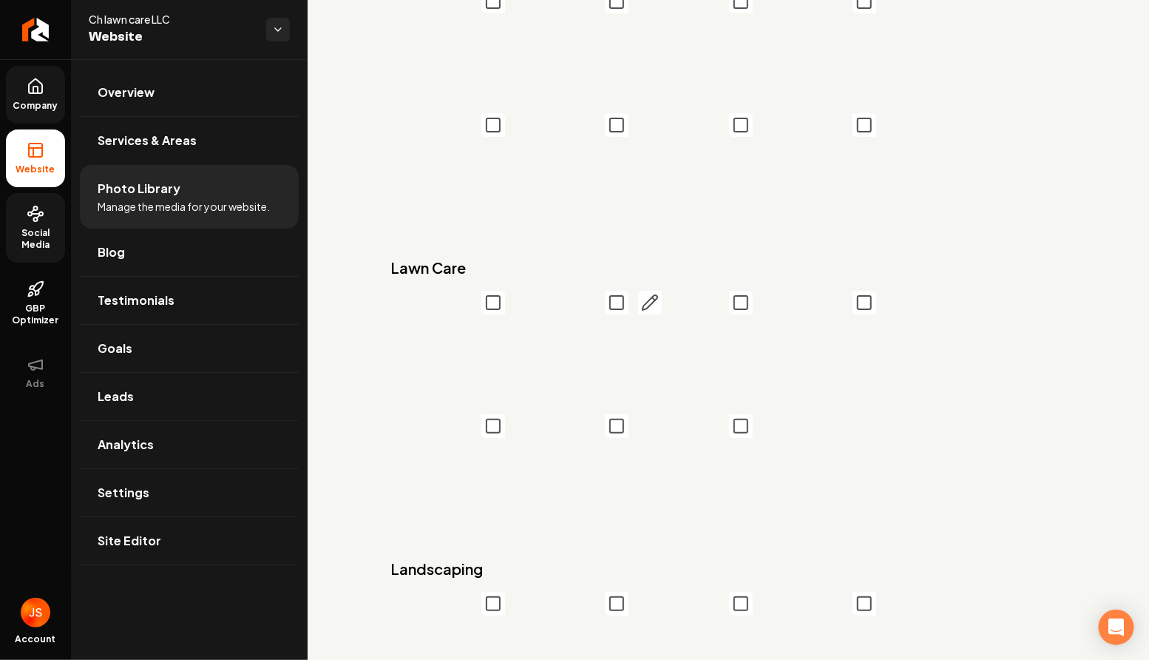
scroll to position [1889, 0]
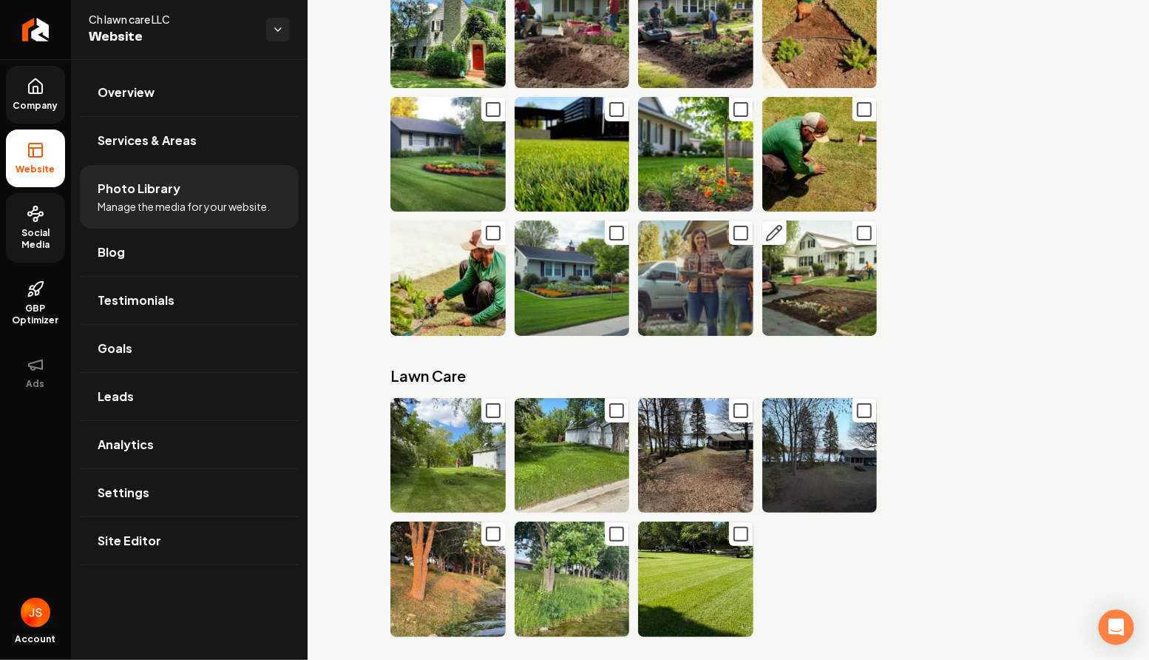
click at [865, 234] on icon "Main content area" at bounding box center [865, 233] width 18 height 18
click at [744, 234] on icon "Main content area" at bounding box center [741, 233] width 18 height 18
click at [619, 231] on icon "Main content area" at bounding box center [617, 233] width 18 height 18
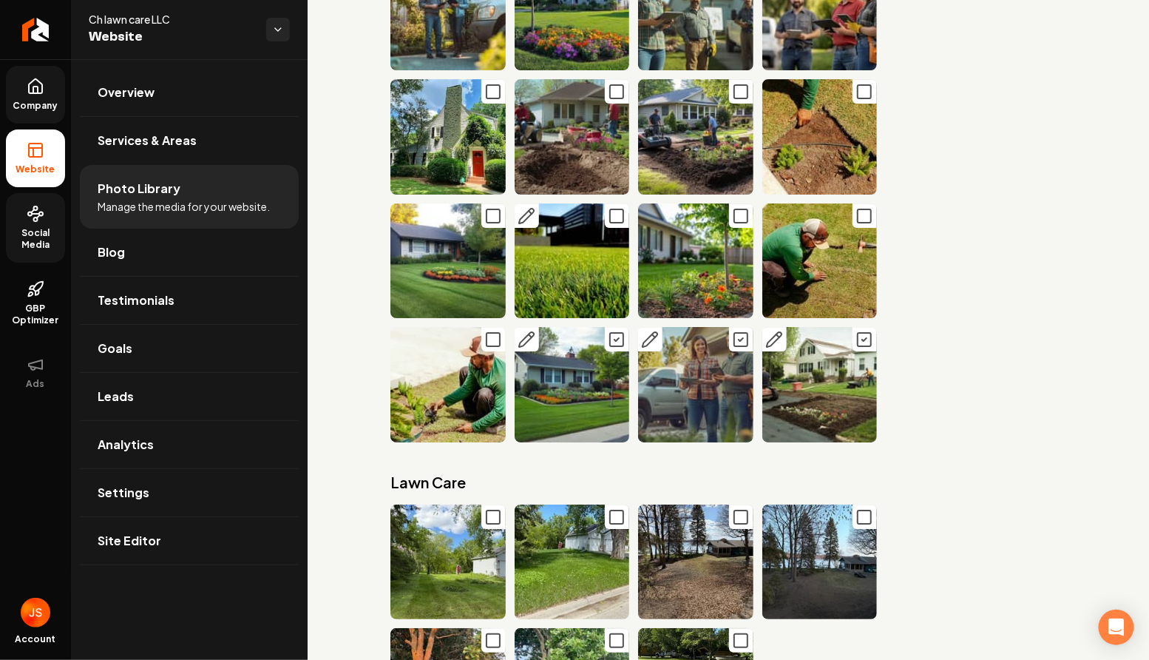
click at [607, 209] on button "Main content area" at bounding box center [617, 215] width 24 height 24
click at [494, 213] on icon "Main content area" at bounding box center [493, 216] width 18 height 18
click at [496, 334] on rect "Main content area" at bounding box center [493, 339] width 13 height 13
click at [737, 217] on icon "Main content area" at bounding box center [741, 216] width 18 height 18
click at [837, 217] on img "Main content area" at bounding box center [820, 260] width 115 height 115
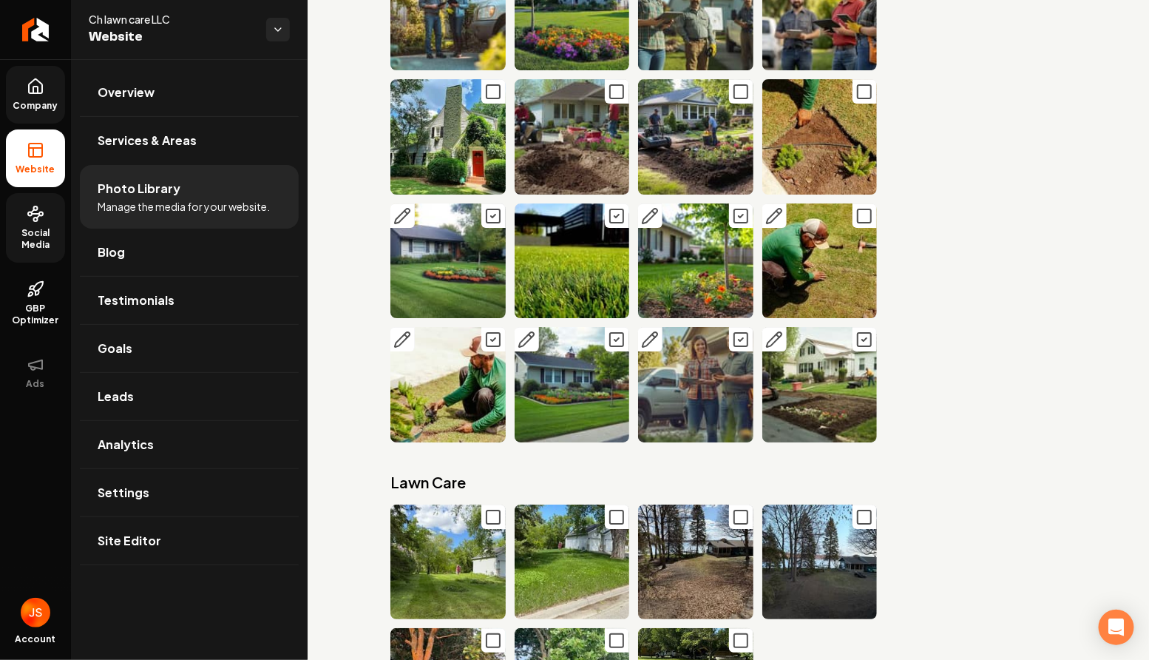
click at [858, 217] on rect "Main content area" at bounding box center [864, 215] width 13 height 13
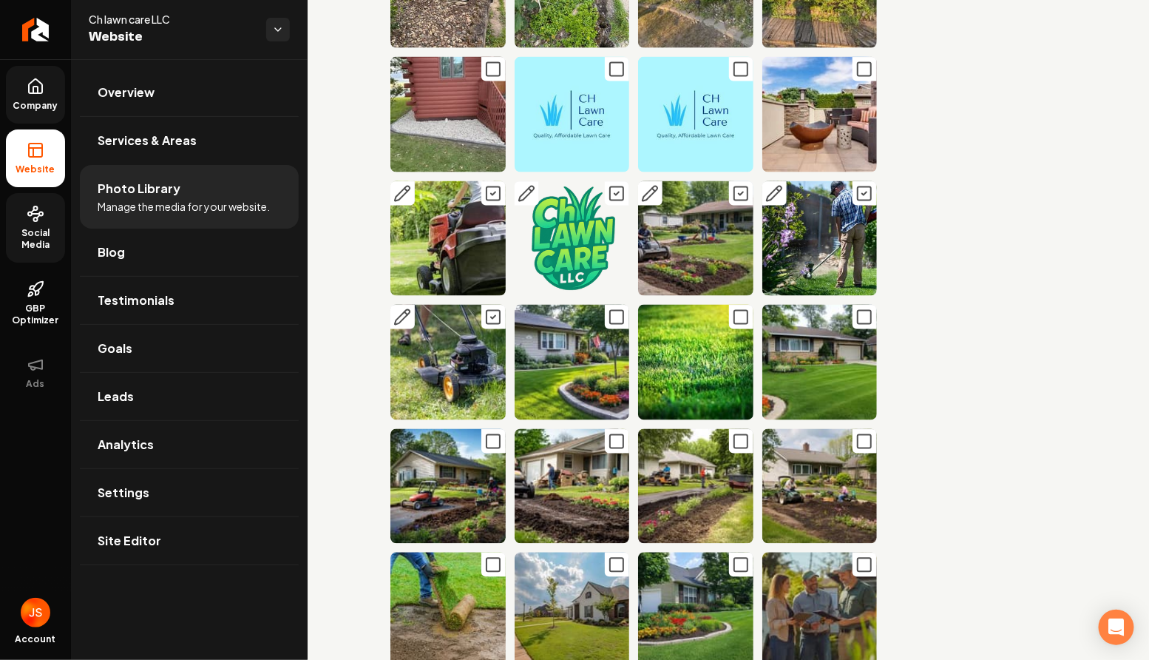
scroll to position [589, 0]
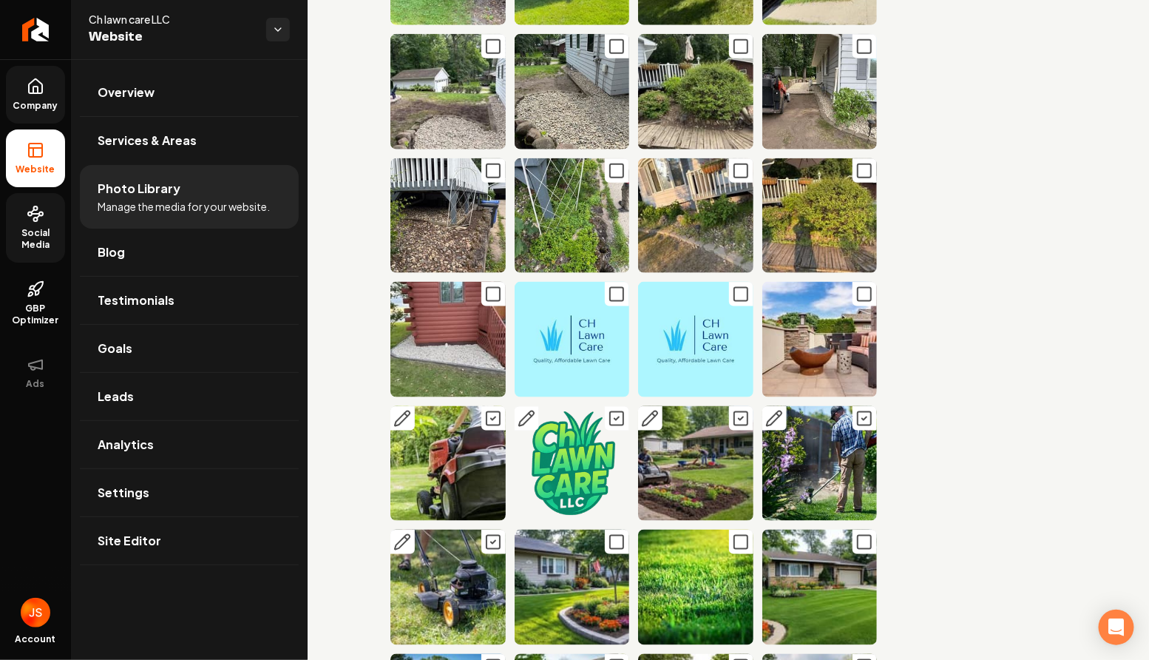
click at [860, 421] on icon "Main content area" at bounding box center [865, 419] width 18 height 18
click at [859, 428] on button "Main content area" at bounding box center [865, 418] width 24 height 24
click at [853, 541] on button "Main content area" at bounding box center [865, 542] width 24 height 24
click at [620, 534] on icon "Main content area" at bounding box center [617, 542] width 18 height 18
click at [745, 549] on rect "Main content area" at bounding box center [740, 542] width 13 height 13
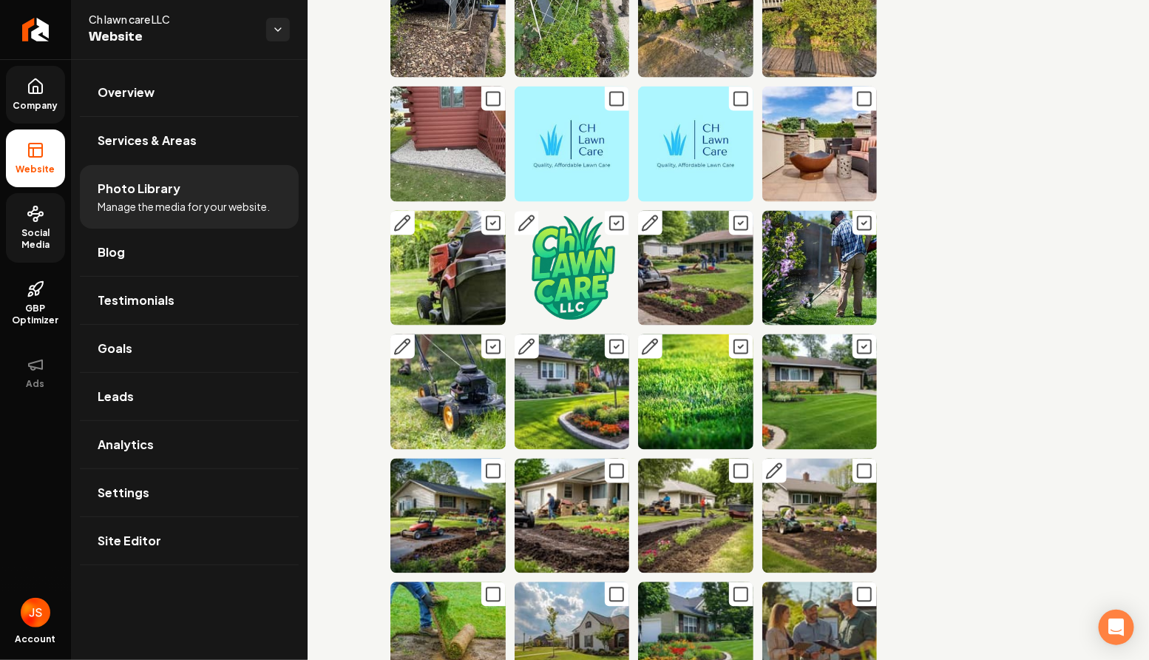
scroll to position [792, 0]
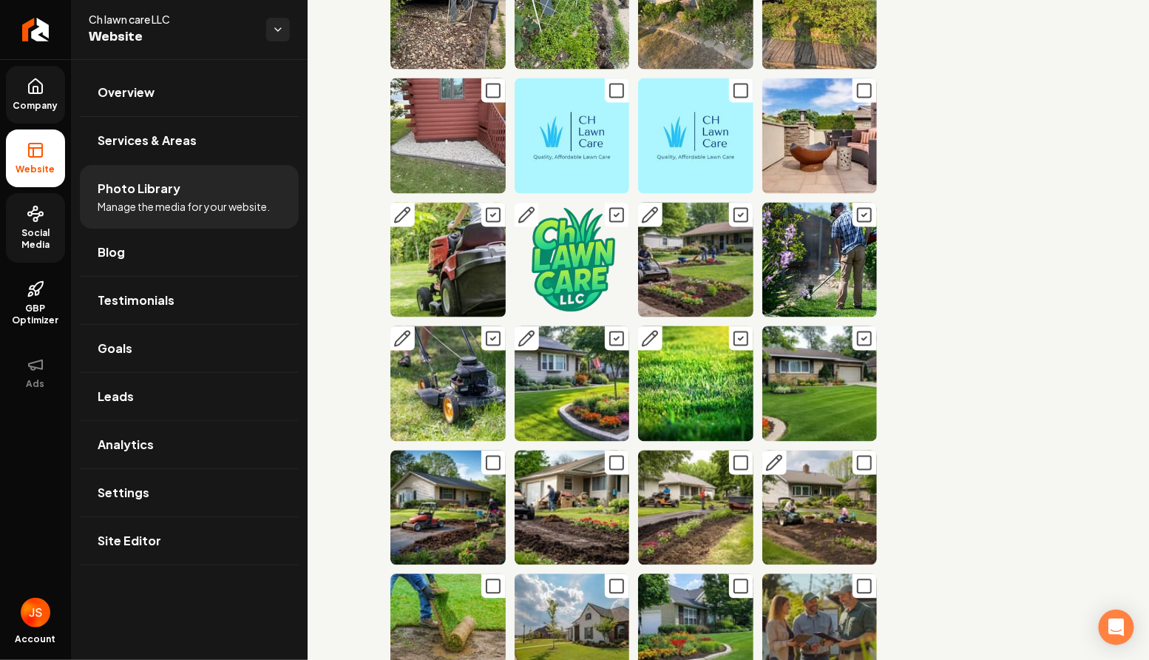
click at [867, 460] on icon "Main content area" at bounding box center [865, 463] width 18 height 18
click at [746, 461] on icon "Main content area" at bounding box center [741, 463] width 18 height 18
click at [622, 460] on icon "Main content area" at bounding box center [617, 463] width 18 height 18
click at [496, 467] on icon "Main content area" at bounding box center [493, 463] width 18 height 18
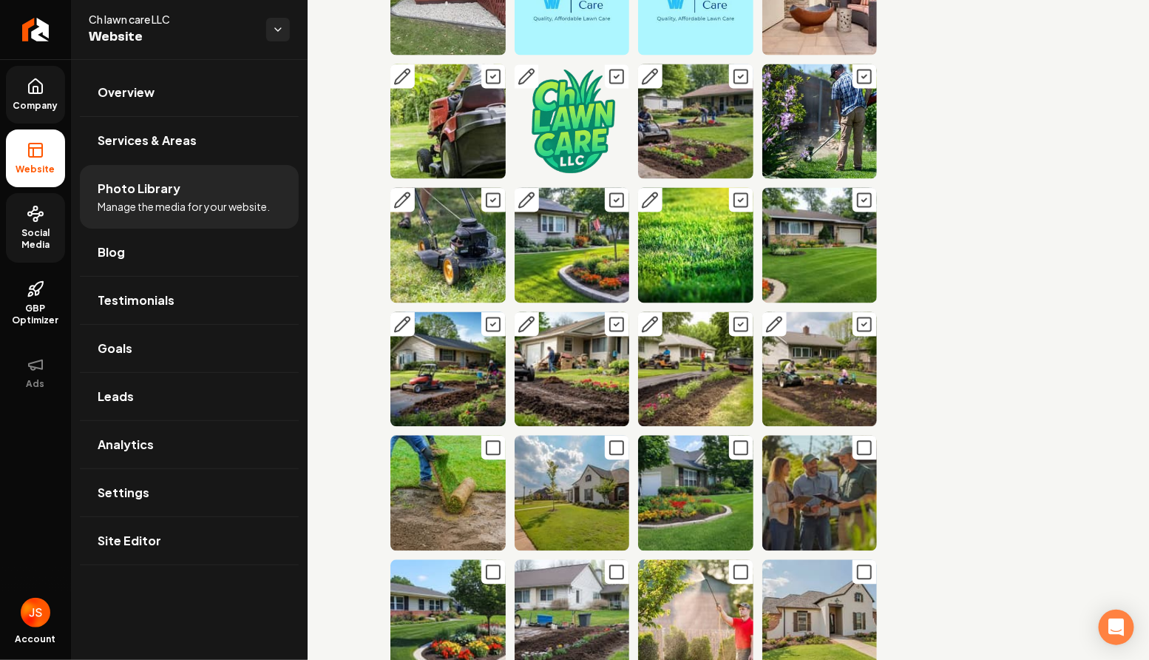
scroll to position [997, 0]
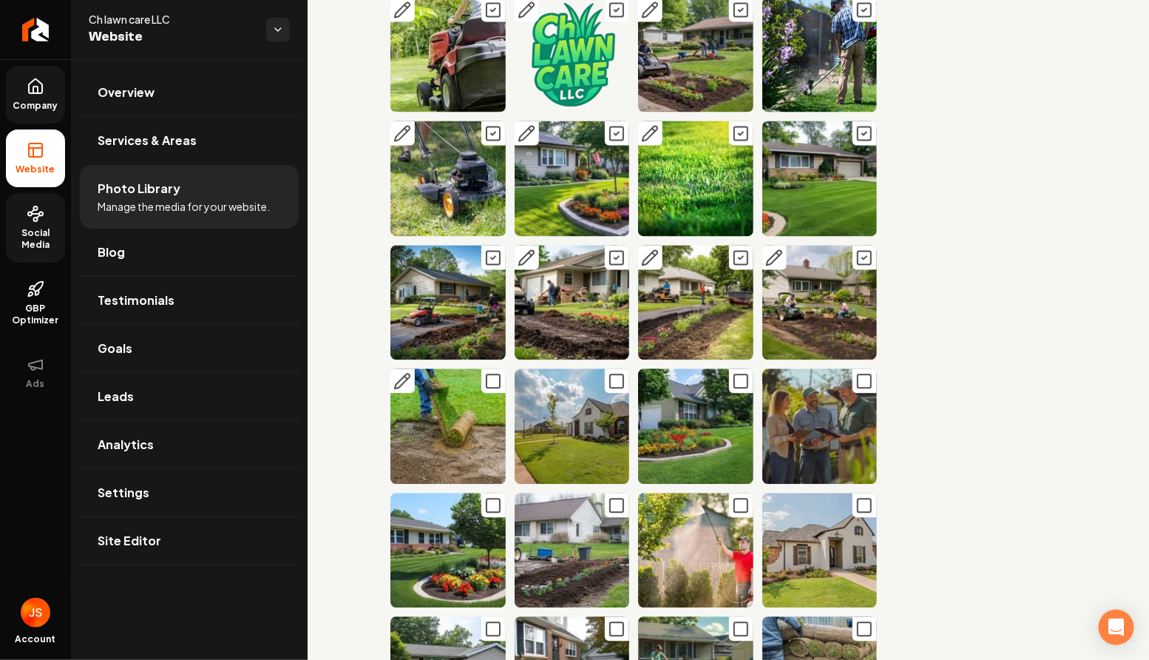
click at [487, 384] on rect "Main content area" at bounding box center [493, 381] width 13 height 13
drag, startPoint x: 615, startPoint y: 387, endPoint x: 630, endPoint y: 387, distance: 15.5
click at [615, 387] on icon "Main content area" at bounding box center [617, 382] width 18 height 18
click at [741, 382] on icon "Main content area" at bounding box center [741, 382] width 18 height 18
click at [859, 387] on icon "Main content area" at bounding box center [865, 382] width 18 height 18
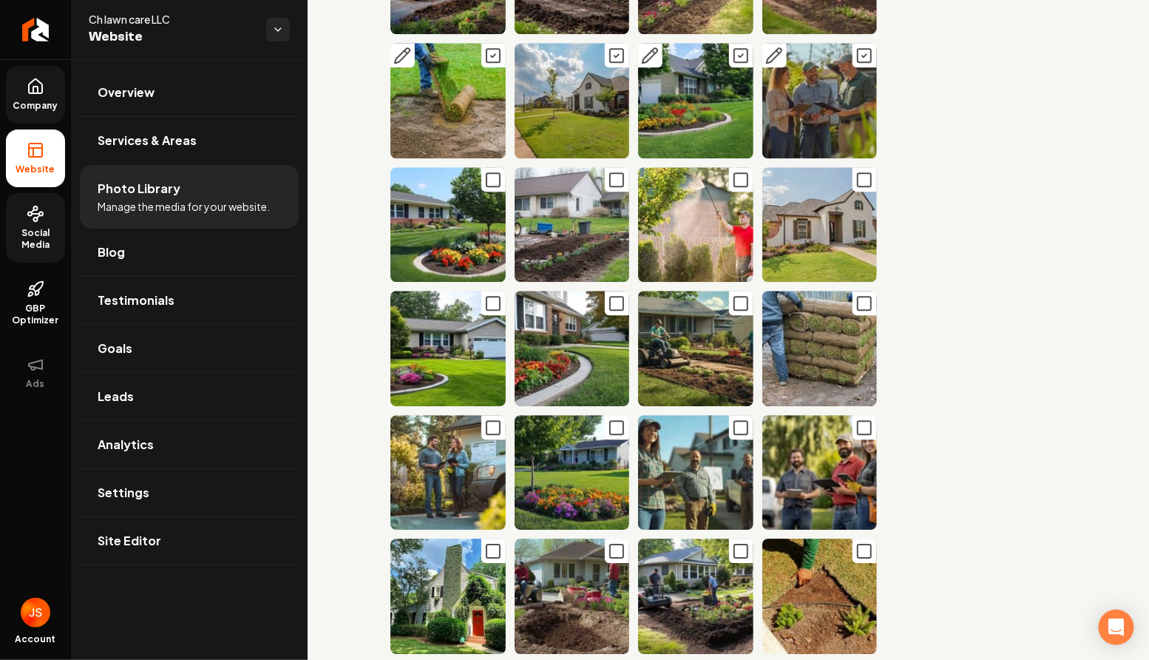
scroll to position [1383, 0]
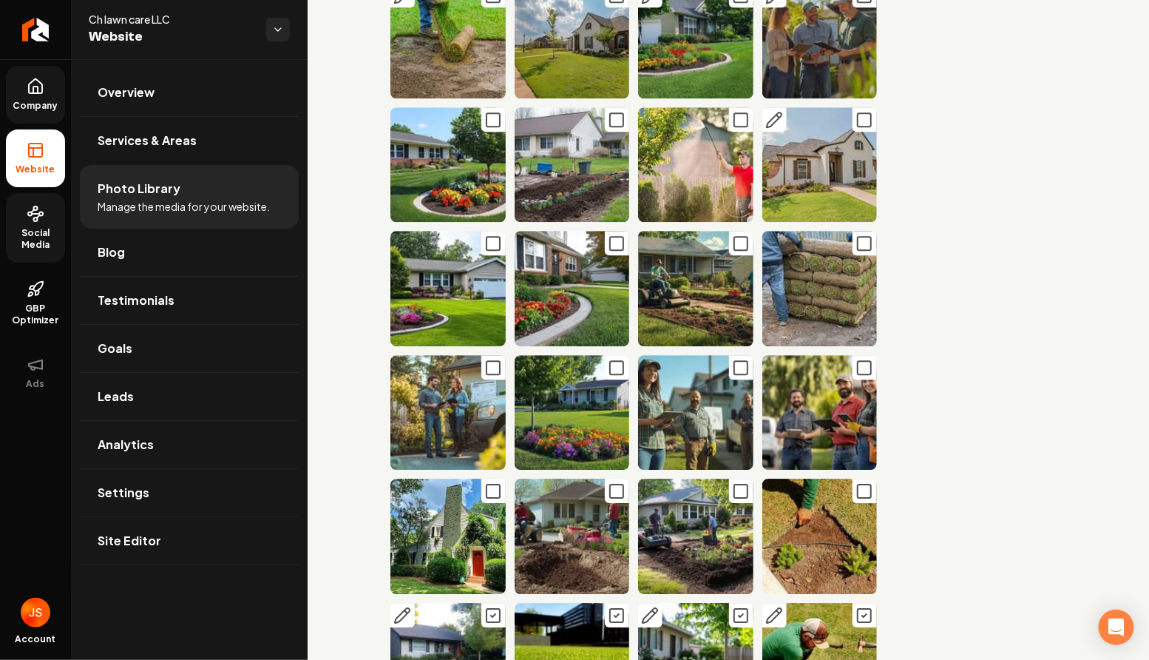
click at [865, 126] on rect "Main content area" at bounding box center [864, 119] width 13 height 13
click at [733, 121] on icon "Main content area" at bounding box center [741, 120] width 18 height 18
click at [602, 118] on img "Main content area" at bounding box center [572, 164] width 115 height 115
click at [496, 121] on icon "Main content area" at bounding box center [493, 120] width 18 height 18
click at [617, 123] on icon "Main content area" at bounding box center [617, 120] width 18 height 18
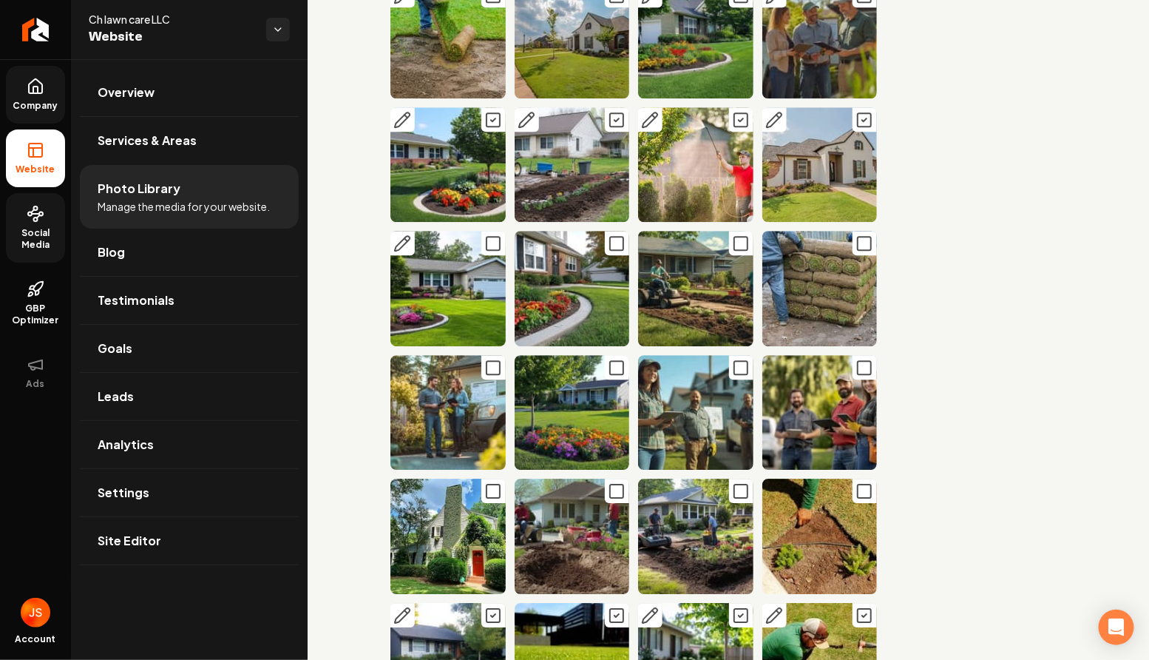
click at [492, 240] on icon "Main content area" at bounding box center [493, 243] width 18 height 18
click at [621, 249] on rect "Main content area" at bounding box center [616, 243] width 13 height 13
click at [737, 243] on icon "Main content area" at bounding box center [741, 243] width 18 height 18
click at [867, 249] on icon "Main content area" at bounding box center [865, 243] width 18 height 18
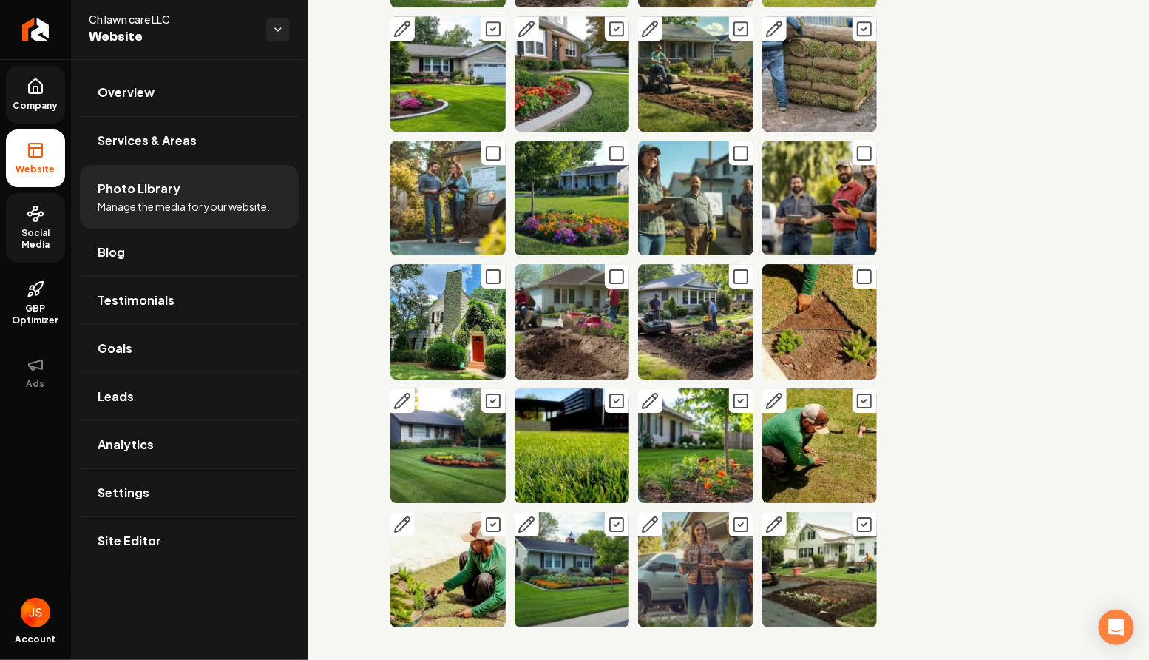
scroll to position [1639, 0]
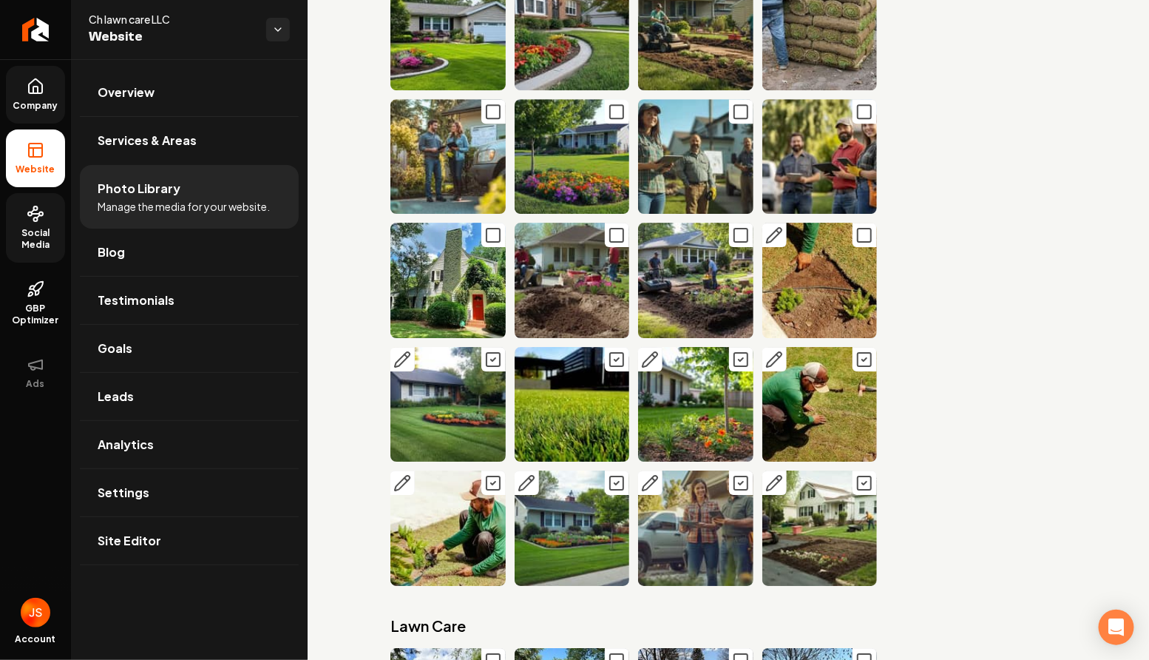
click at [858, 234] on rect "Main content area" at bounding box center [864, 235] width 13 height 13
click at [737, 234] on icon "Main content area" at bounding box center [741, 235] width 18 height 18
click at [623, 229] on rect "Main content area" at bounding box center [616, 235] width 13 height 13
click at [484, 237] on icon "Main content area" at bounding box center [493, 235] width 18 height 18
click at [495, 117] on icon "Main content area" at bounding box center [493, 112] width 18 height 18
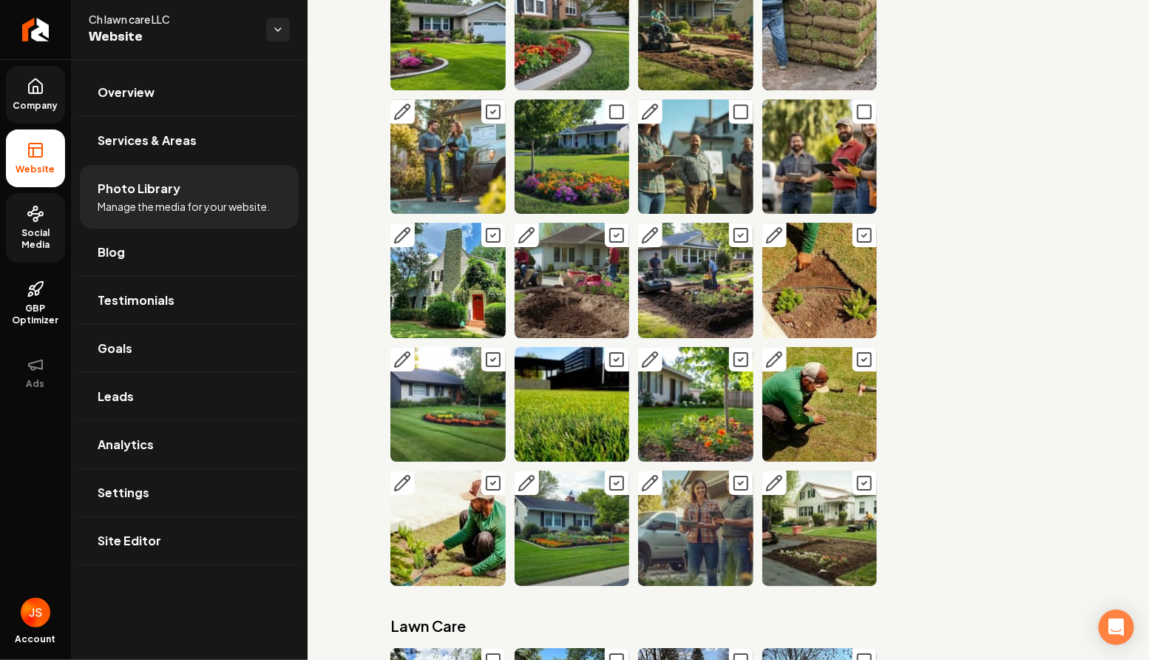
click at [743, 114] on icon "Main content area" at bounding box center [741, 112] width 18 height 18
click at [869, 118] on icon "Main content area" at bounding box center [865, 112] width 18 height 18
click at [618, 101] on button "Main content area" at bounding box center [617, 111] width 24 height 24
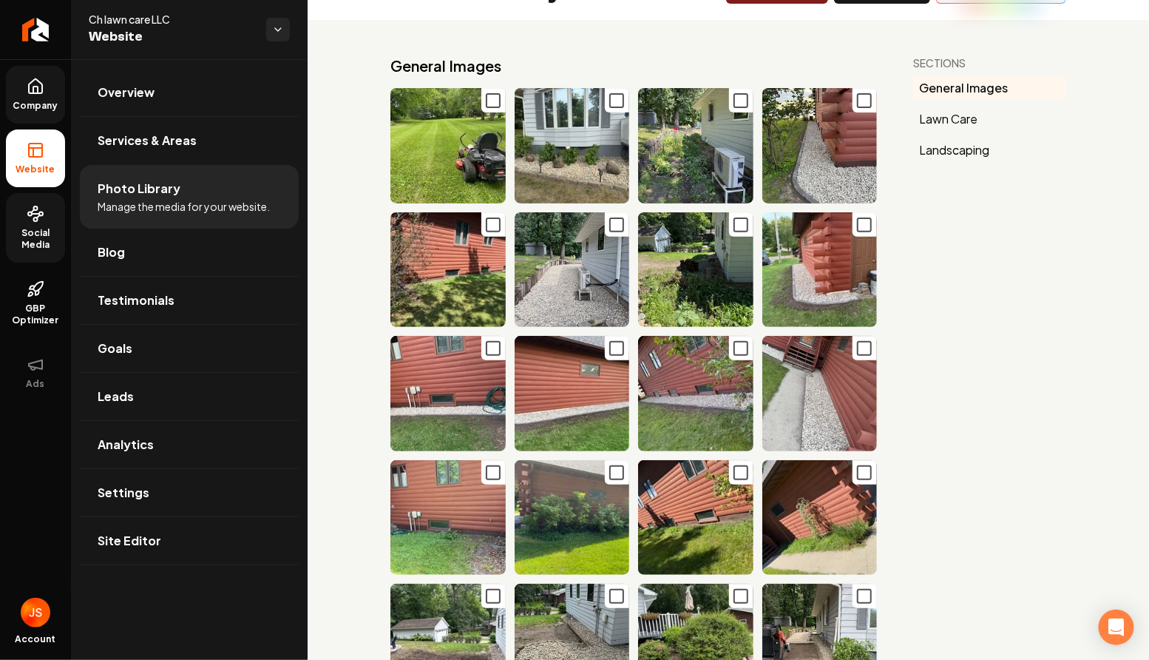
scroll to position [0, 0]
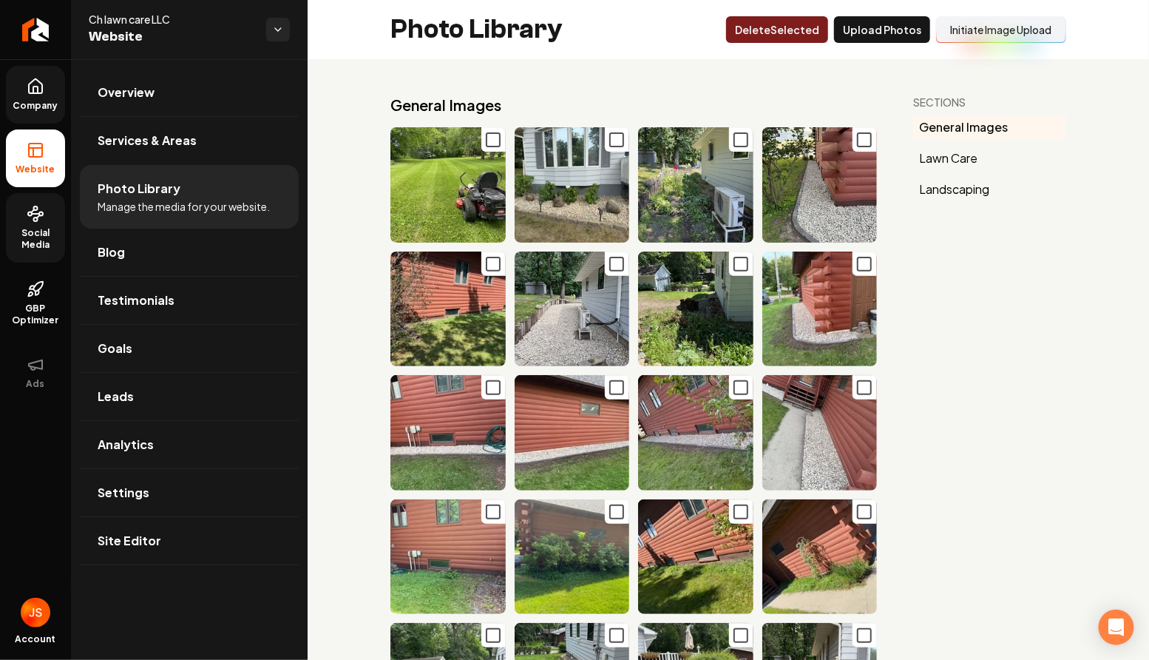
click at [771, 27] on button "Delet e Selected" at bounding box center [777, 29] width 102 height 27
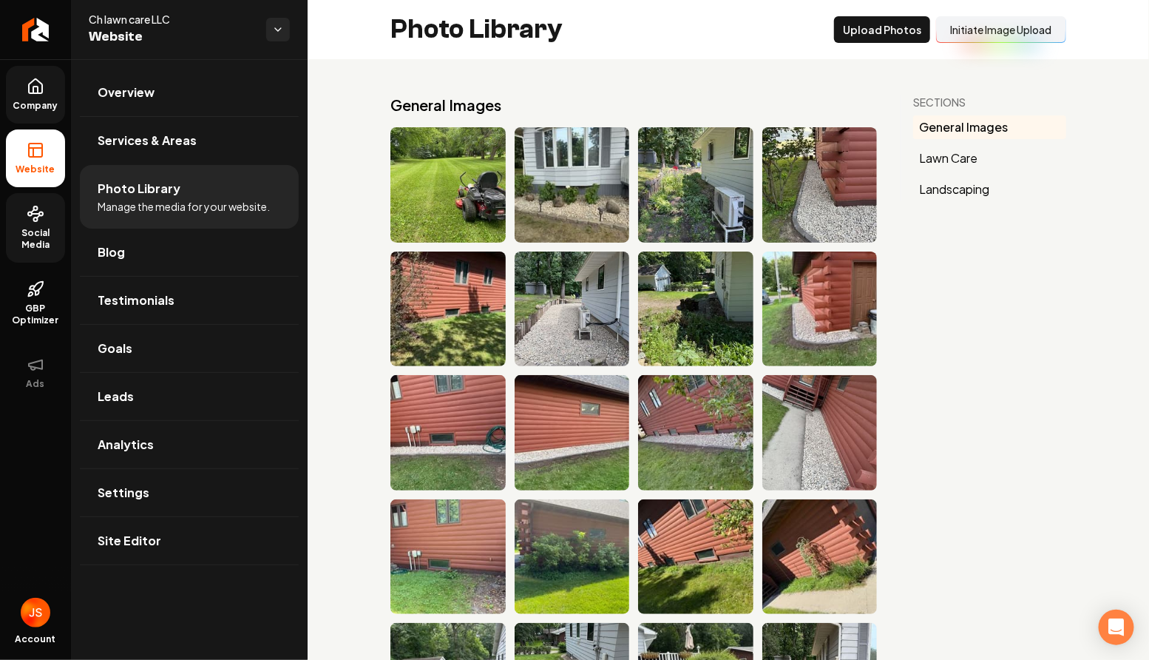
click at [41, 88] on icon at bounding box center [35, 86] width 13 height 14
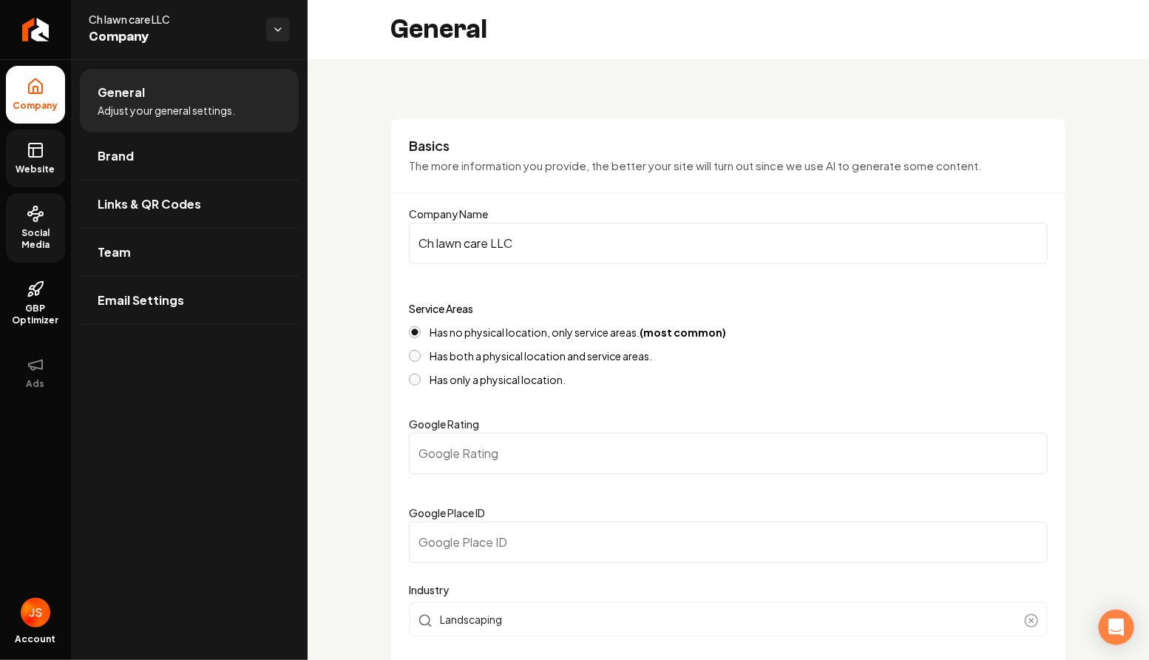
click at [33, 158] on icon at bounding box center [36, 150] width 18 height 18
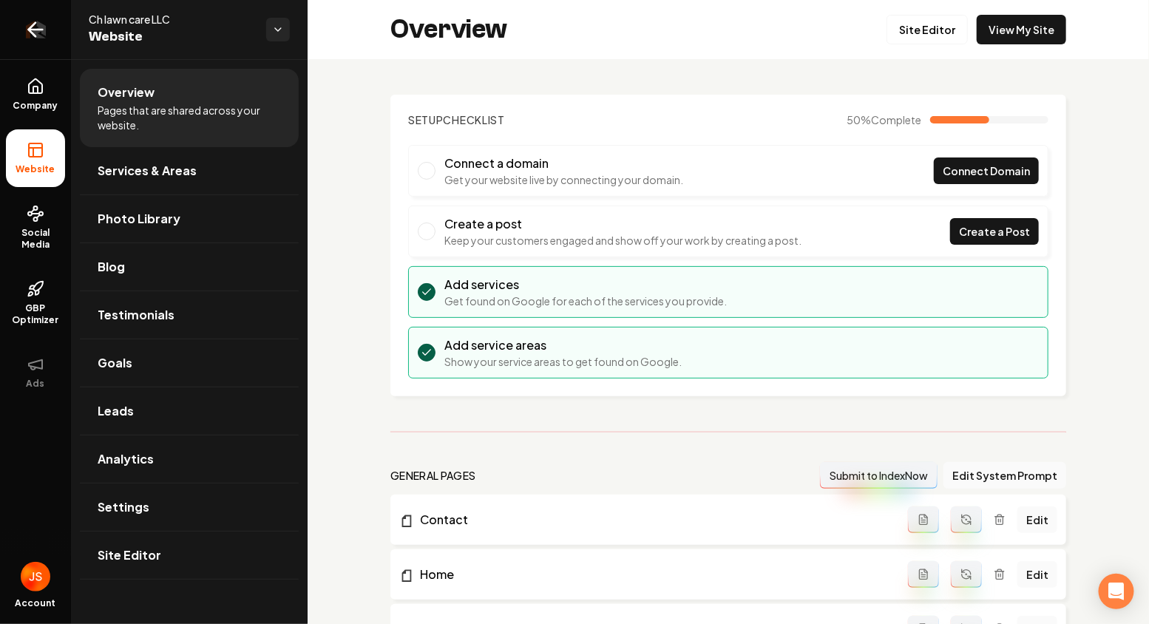
click at [43, 36] on icon "Return to dashboard" at bounding box center [36, 30] width 24 height 24
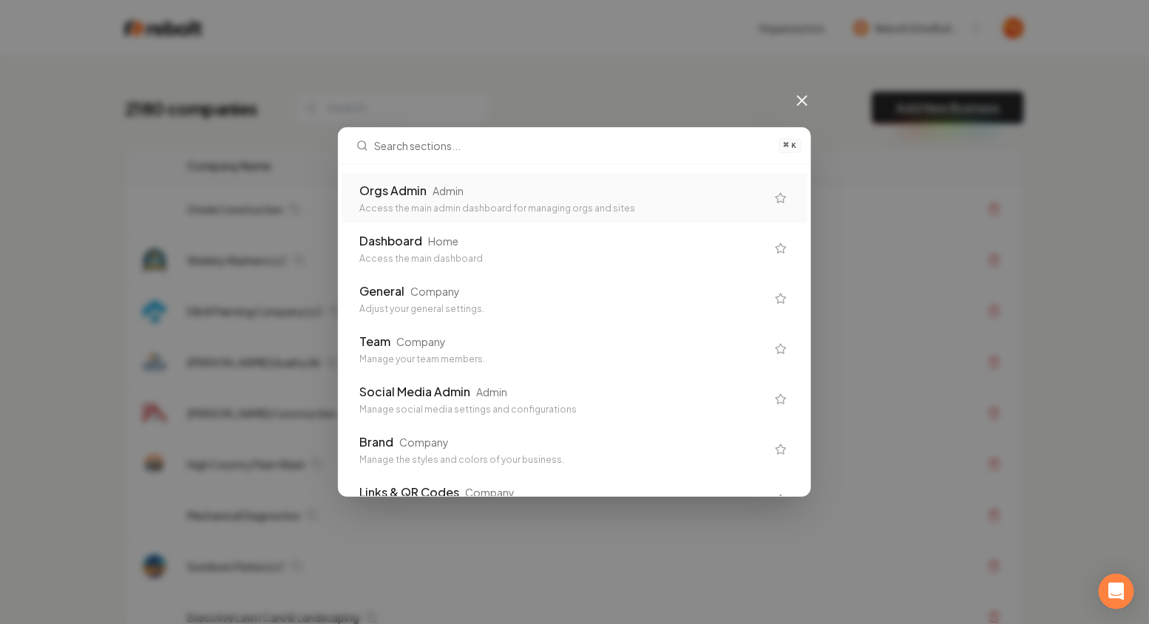
click at [394, 206] on div "Access the main admin dashboard for managing orgs and sites" at bounding box center [562, 209] width 407 height 12
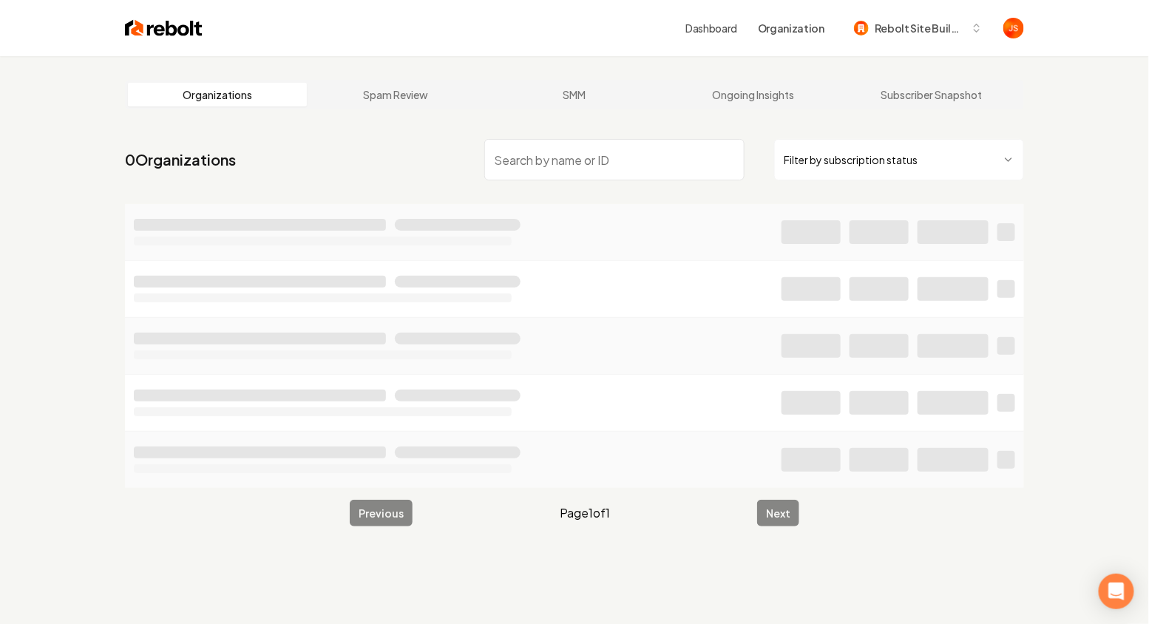
click at [806, 161] on html "Dashboard Organization Rebolt Site Builder Organizations Spam Review SMM Ongoin…" at bounding box center [574, 312] width 1149 height 624
click at [646, 160] on input "search" at bounding box center [614, 159] width 260 height 41
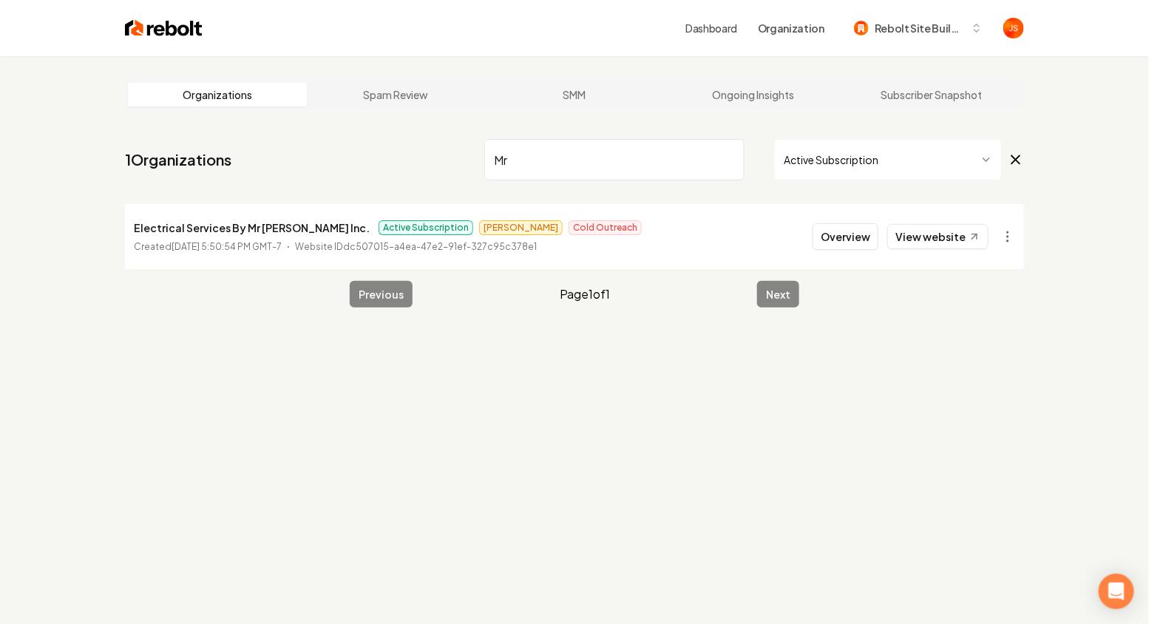
type input "M"
type input "Kool"
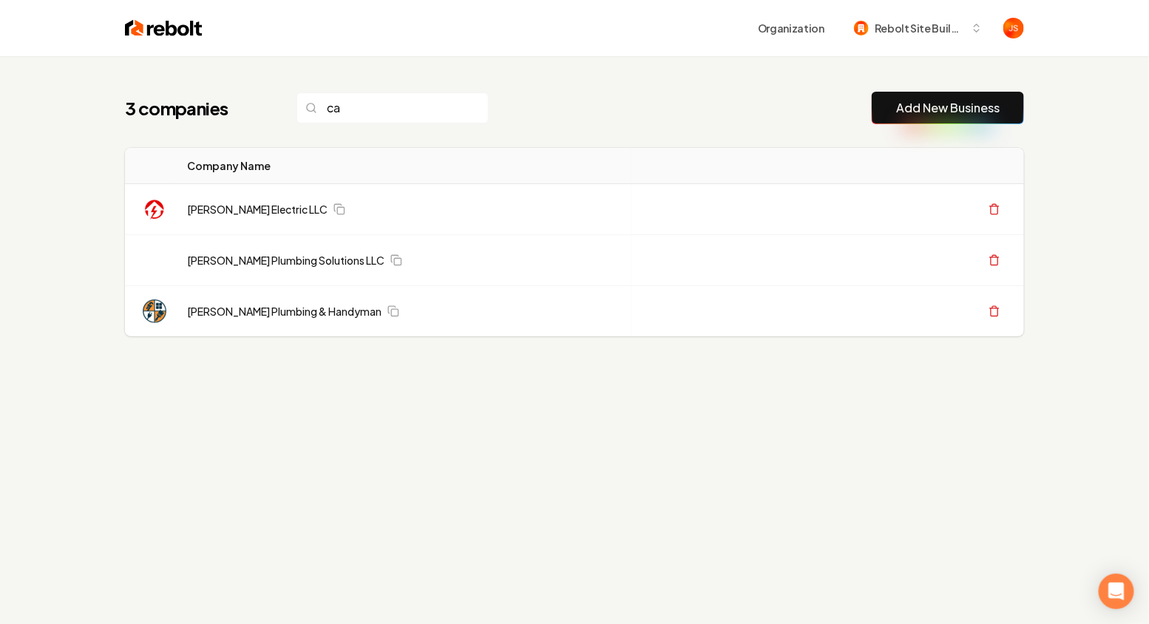
type input "c"
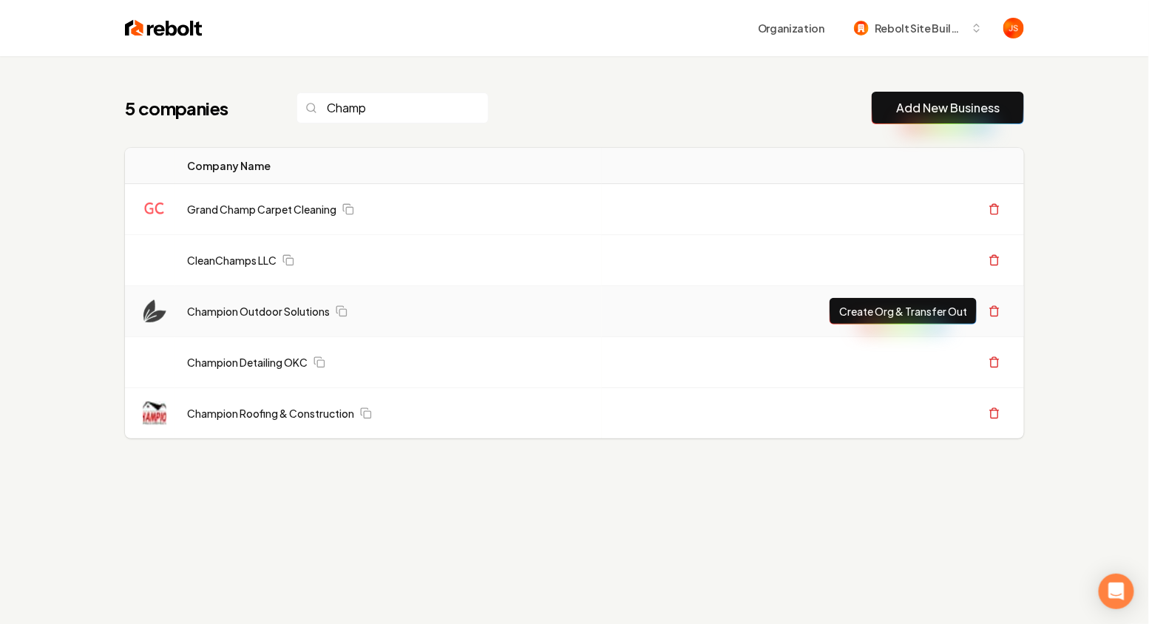
type input "Champ"
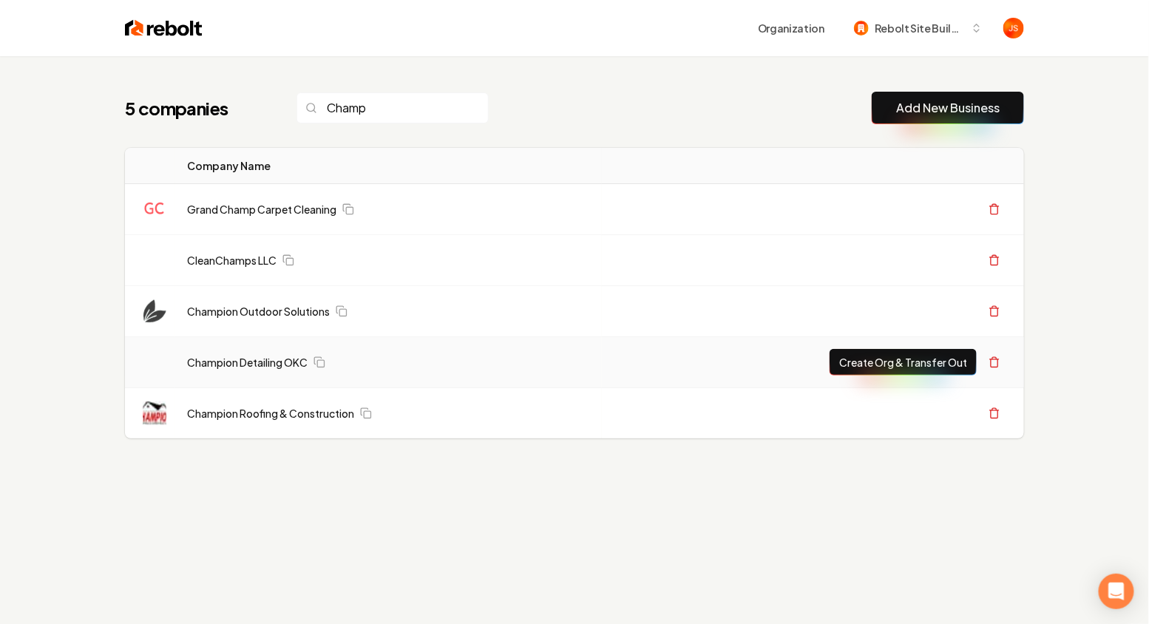
click at [930, 362] on button "Create Org & Transfer Out" at bounding box center [903, 362] width 147 height 27
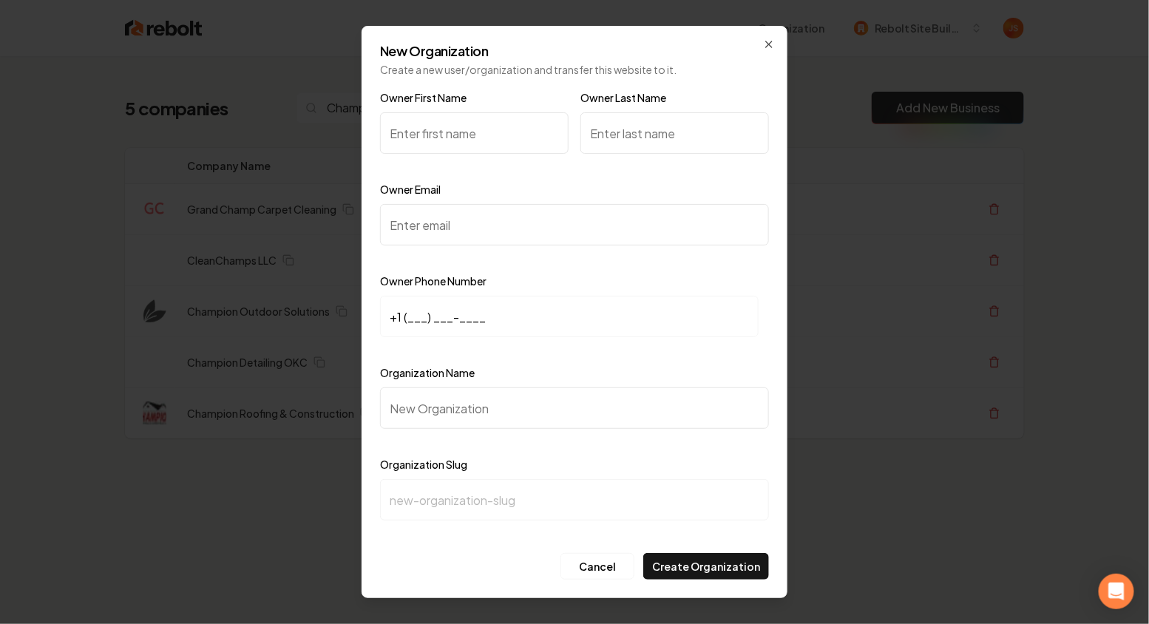
click at [445, 150] on input "Owner First Name" at bounding box center [474, 132] width 189 height 41
click at [445, 149] on input "Owner First Name" at bounding box center [474, 132] width 189 height 41
paste input "Jacob Thomas"
drag, startPoint x: 428, startPoint y: 132, endPoint x: 488, endPoint y: 132, distance: 60.7
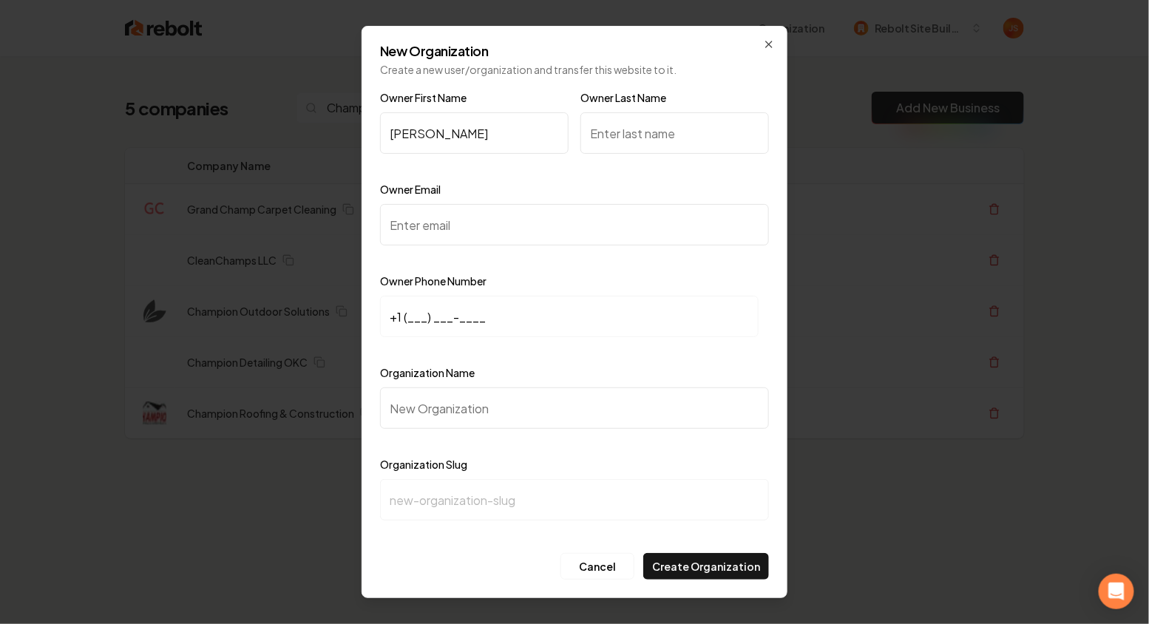
click at [488, 132] on input "Jacob Thomas" at bounding box center [474, 132] width 189 height 41
type input "Jacob Thomas"
click at [613, 128] on input "Owner Last Name" at bounding box center [675, 132] width 189 height 41
paste input "Thomas"
type input "Thomas"
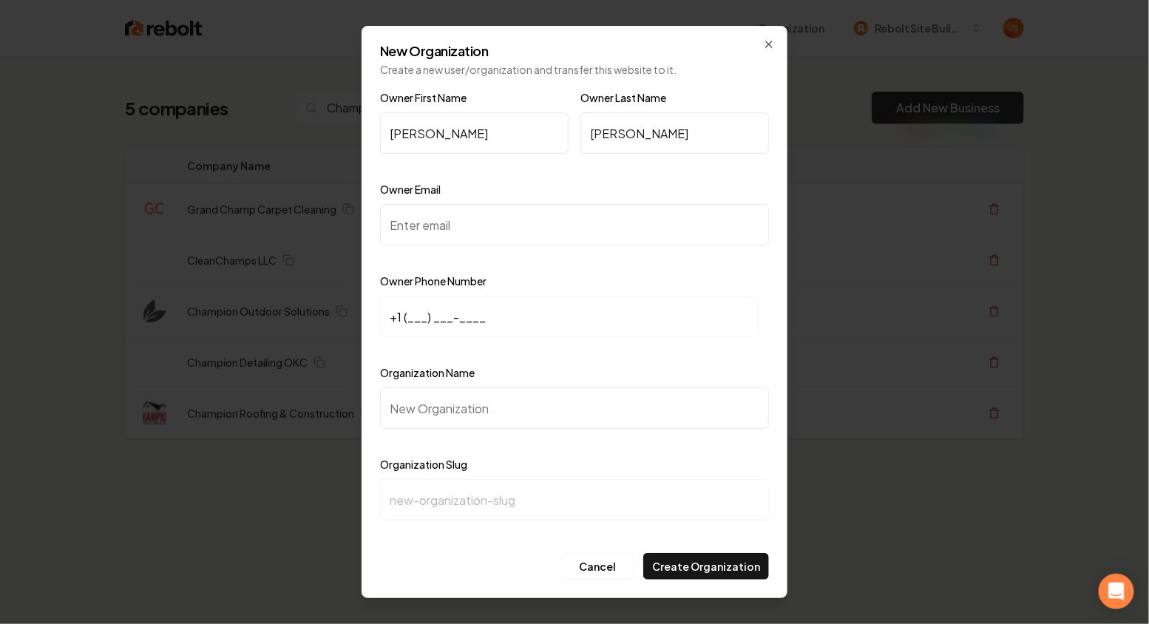
drag, startPoint x: 513, startPoint y: 133, endPoint x: 442, endPoint y: 133, distance: 71.0
click at [442, 133] on input "Jacob Thomas" at bounding box center [474, 132] width 189 height 41
type input "Jacob"
click at [417, 231] on input "Owner Email" at bounding box center [574, 224] width 389 height 41
type input "admin@championdetailingokc.com"
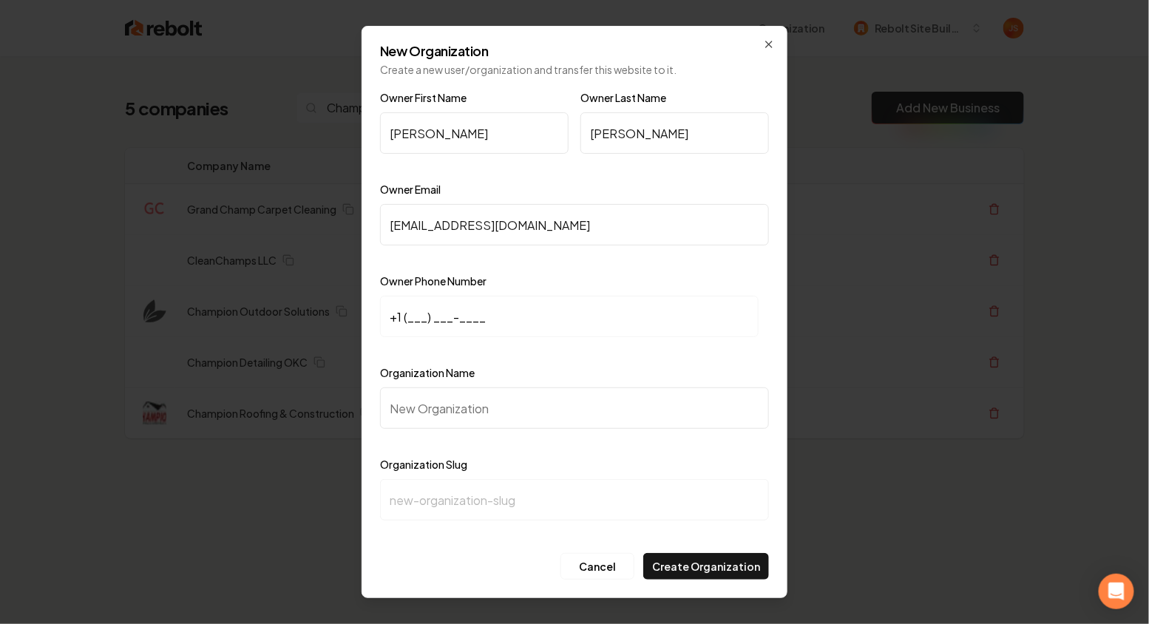
click at [570, 258] on div at bounding box center [574, 258] width 389 height 15
click at [416, 303] on input "+1 (___) ___-____" at bounding box center [569, 316] width 379 height 41
paste input "405) 898-7447"
type input "+1 (405) 898-7447"
click at [473, 398] on input "Organization Name" at bounding box center [574, 408] width 389 height 41
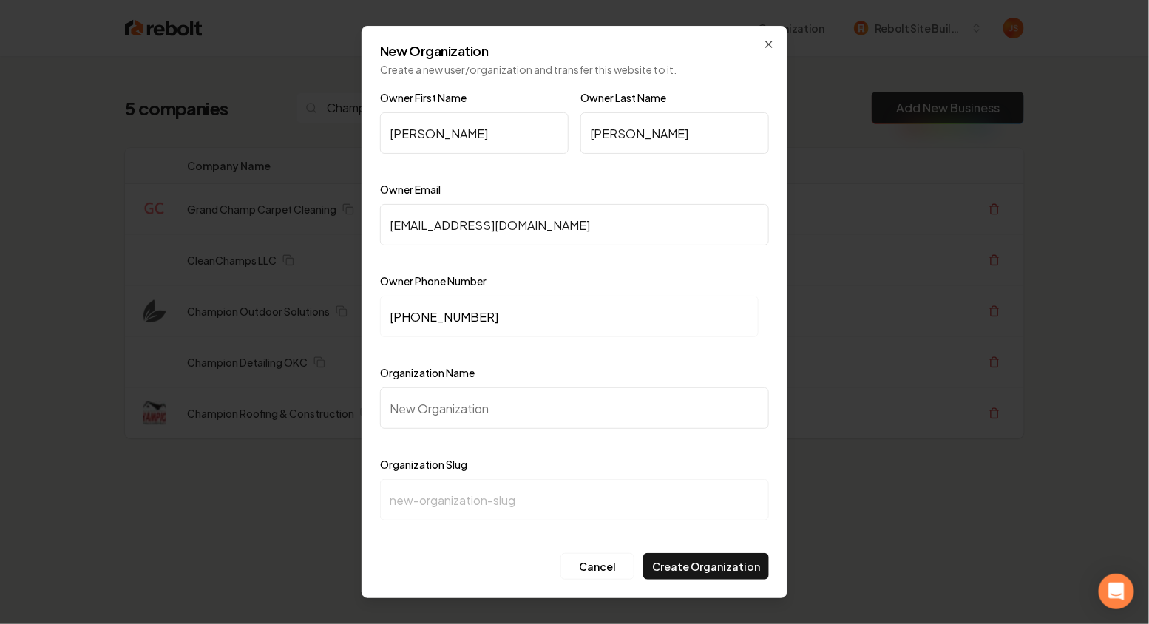
type input "C"
type input "c"
type input "Ch"
type input "ch"
type input "Cha"
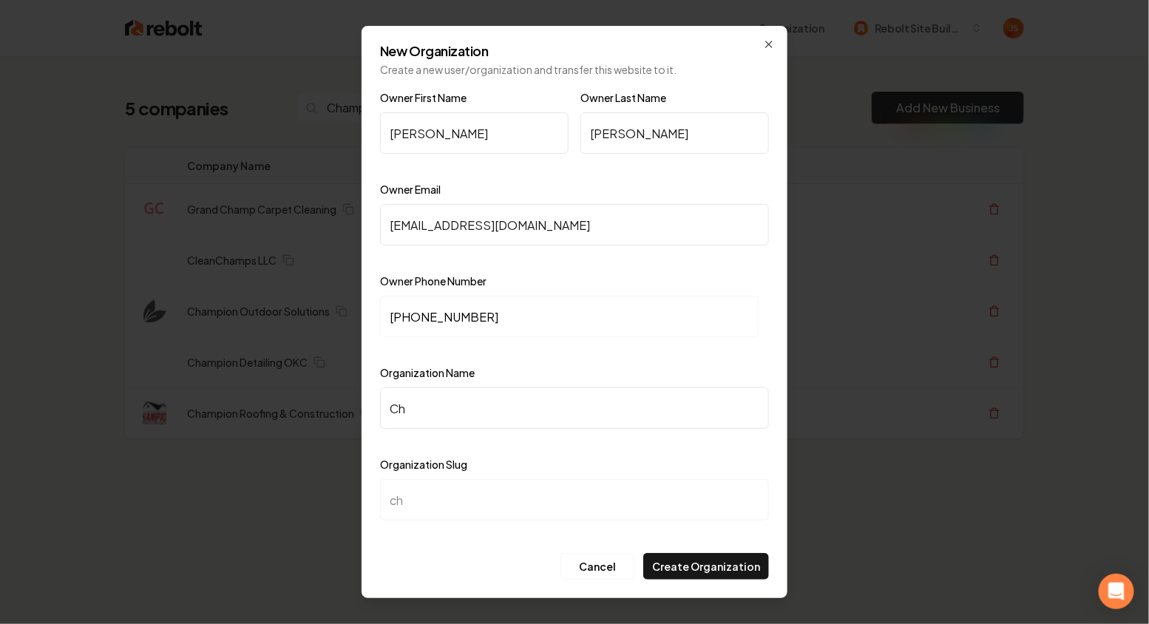
type input "cha"
type input "Cham"
type input "cham"
type input "Champ"
type input "champ"
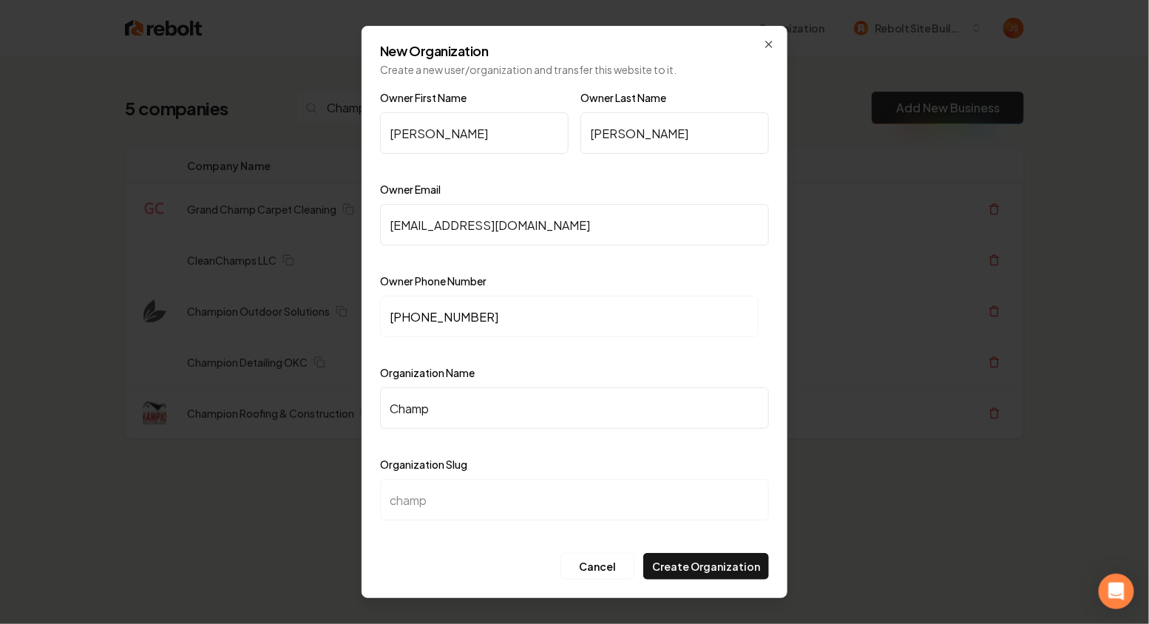
type input "Champi"
type input "champi"
type input "Champio"
type input "champio"
type input "Champion"
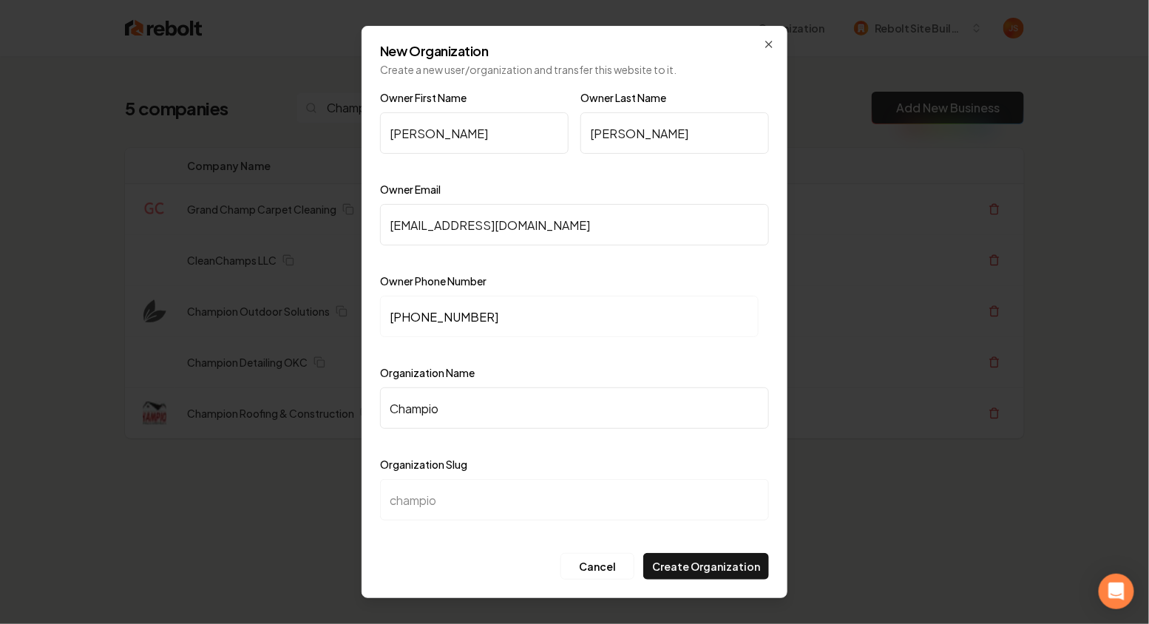
type input "champion"
type input "Champion D"
type input "champion-d"
type input "Champion De"
type input "champion-de"
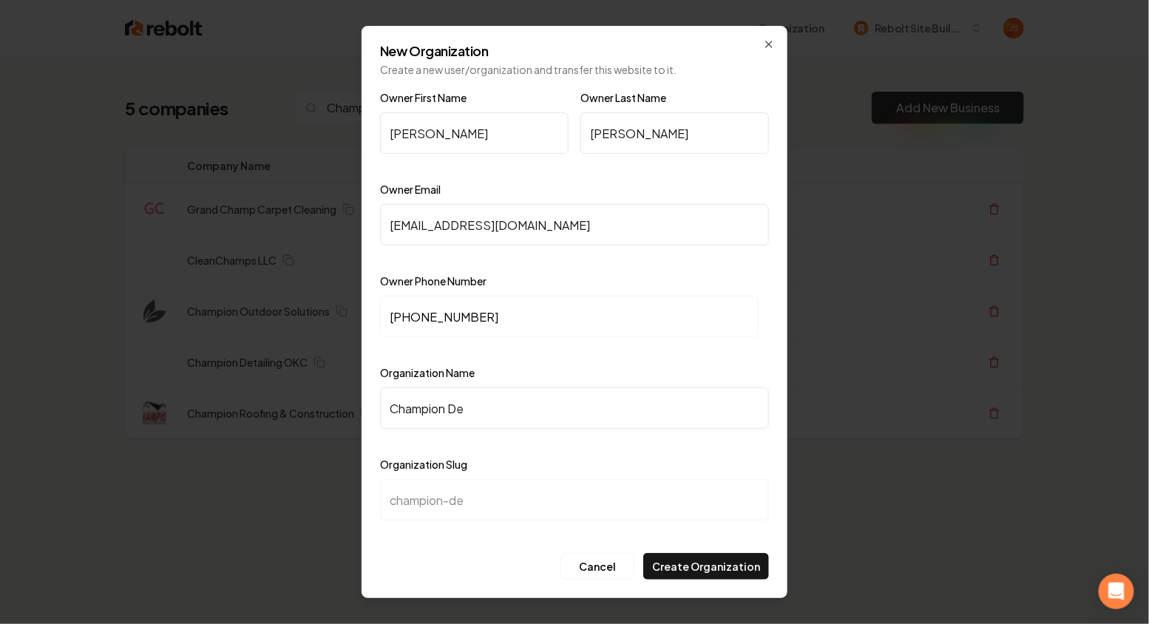
type input "Champion Det"
type input "champion-det"
type input "Champion Deta"
type input "champion-deta"
type input "Champion Detai"
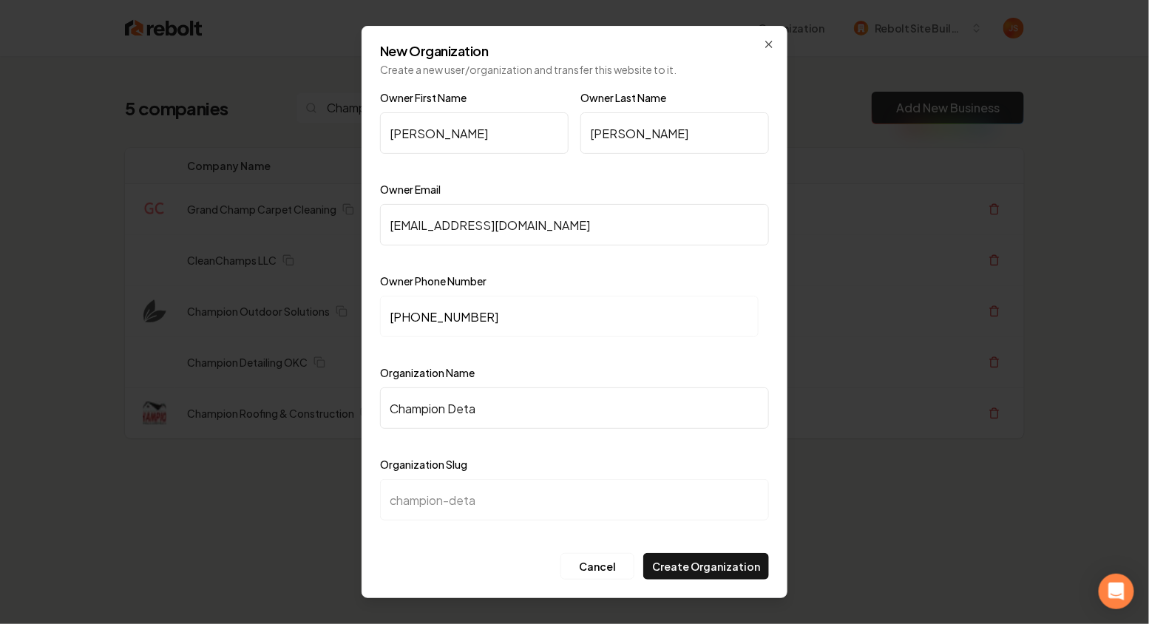
type input "champion-detai"
type input "Champion Detail"
type input "champion-detail"
type input "Champion Detaili"
type input "champion-detaili"
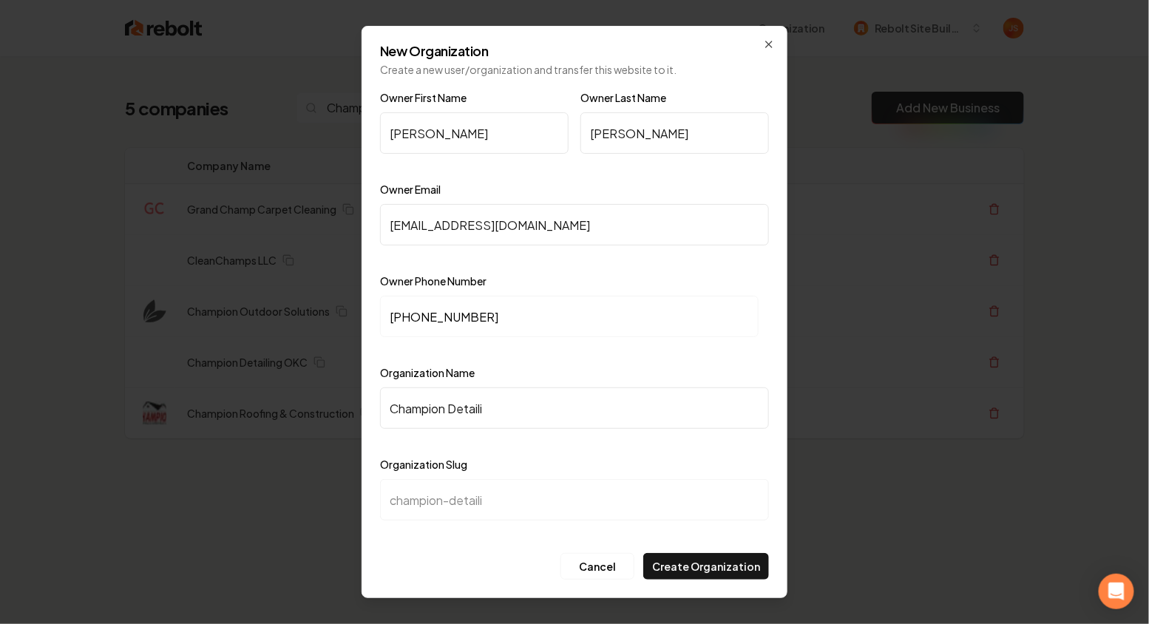
type input "Champion Detailin"
type input "champion-detailin"
type input "Champion Detailing"
type input "champion-detailing"
type input "Champion Detailing K"
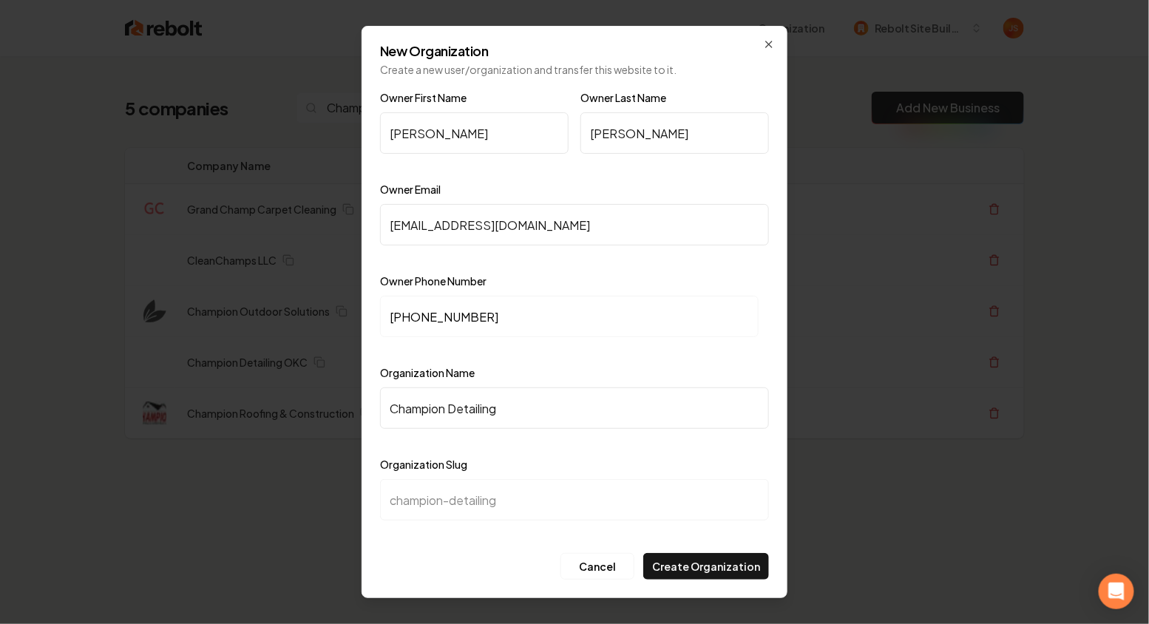
type input "champion-detailing-k"
type input "Champion Detailing KC"
type input "champion-detailing-kc"
type input "Champion Detailing K"
type input "champion-detailing-k"
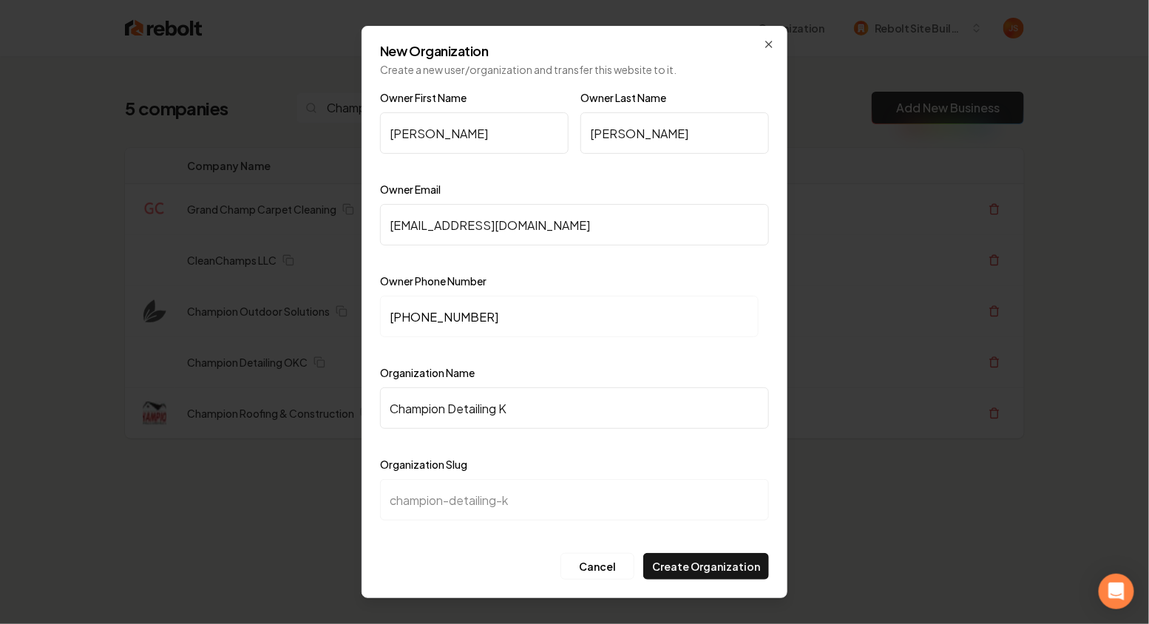
type input "Champion Detailing"
type input "champion-detailing"
type input "Champion Detailing O"
type input "champion-detailing-o"
type input "Champion Detailing OK"
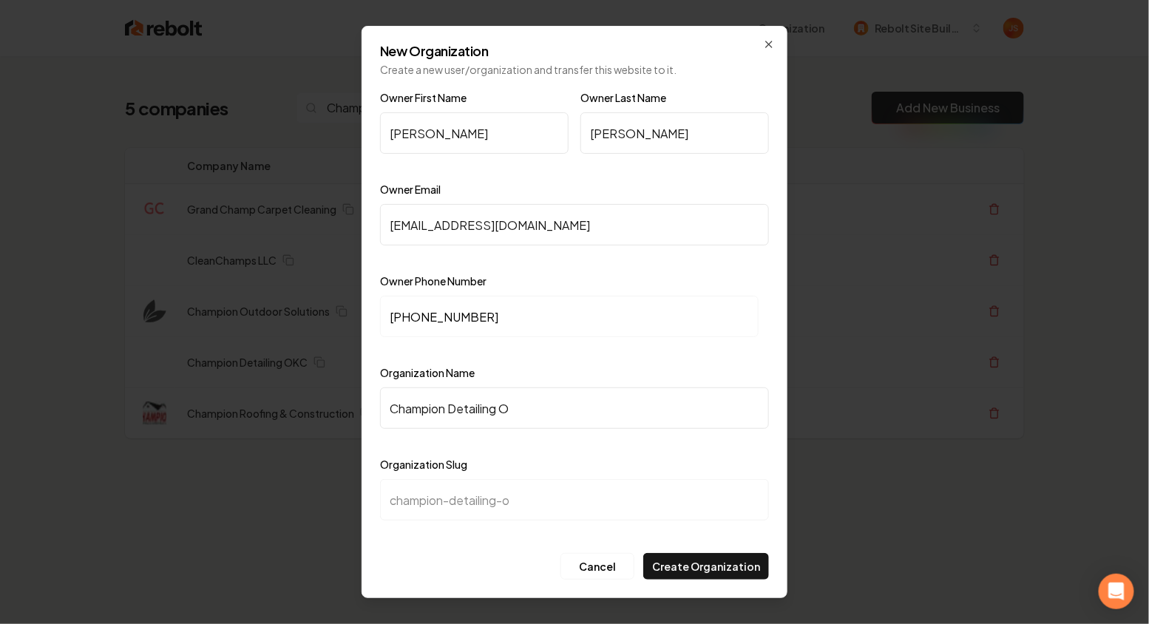
type input "champion-detailing-ok"
type input "Champion Detailing OKC"
type input "champion-detailing-okc"
type input "Champion Detailing OKC"
click at [669, 566] on button "Create Organization" at bounding box center [707, 566] width 126 height 27
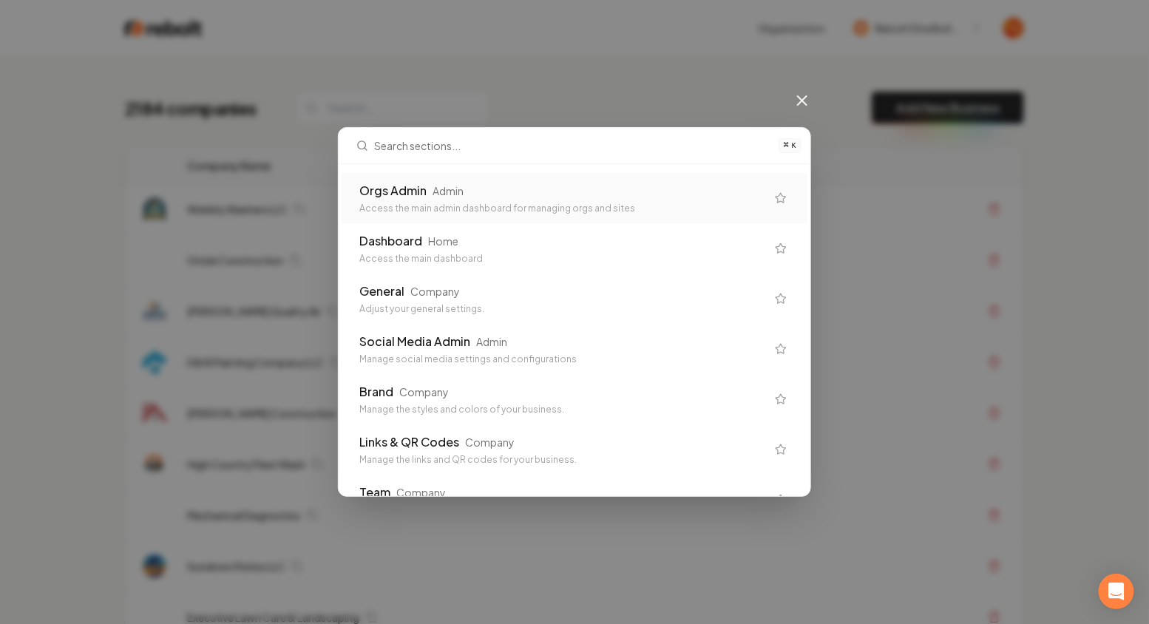
click at [498, 178] on div "Orgs Admin Admin Access the main admin dashboard for managing orgs and sites" at bounding box center [575, 198] width 466 height 50
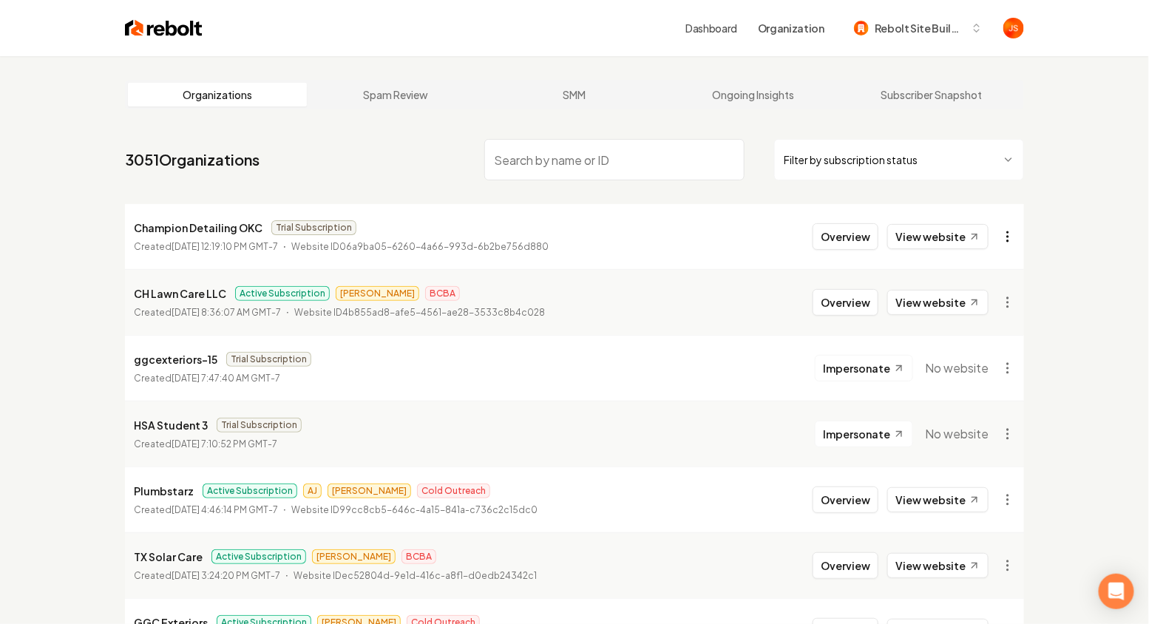
click at [1013, 232] on html "Dashboard Organization Rebolt Site Builder Organizations Spam Review SMM Ongoin…" at bounding box center [574, 312] width 1149 height 624
click at [963, 289] on div "Get Payment Link" at bounding box center [972, 294] width 94 height 24
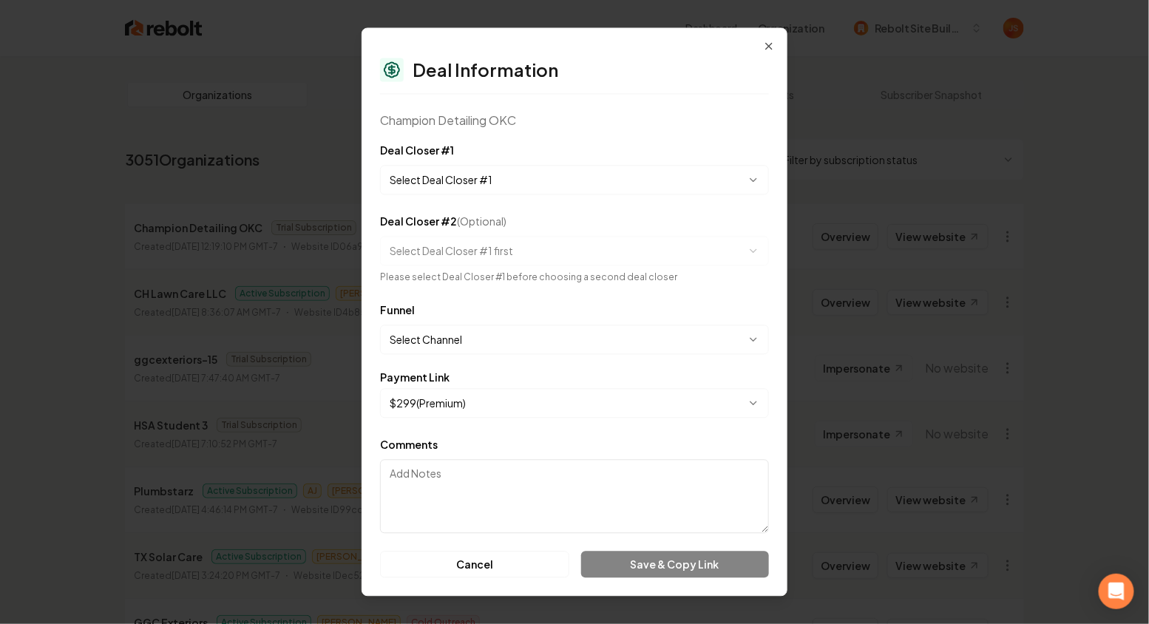
click at [475, 180] on body "Dashboard Organization Rebolt Site Builder Organizations Spam Review SMM Ongoin…" at bounding box center [574, 312] width 1149 height 624
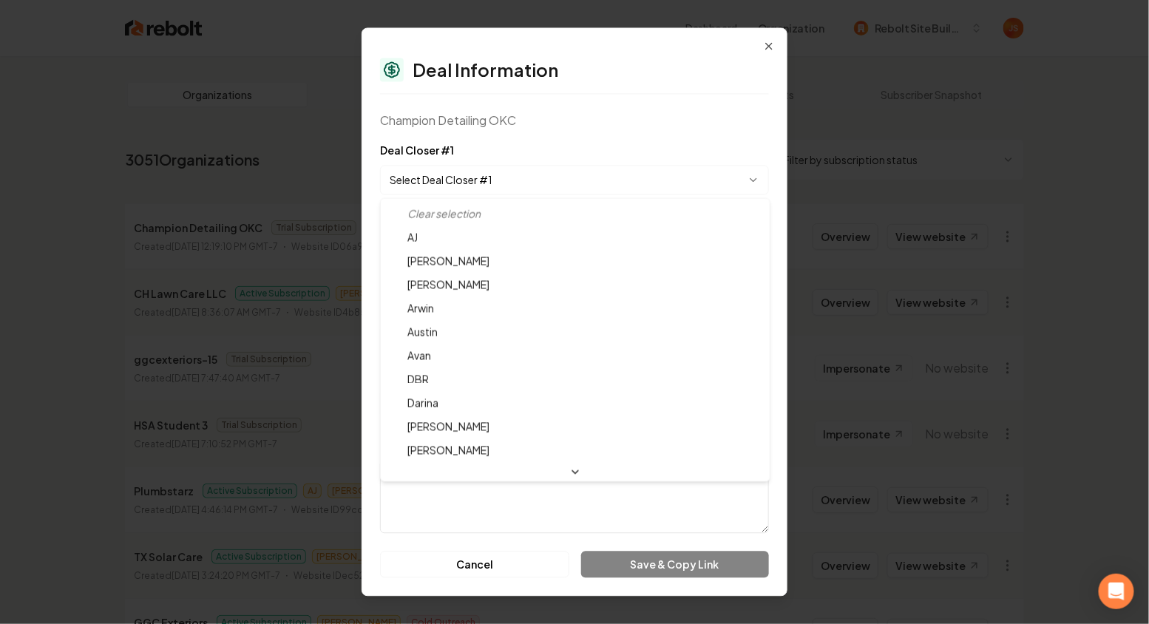
select select "**********"
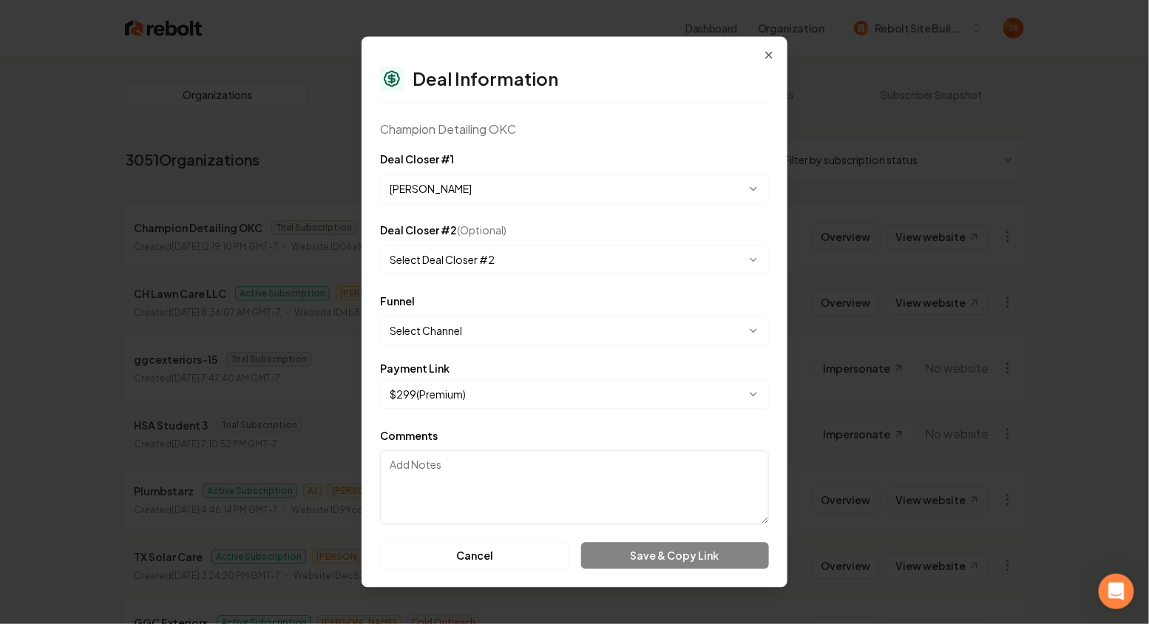
click at [472, 340] on body "Dashboard Organization Rebolt Site Builder Organizations Spam Review SMM Ongoin…" at bounding box center [574, 312] width 1149 height 624
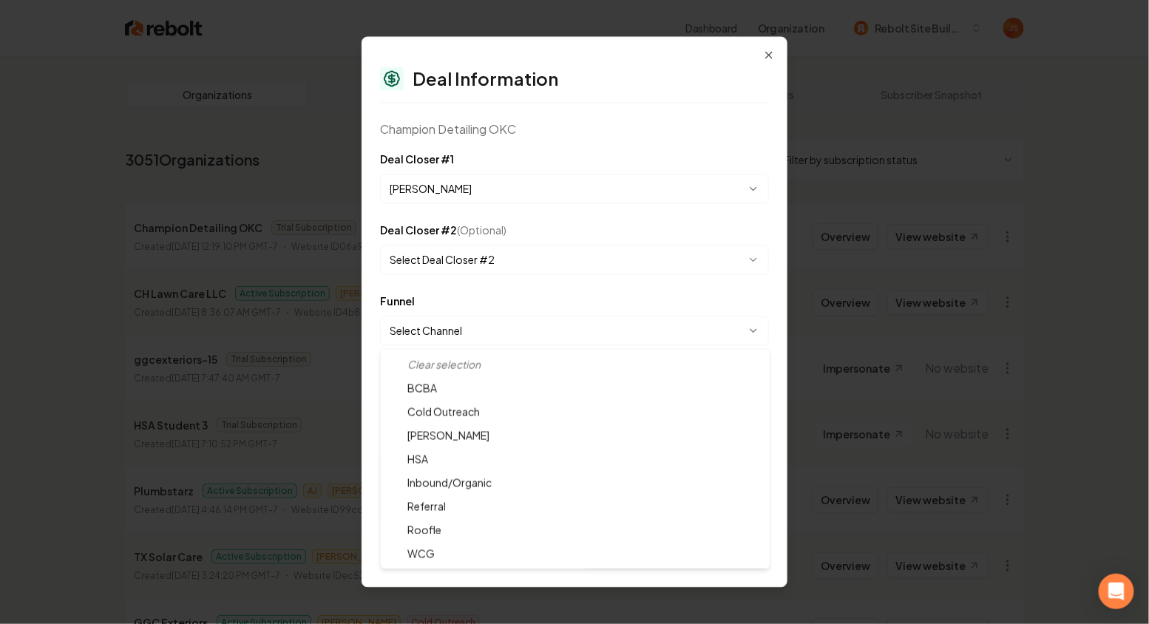
select select "**********"
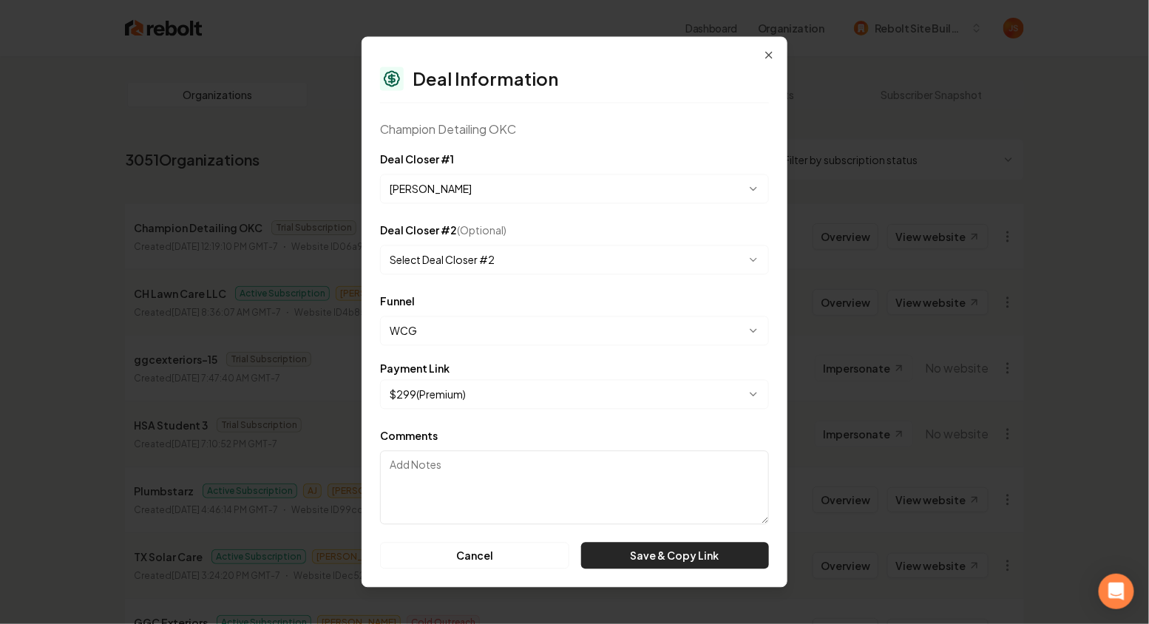
click at [653, 553] on button "Save & Copy Link" at bounding box center [675, 556] width 188 height 27
